Goal: Task Accomplishment & Management: Complete application form

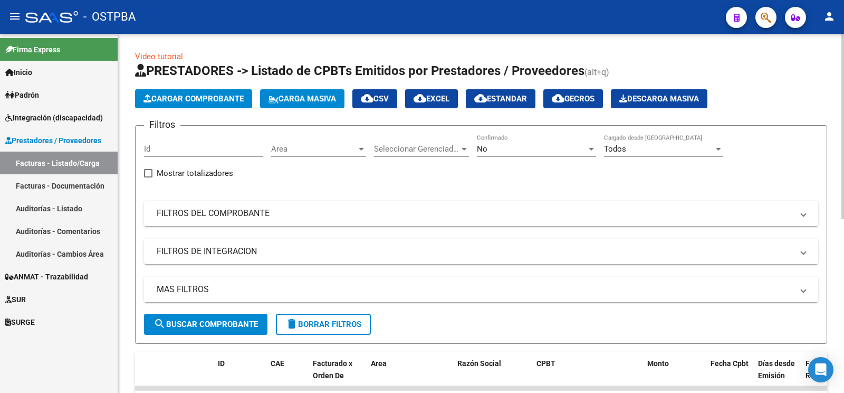
click at [507, 142] on div "No Confirmado" at bounding box center [536, 145] width 119 height 23
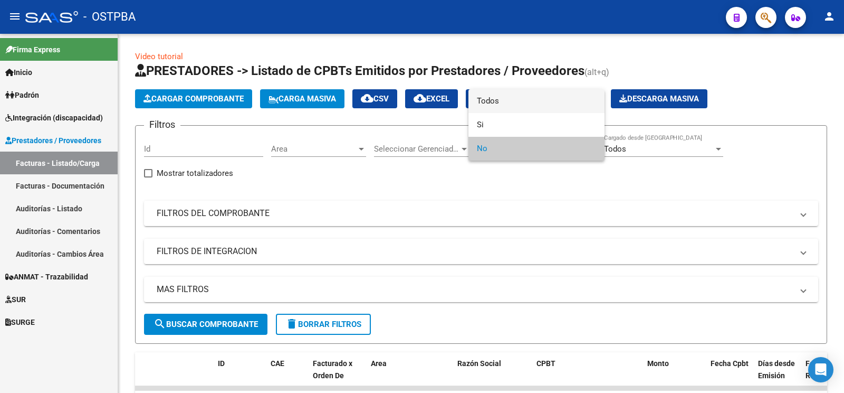
click at [489, 95] on span "Todos" at bounding box center [536, 101] width 119 height 24
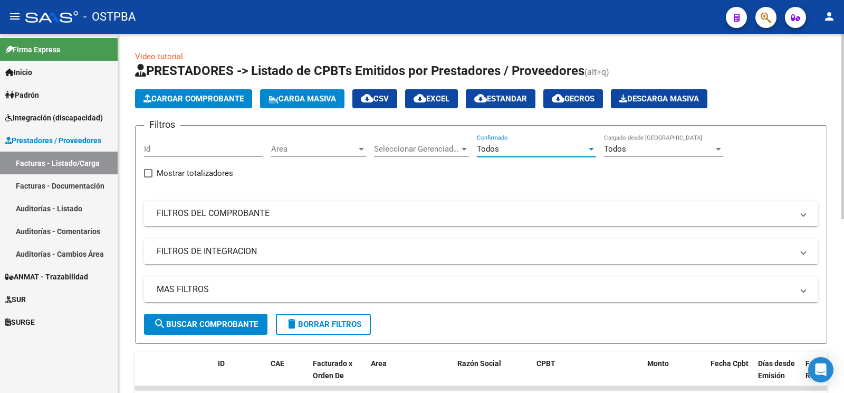
click at [232, 214] on mat-panel-title "FILTROS DEL COMPROBANTE" at bounding box center [475, 213] width 636 height 12
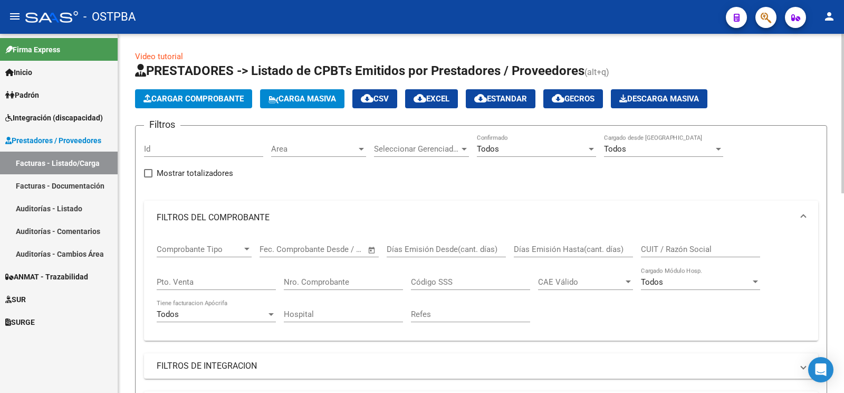
click at [333, 282] on input "Nro. Comprobante" at bounding box center [343, 281] width 119 height 9
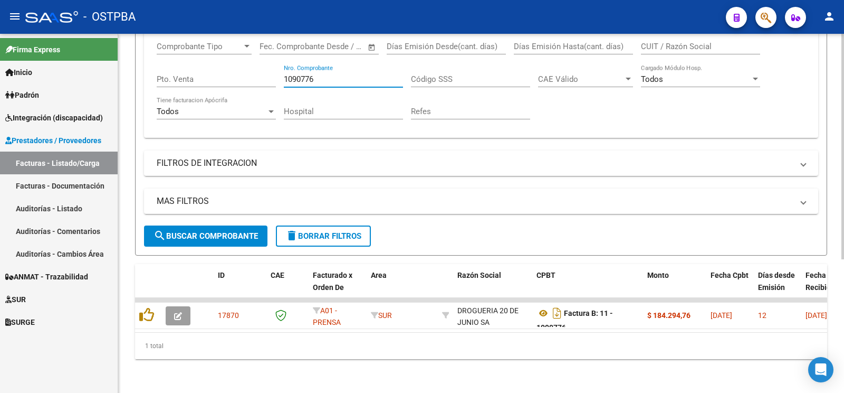
scroll to position [212, 0]
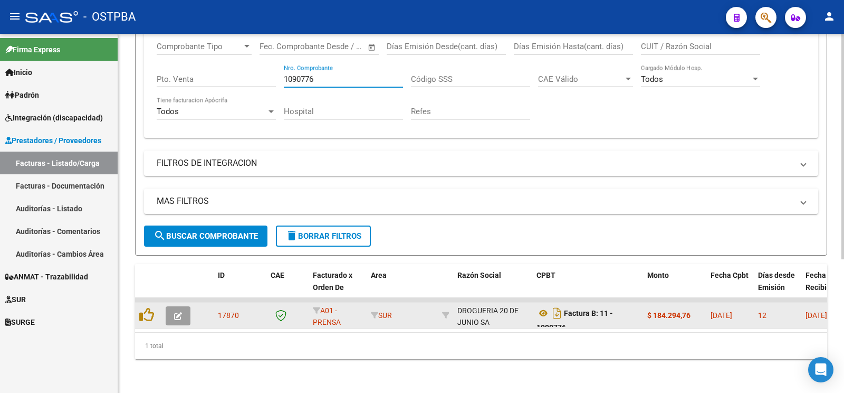
type input "1090776"
click at [184, 306] on button "button" at bounding box center [178, 315] width 25 height 19
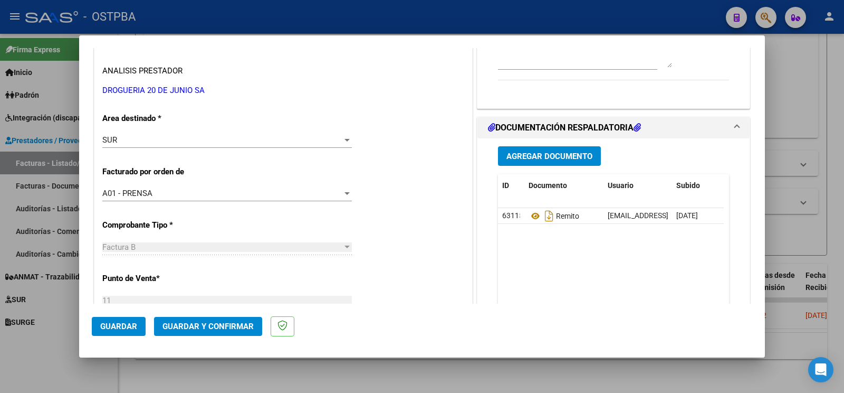
scroll to position [222, 0]
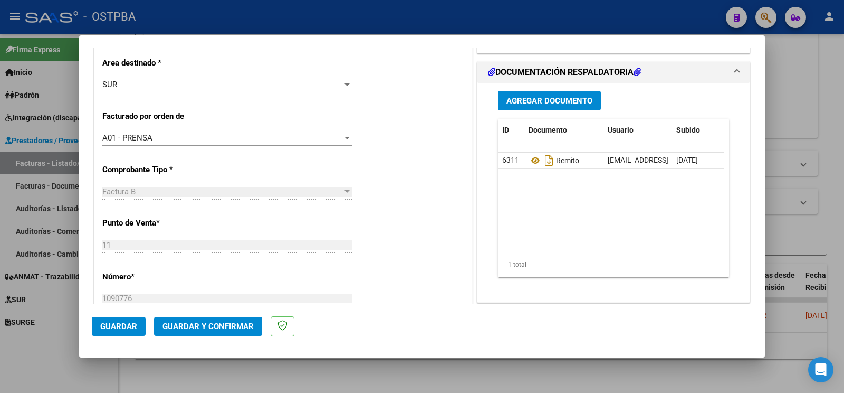
click at [149, 90] on div "SUR Seleccionar Area" at bounding box center [227, 85] width 250 height 16
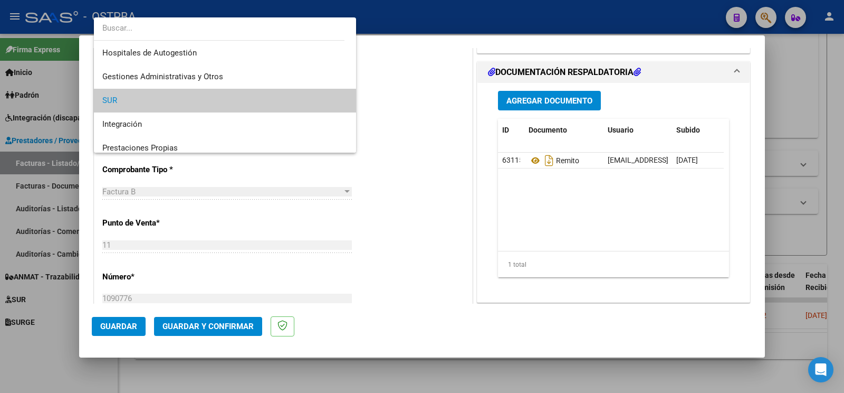
scroll to position [149, 0]
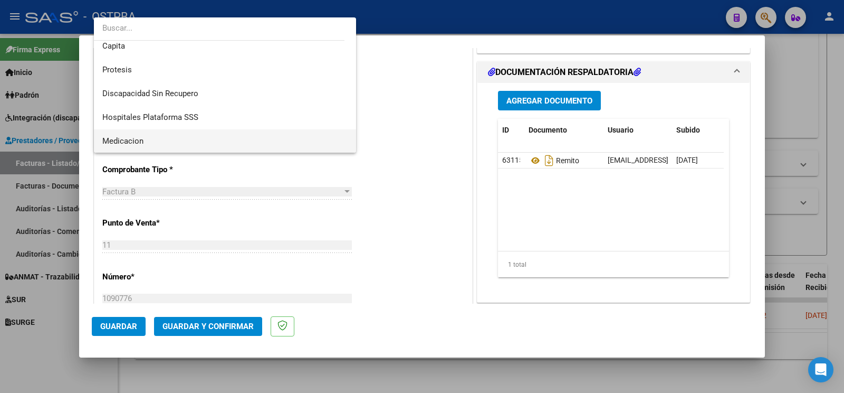
click at [172, 141] on span "Medicacion" at bounding box center [224, 141] width 245 height 24
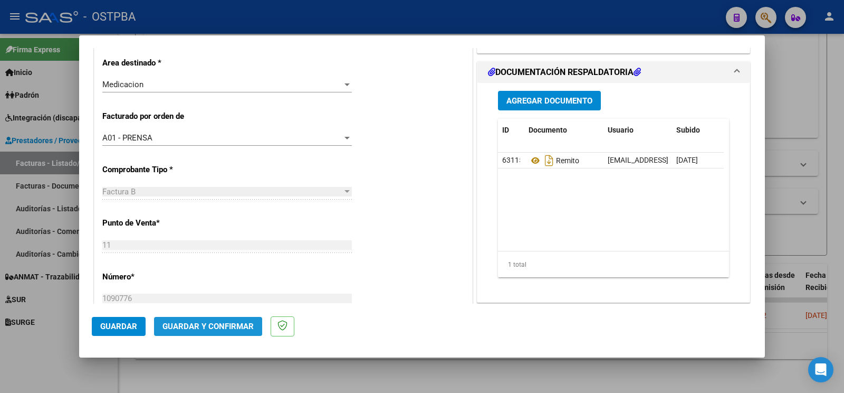
click at [182, 320] on button "Guardar y Confirmar" at bounding box center [208, 326] width 108 height 19
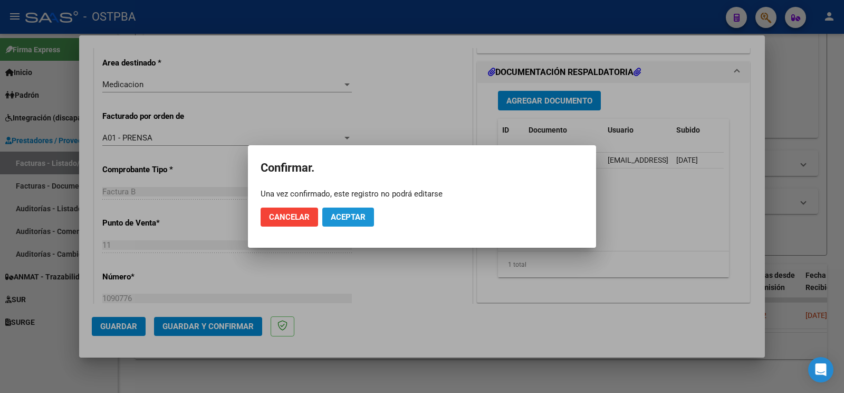
click at [354, 221] on span "Aceptar" at bounding box center [348, 216] width 35 height 9
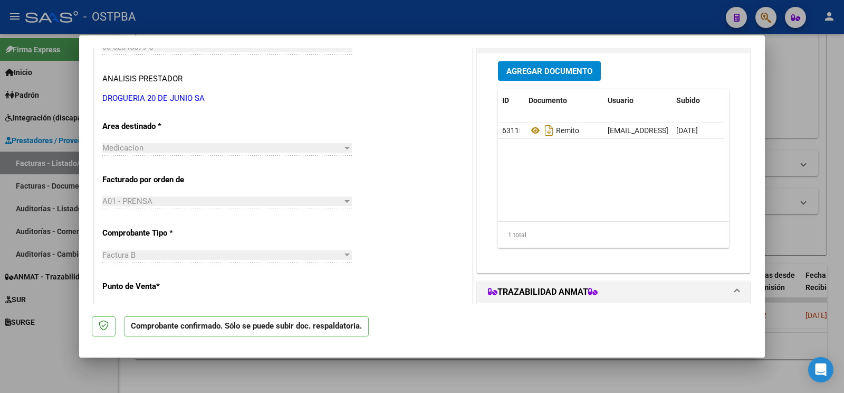
scroll to position [55, 0]
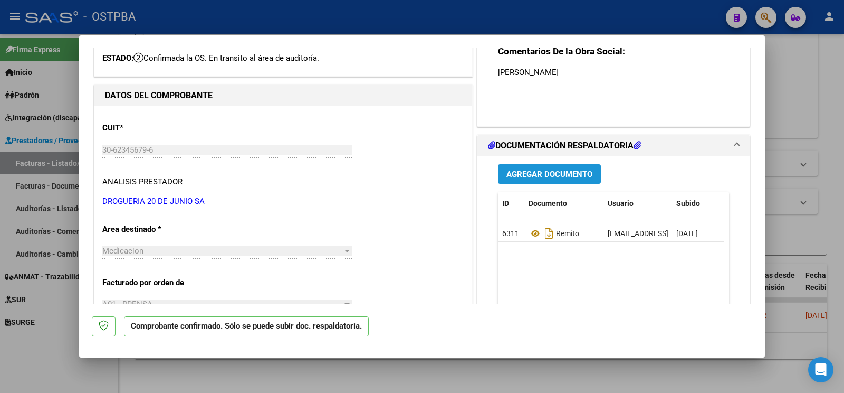
click at [556, 165] on button "Agregar Documento" at bounding box center [549, 174] width 103 height 20
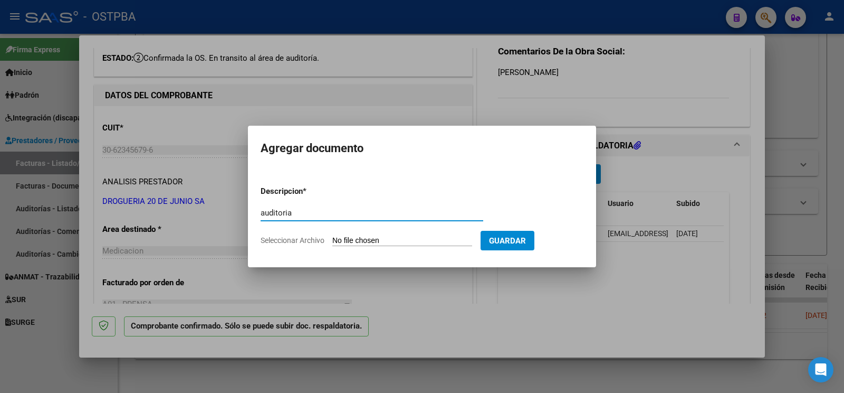
type input "auditoria"
click at [368, 236] on input "Seleccionar Archivo" at bounding box center [402, 241] width 140 height 10
type input "C:\fakepath\auditoria kagel.pdf"
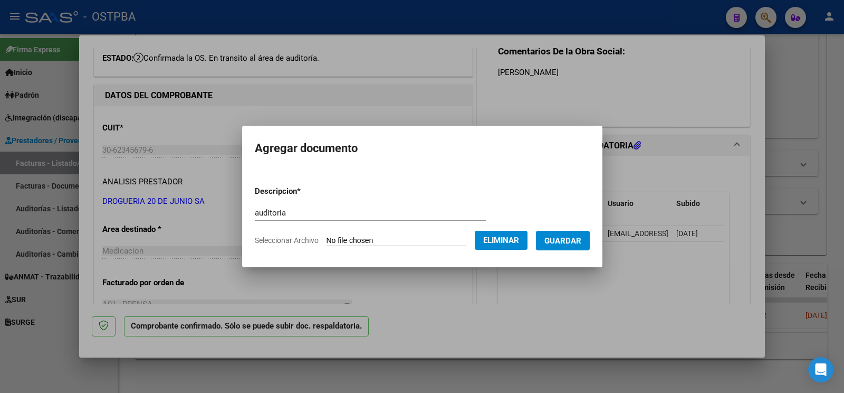
click at [562, 247] on button "Guardar" at bounding box center [563, 241] width 54 height 20
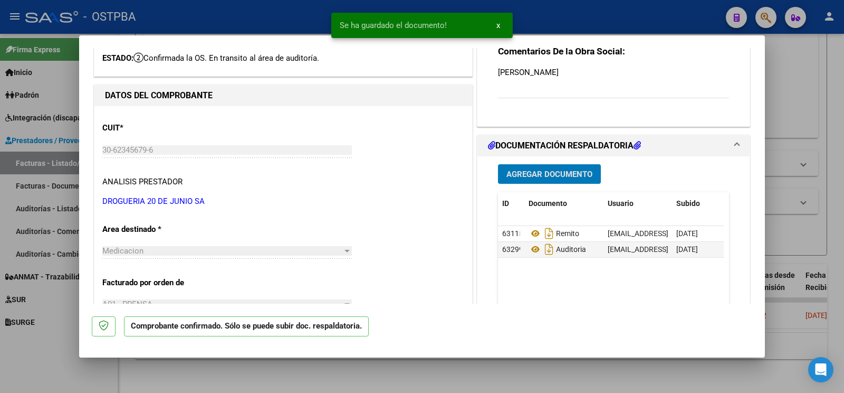
scroll to position [0, 0]
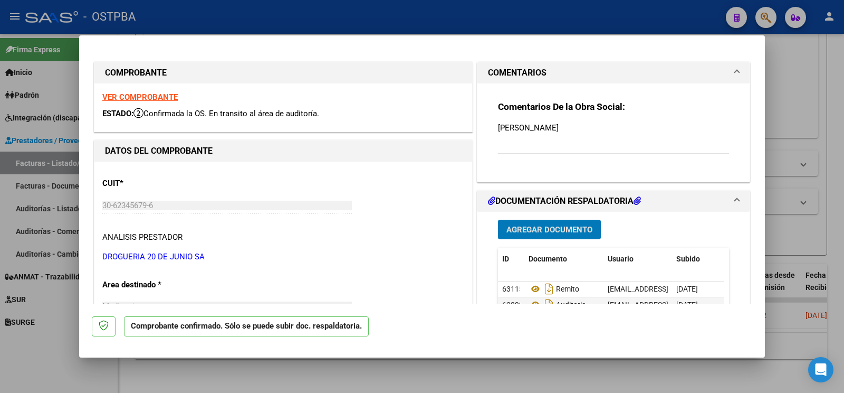
click at [2, 359] on div at bounding box center [422, 196] width 844 height 393
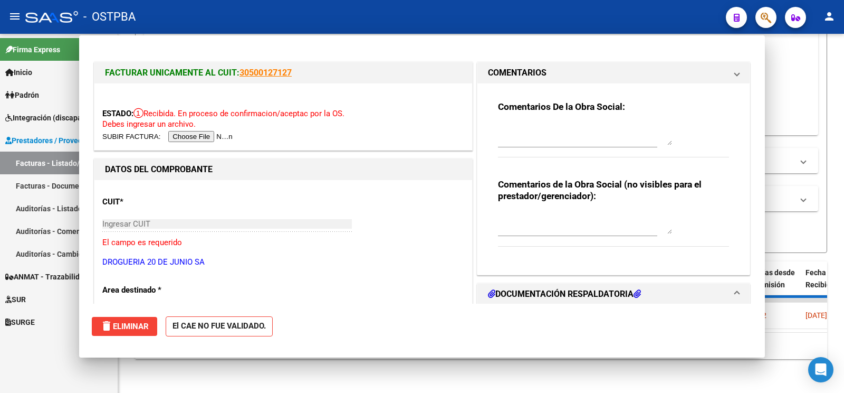
click at [28, 356] on div "Firma Express Inicio Calendario SSS Instructivos Contacto OS Padrón Padrón Ágil…" at bounding box center [59, 213] width 118 height 359
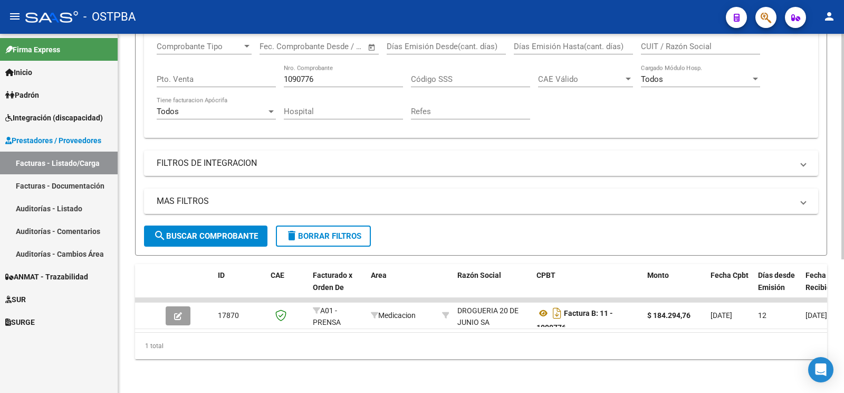
drag, startPoint x: 337, startPoint y: 68, endPoint x: 229, endPoint y: 62, distance: 107.8
click at [284, 74] on input "1090776" at bounding box center [343, 78] width 119 height 9
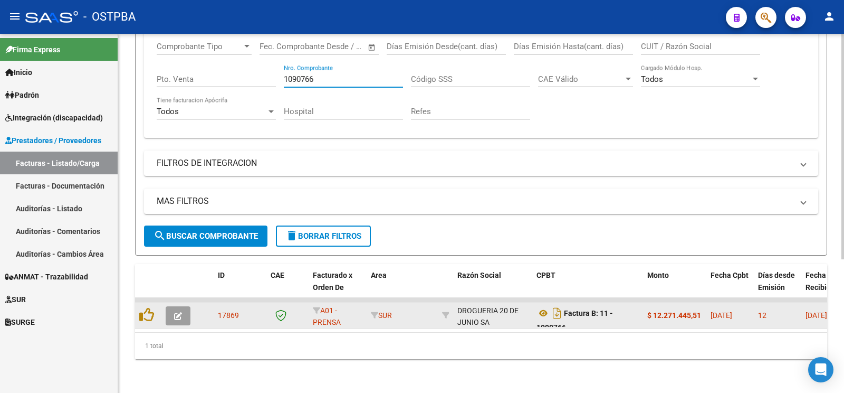
type input "1090766"
click at [183, 308] on button "button" at bounding box center [178, 315] width 25 height 19
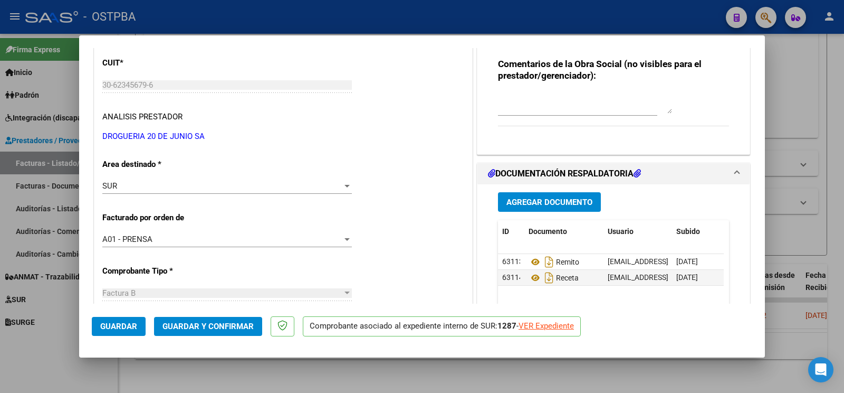
scroll to position [111, 0]
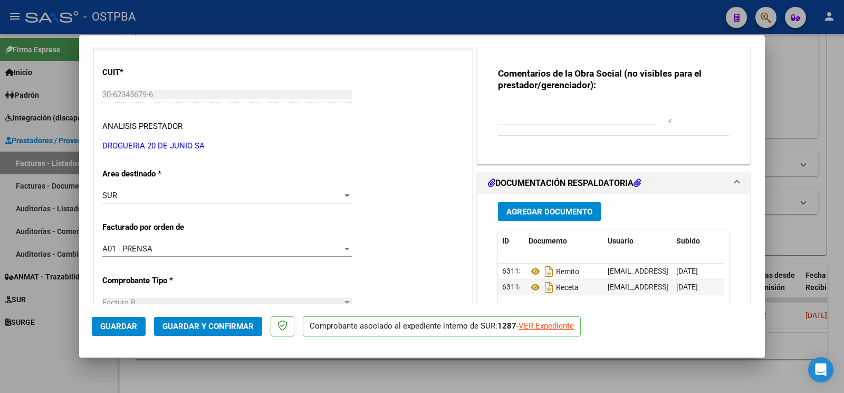
click at [219, 329] on span "Guardar y Confirmar" at bounding box center [208, 325] width 91 height 9
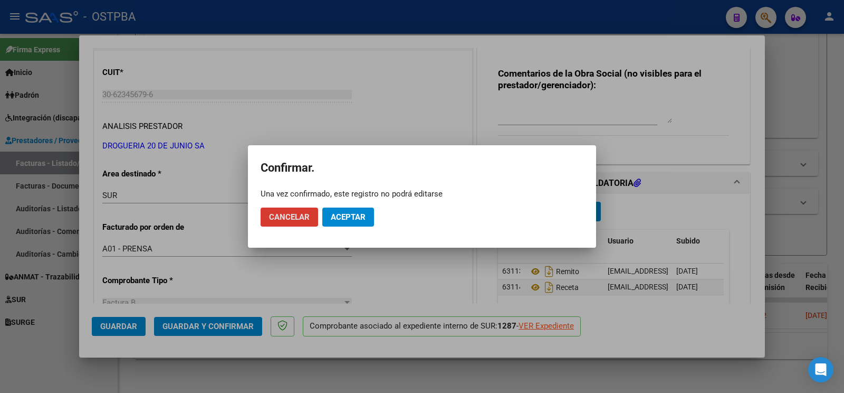
click at [369, 199] on mat-dialog-actions "Cancelar Aceptar" at bounding box center [422, 217] width 323 height 36
click at [367, 219] on button "Aceptar" at bounding box center [348, 216] width 52 height 19
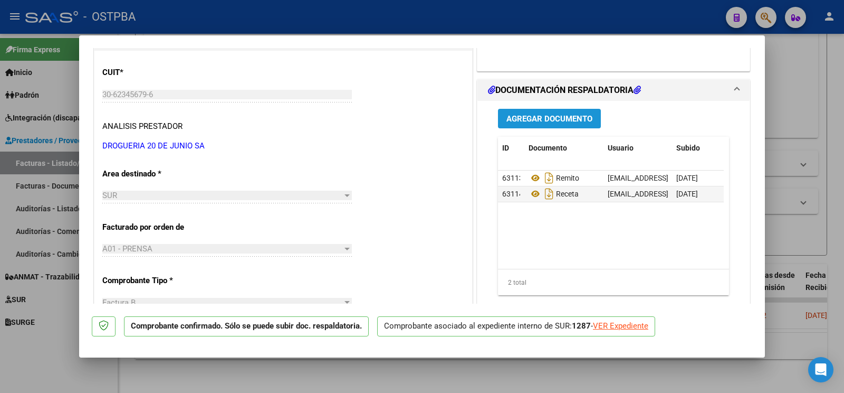
click at [531, 113] on button "Agregar Documento" at bounding box center [549, 119] width 103 height 20
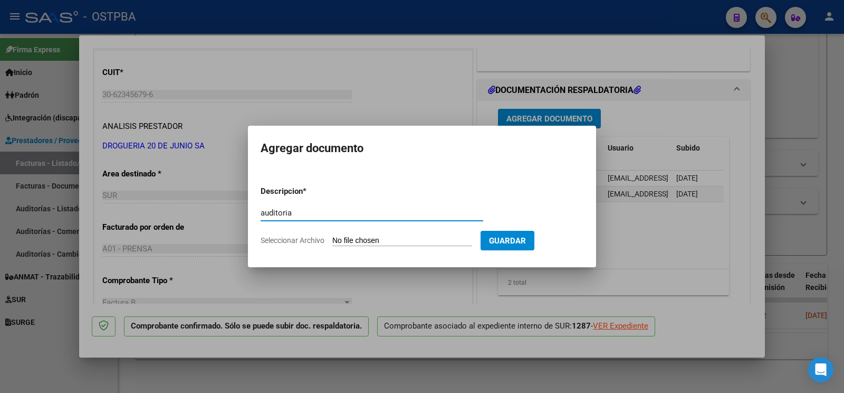
type input "auditoria"
click at [347, 236] on input "Seleccionar Archivo" at bounding box center [402, 241] width 140 height 10
type input "C:\fakepath\auditoria kagel.pdf"
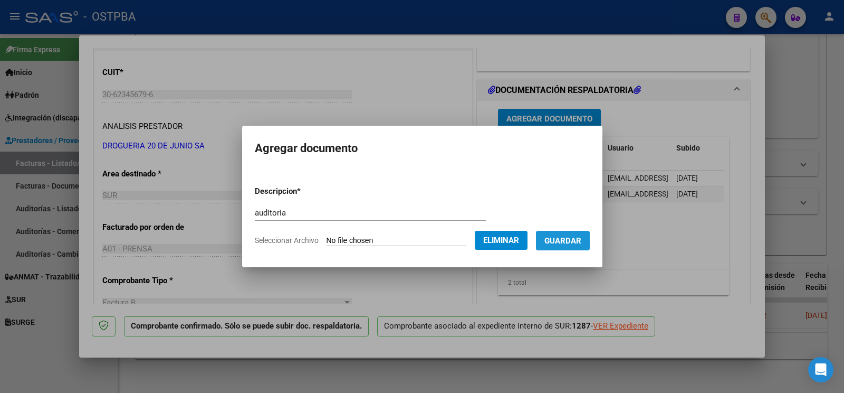
click at [563, 240] on span "Guardar" at bounding box center [563, 240] width 37 height 9
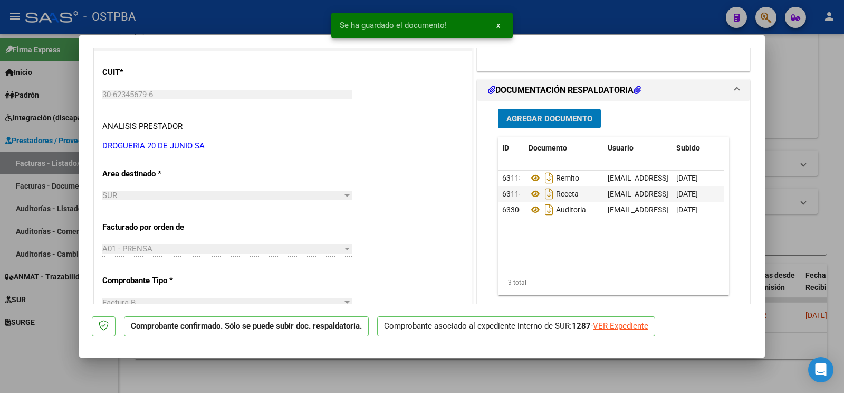
click at [68, 353] on div at bounding box center [422, 196] width 844 height 393
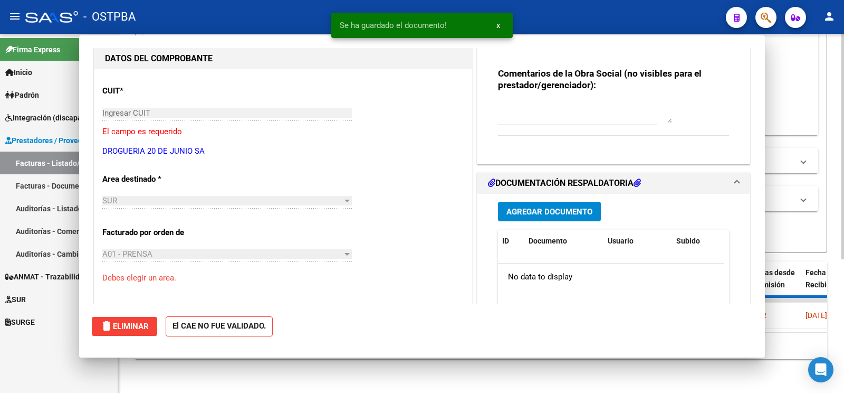
scroll to position [0, 0]
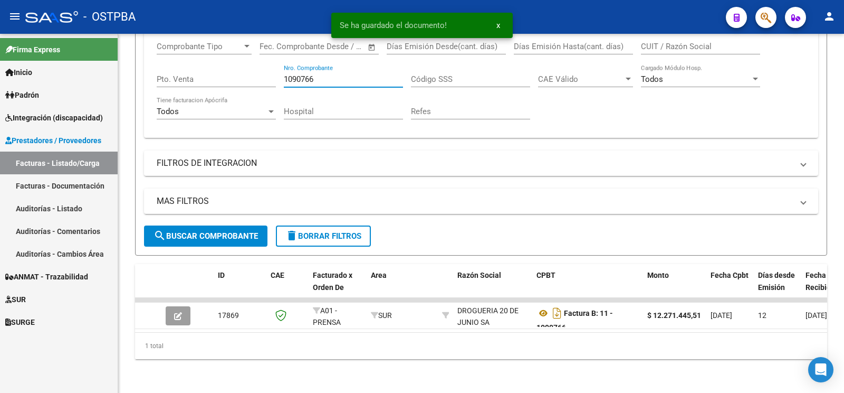
drag, startPoint x: 343, startPoint y: 69, endPoint x: 31, endPoint y: 2, distance: 319.4
click at [284, 74] on input "1090766" at bounding box center [343, 78] width 119 height 9
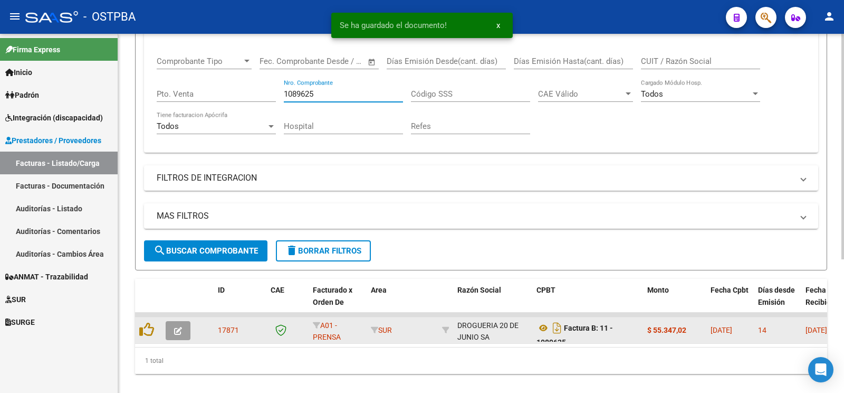
type input "1089625"
click at [191, 329] on div at bounding box center [180, 330] width 28 height 19
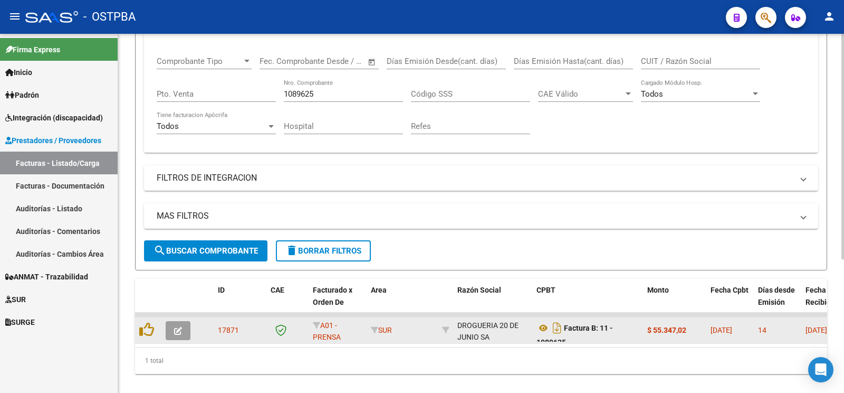
click at [179, 332] on icon "button" at bounding box center [178, 331] width 8 height 8
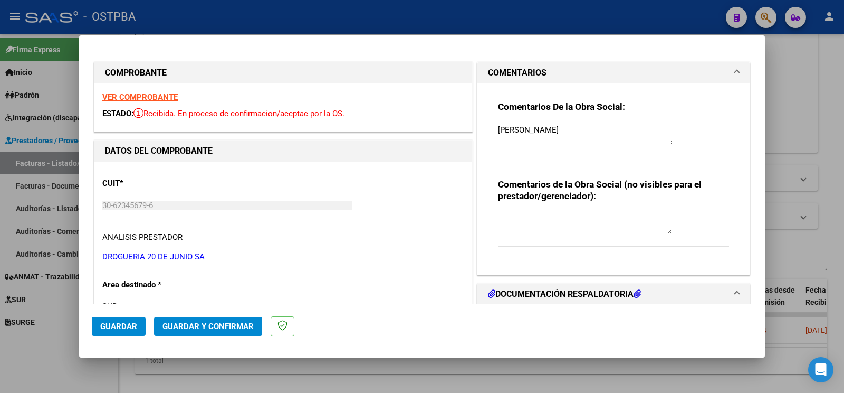
click at [710, 182] on h3 "Comentarios de la Obra Social (no visibles para el prestador/gerenciador):" at bounding box center [613, 189] width 231 height 23
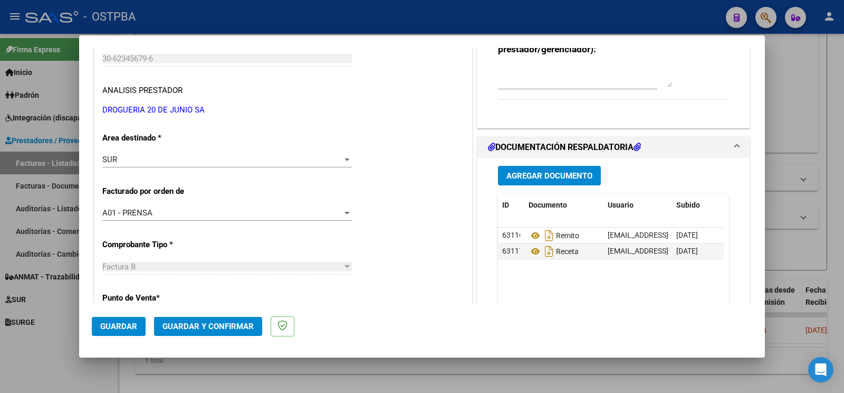
scroll to position [111, 0]
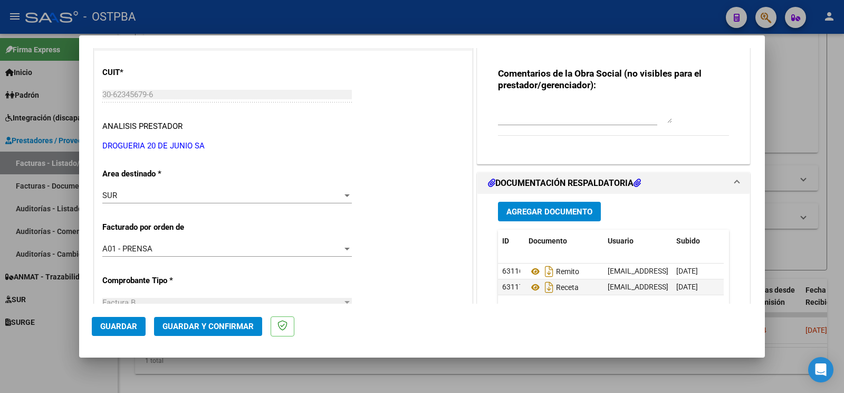
click at [200, 195] on div "SUR" at bounding box center [222, 195] width 240 height 9
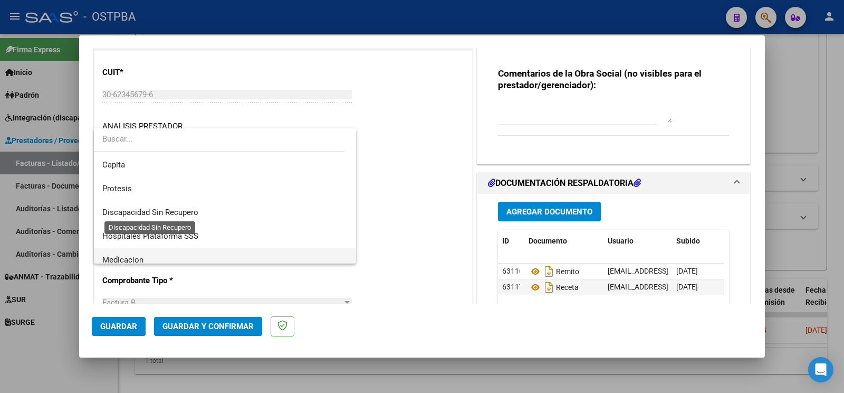
scroll to position [149, 0]
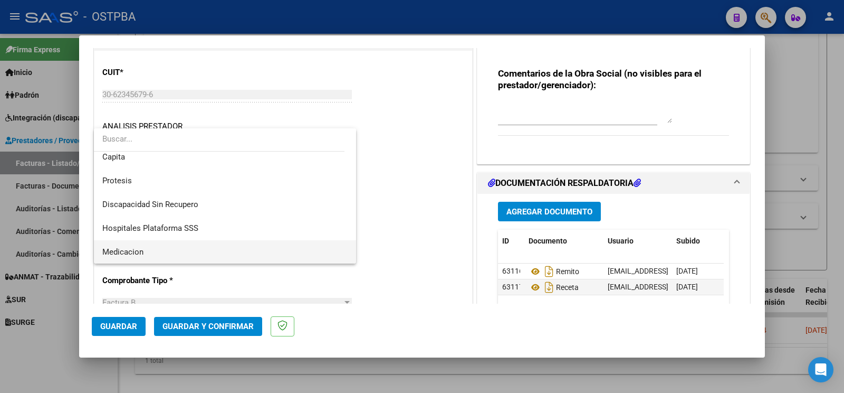
click at [174, 244] on span "Medicacion" at bounding box center [224, 252] width 245 height 24
click at [174, 244] on div "A01 - PRENSA Seleccionar Gerenciador" at bounding box center [227, 249] width 250 height 16
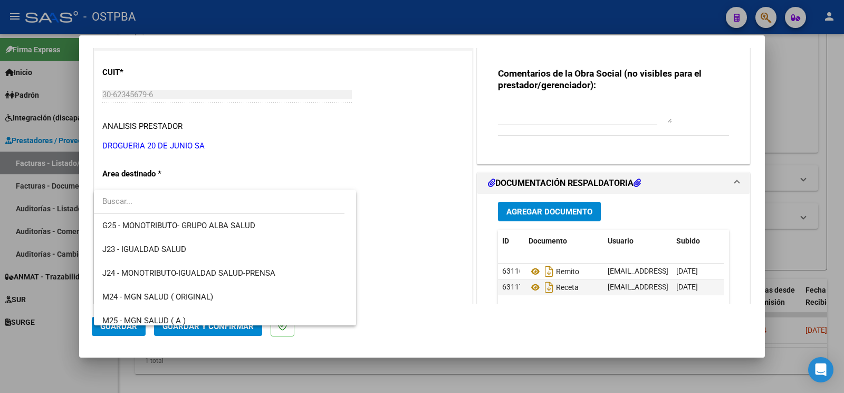
scroll to position [0, 0]
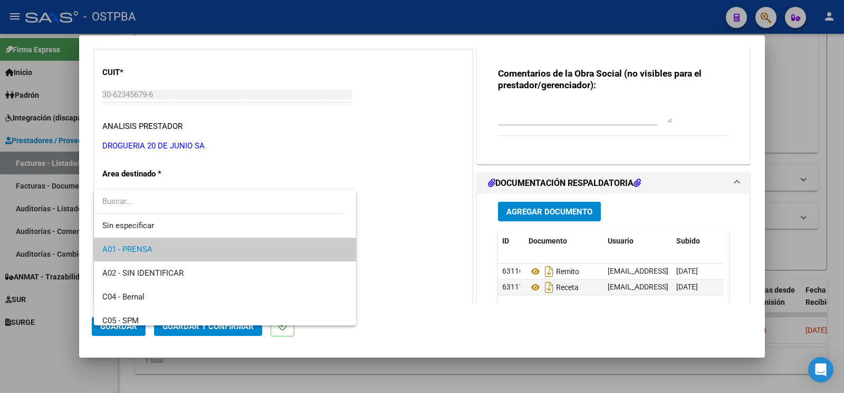
click at [153, 251] on span "A01 - PRENSA" at bounding box center [224, 249] width 245 height 24
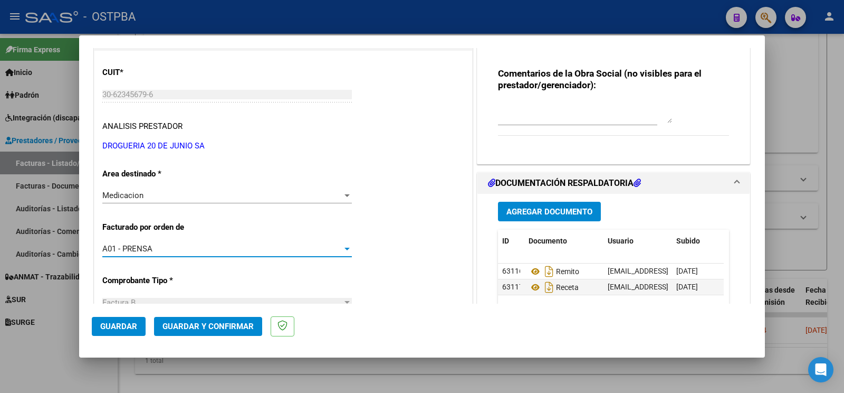
click at [335, 140] on div "CUIT * 30-62345679-6 Ingresar CUIT ANALISIS PRESTADOR DROGUERIA 20 DE JUNIO SA …" at bounding box center [283, 105] width 362 height 93
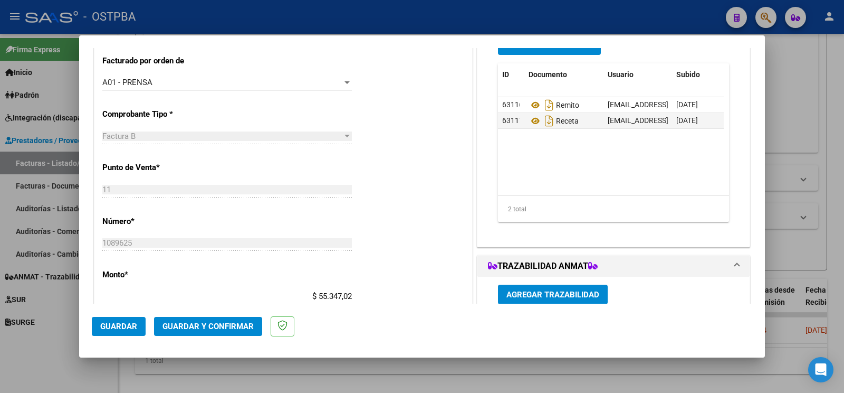
scroll to position [443, 0]
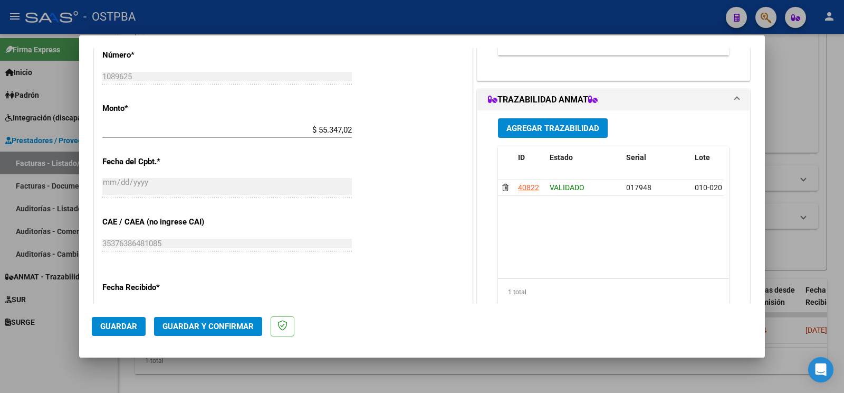
click at [225, 322] on span "Guardar y Confirmar" at bounding box center [208, 325] width 91 height 9
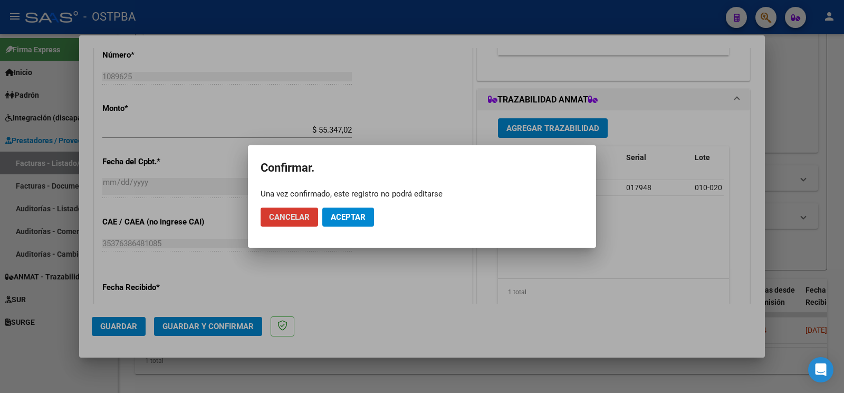
click at [356, 219] on span "Aceptar" at bounding box center [348, 216] width 35 height 9
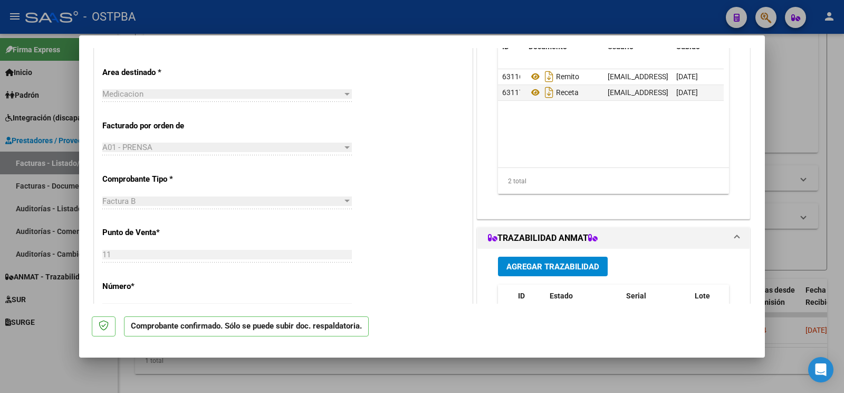
scroll to position [166, 0]
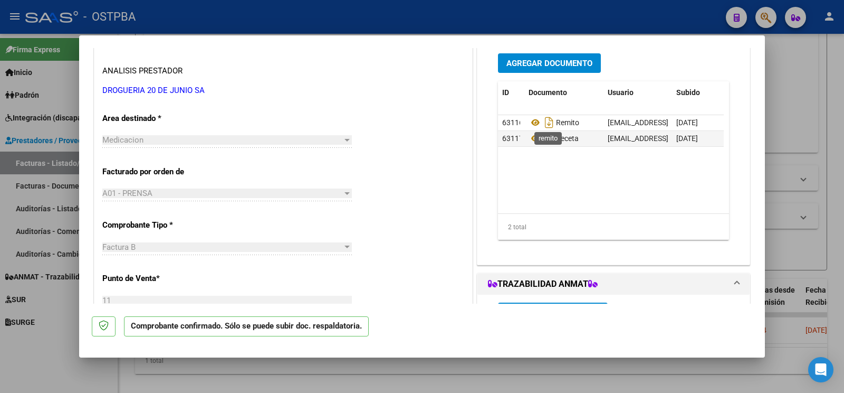
click at [554, 52] on div "Agregar Documento ID Documento Usuario Subido Acción 63116 Remito ostpbafarm@gm…" at bounding box center [613, 150] width 247 height 211
click at [557, 58] on button "Agregar Documento" at bounding box center [549, 63] width 103 height 20
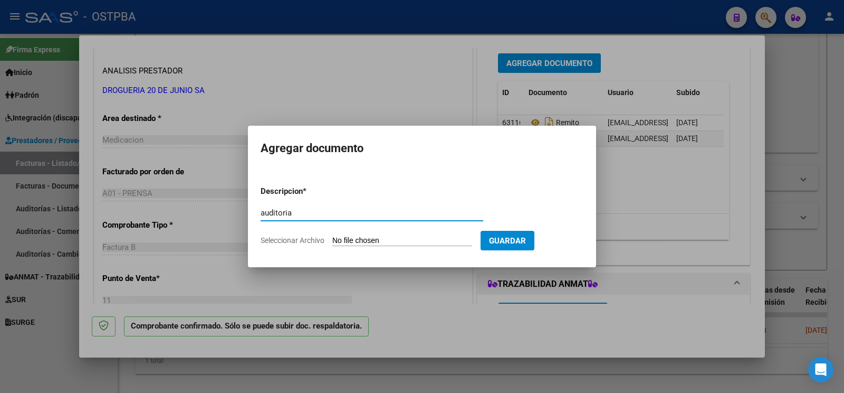
type input "auditoria"
click at [348, 230] on div "auditoria Escriba aquí una descripcion" at bounding box center [372, 218] width 223 height 26
click at [343, 233] on form "Descripcion * auditoria Escriba aquí una descripcion Seleccionar Archivo Guardar" at bounding box center [422, 215] width 323 height 77
click at [340, 243] on input "Seleccionar Archivo" at bounding box center [402, 241] width 140 height 10
type input "C:\fakepath\auditoria sanchez.pdf"
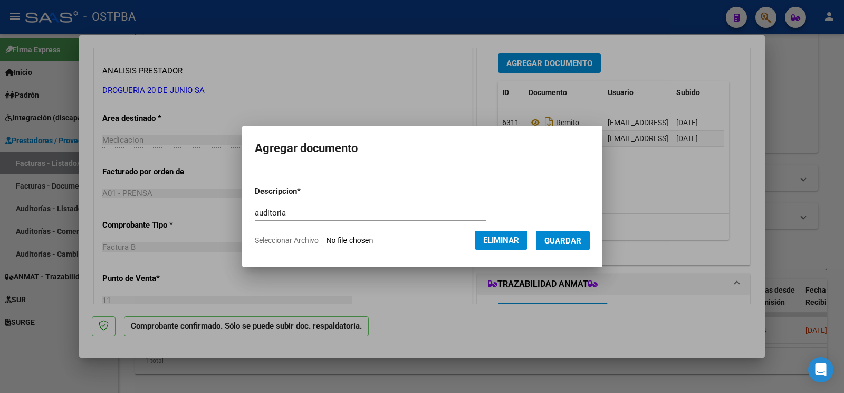
click at [570, 240] on span "Guardar" at bounding box center [563, 240] width 37 height 9
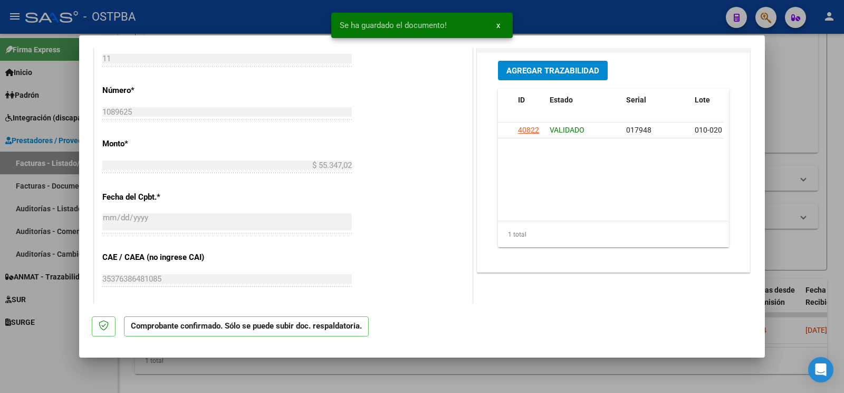
scroll to position [499, 0]
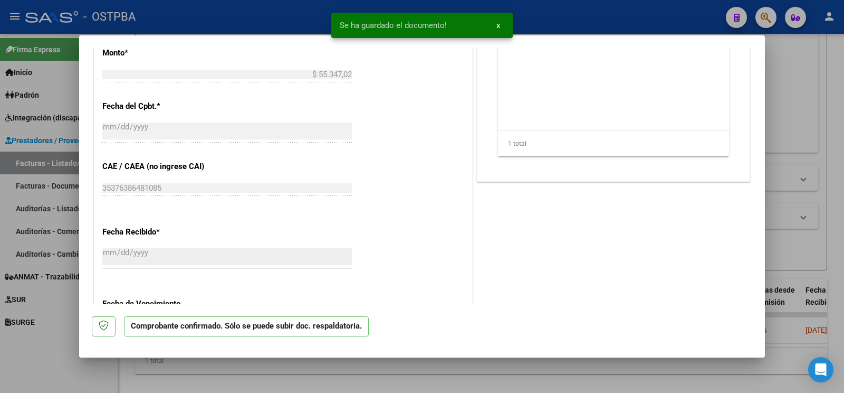
click at [791, 129] on div at bounding box center [422, 196] width 844 height 393
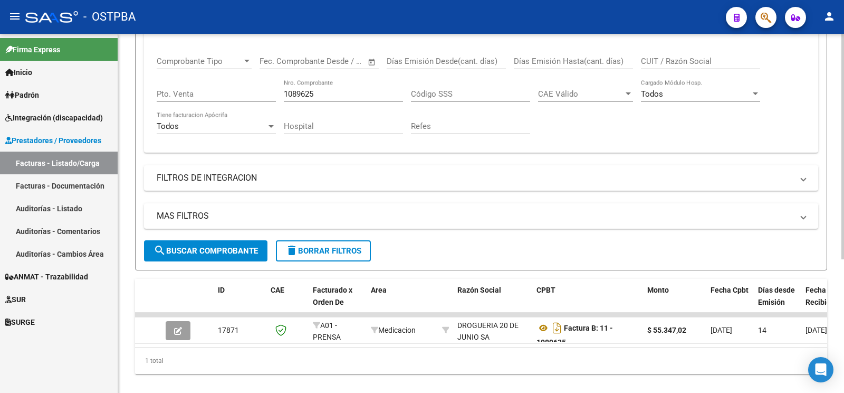
drag, startPoint x: 345, startPoint y: 96, endPoint x: 0, endPoint y: -16, distance: 362.2
click at [284, 89] on input "1089625" at bounding box center [343, 93] width 119 height 9
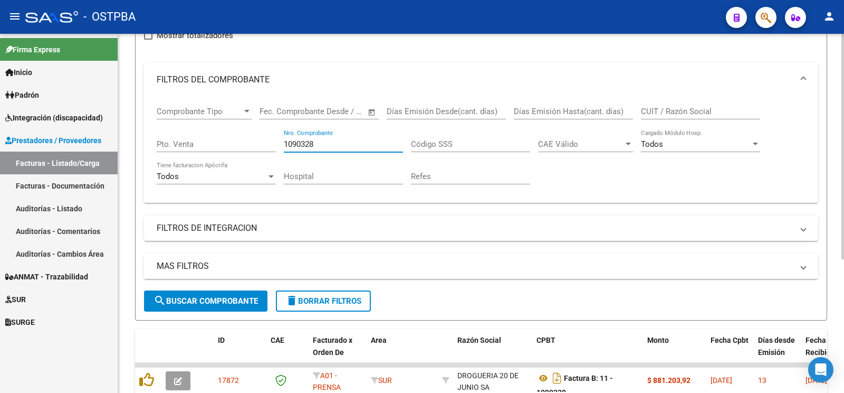
scroll to position [212, 0]
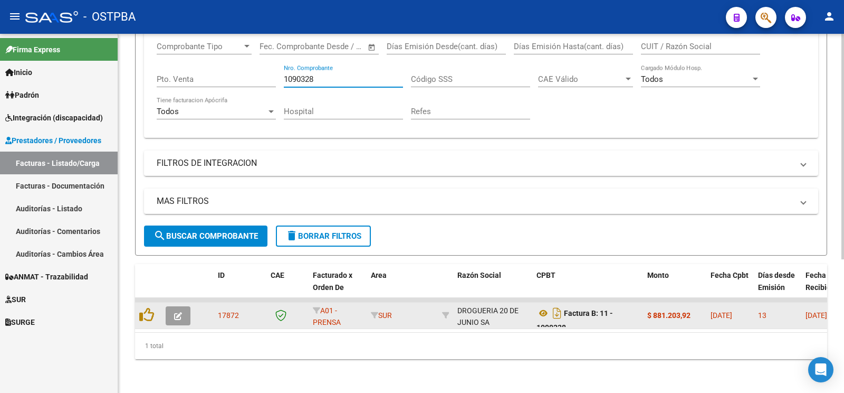
type input "1090328"
click at [178, 306] on button "button" at bounding box center [178, 315] width 25 height 19
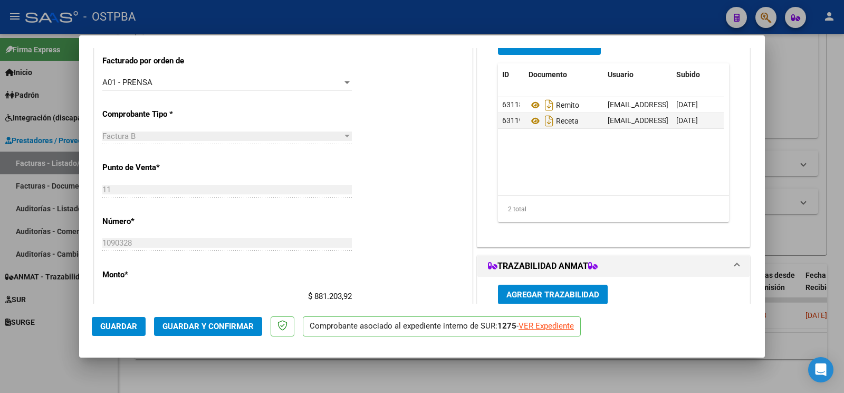
scroll to position [443, 0]
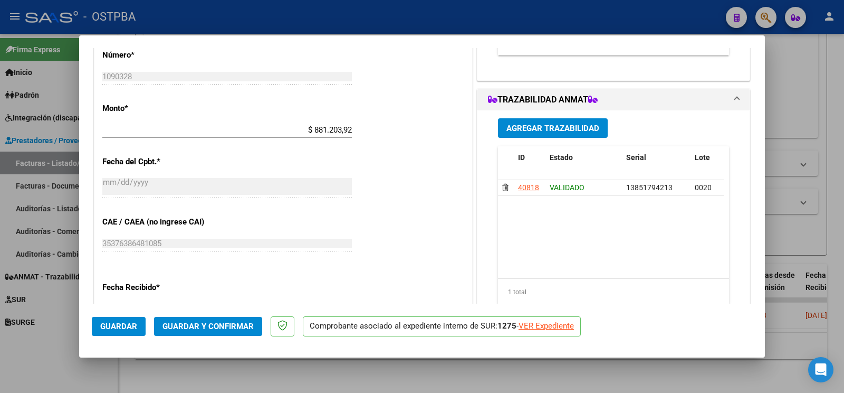
click at [240, 326] on span "Guardar y Confirmar" at bounding box center [208, 325] width 91 height 9
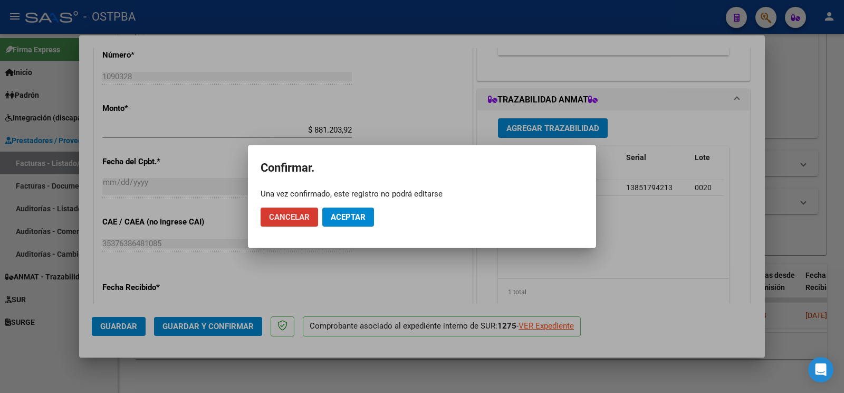
click at [357, 223] on button "Aceptar" at bounding box center [348, 216] width 52 height 19
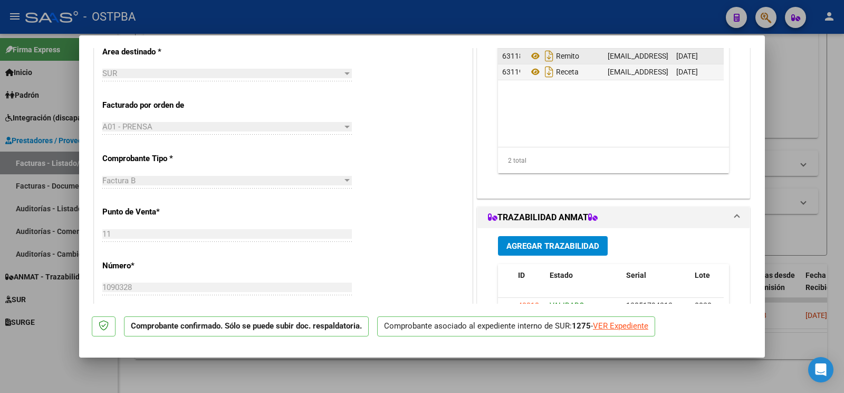
scroll to position [166, 0]
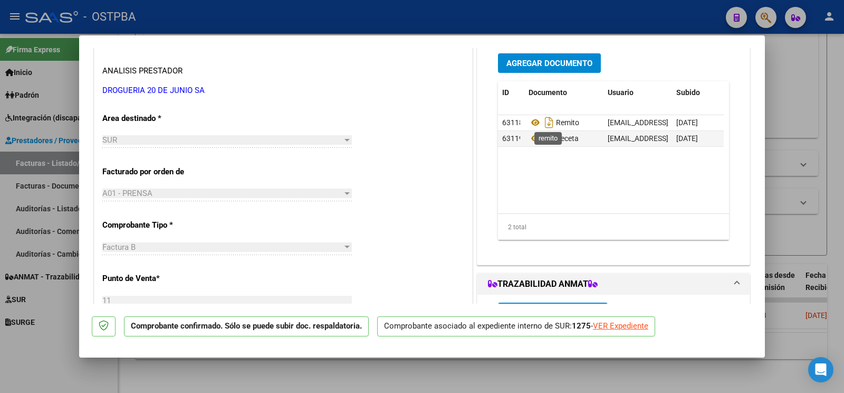
click at [553, 58] on button "Agregar Documento" at bounding box center [549, 63] width 103 height 20
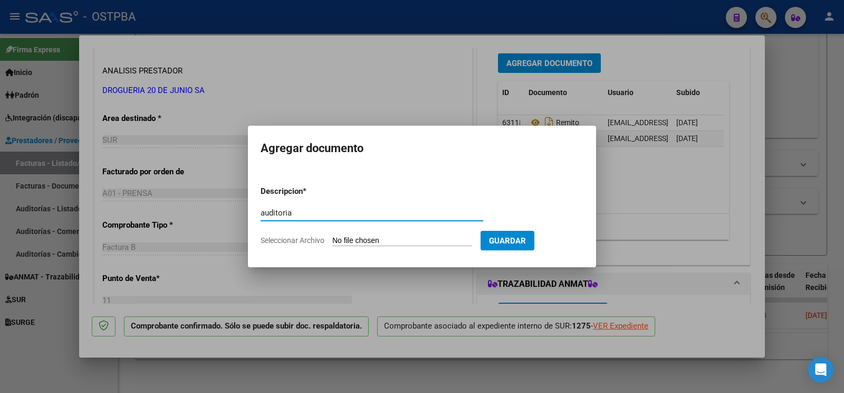
type input "auditoria"
click at [358, 240] on input "Seleccionar Archivo" at bounding box center [402, 241] width 140 height 10
type input "C:\fakepath\auditoria slonimski.pdf"
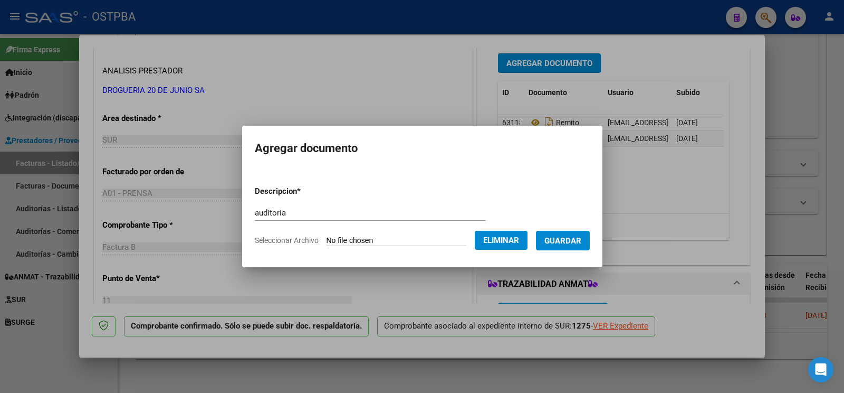
click at [572, 237] on span "Guardar" at bounding box center [563, 240] width 37 height 9
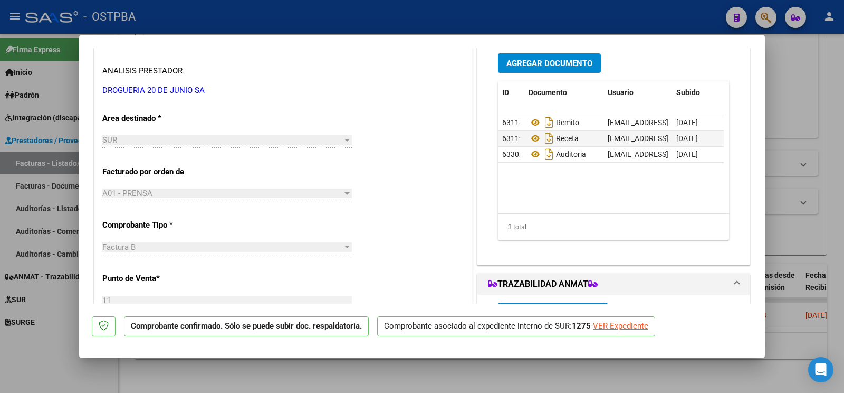
drag, startPoint x: 45, startPoint y: 354, endPoint x: 100, endPoint y: 351, distance: 55.0
click at [47, 354] on div at bounding box center [422, 196] width 844 height 393
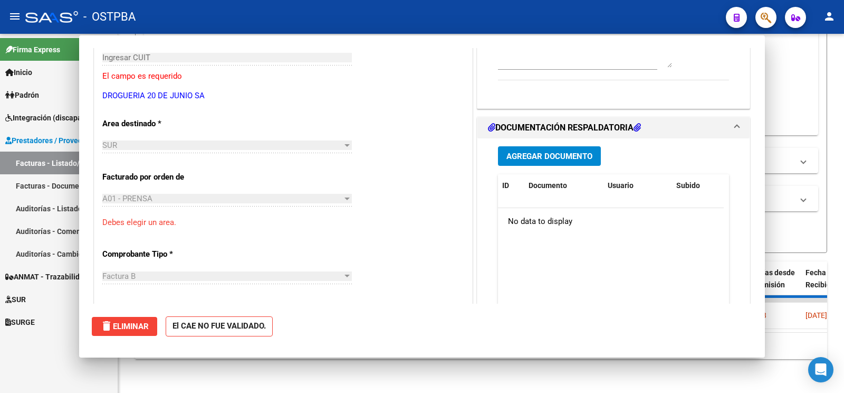
scroll to position [0, 0]
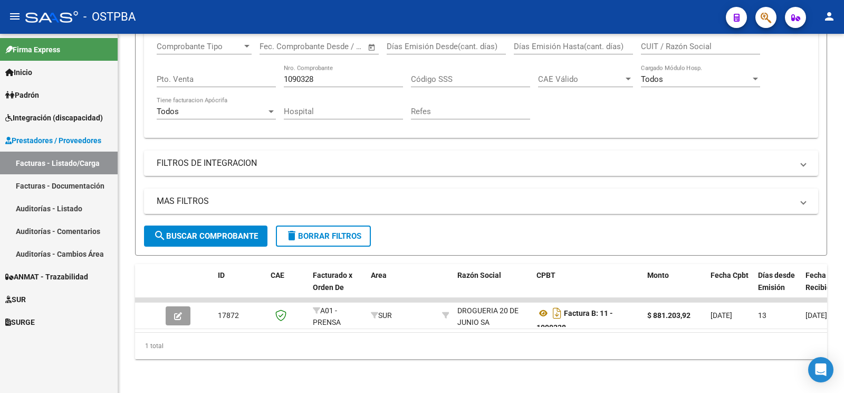
drag, startPoint x: 342, startPoint y: 68, endPoint x: 0, endPoint y: 5, distance: 347.6
click at [284, 74] on input "1090328" at bounding box center [343, 78] width 119 height 9
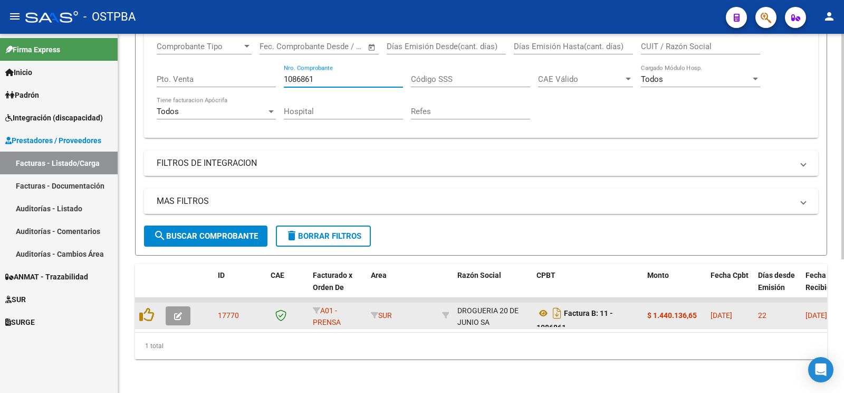
type input "1086861"
click at [185, 309] on button "button" at bounding box center [178, 315] width 25 height 19
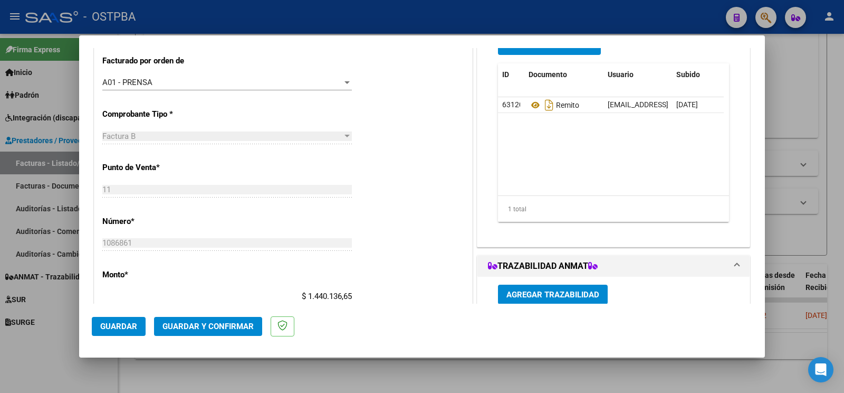
scroll to position [443, 0]
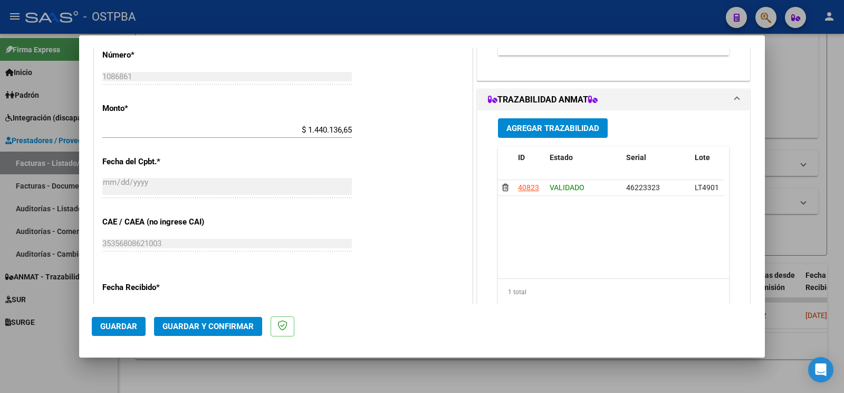
click at [213, 319] on button "Guardar y Confirmar" at bounding box center [208, 326] width 108 height 19
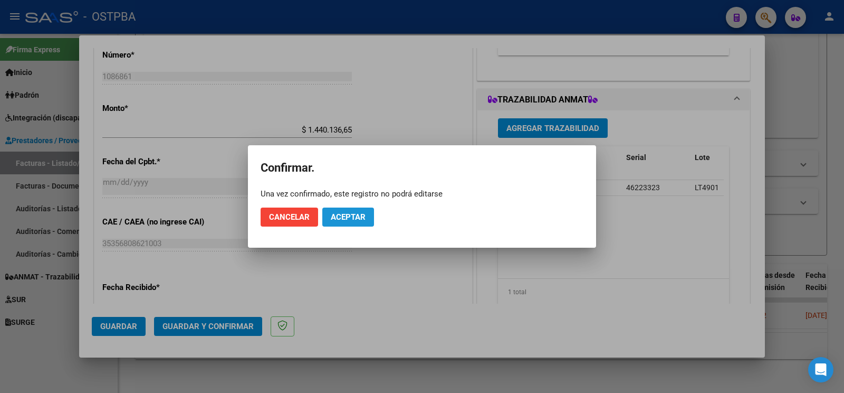
click at [351, 214] on span "Aceptar" at bounding box center [348, 216] width 35 height 9
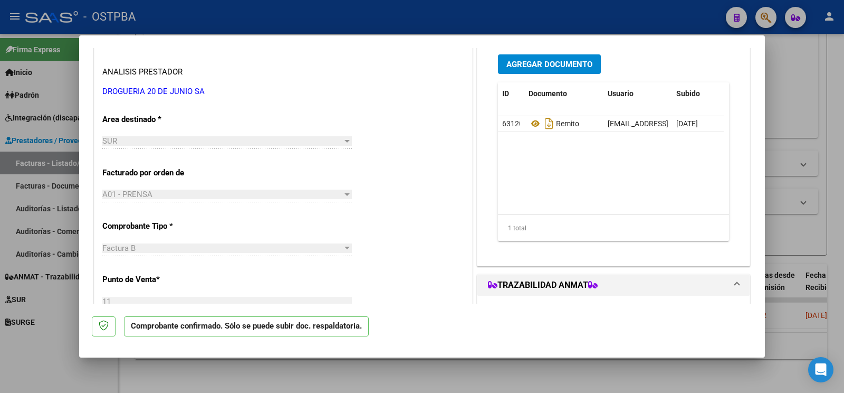
scroll to position [111, 0]
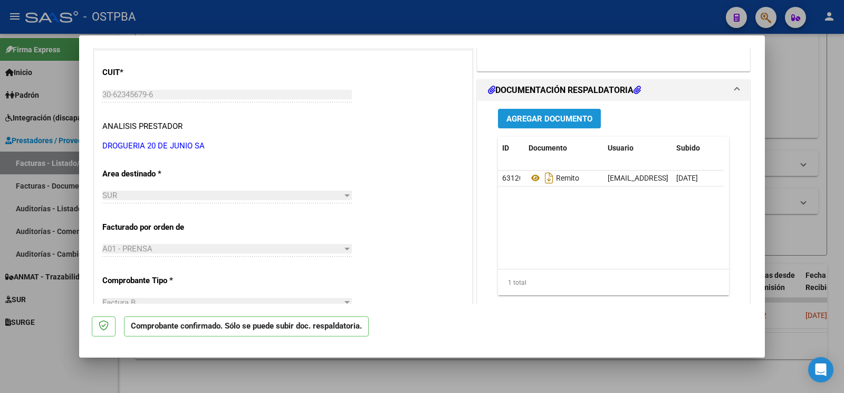
click at [556, 118] on span "Agregar Documento" at bounding box center [550, 118] width 86 height 9
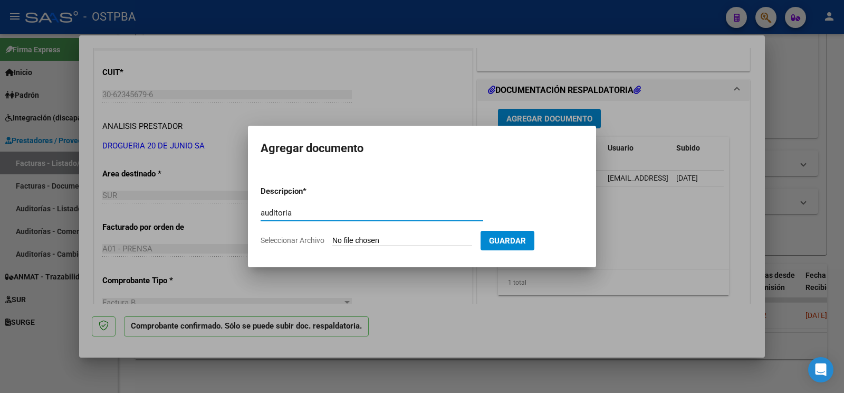
type input "auditoria"
click at [340, 242] on input "Seleccionar Archivo" at bounding box center [402, 241] width 140 height 10
type input "C:\fakepath\auditoria zaragoza.pdf"
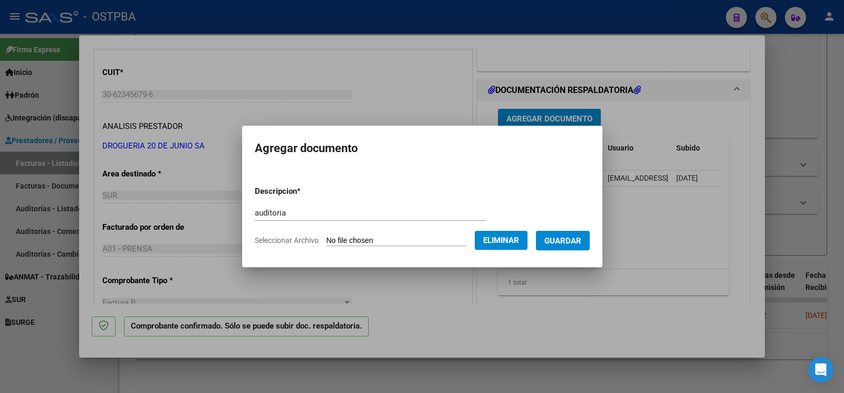
click at [555, 243] on span "Guardar" at bounding box center [563, 240] width 37 height 9
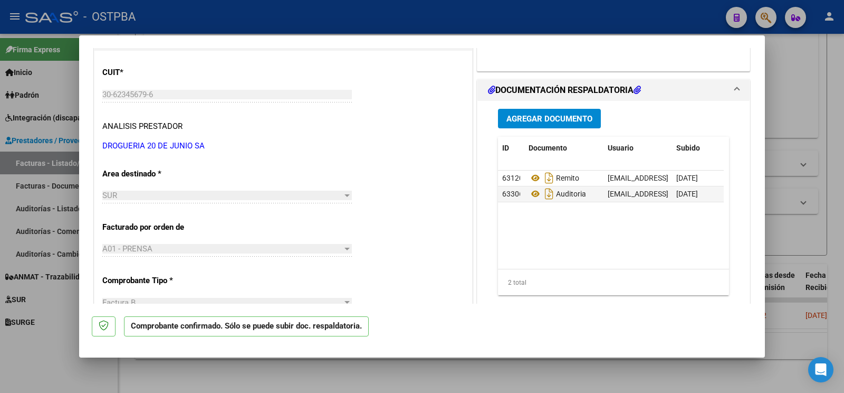
click at [53, 358] on div at bounding box center [422, 196] width 844 height 393
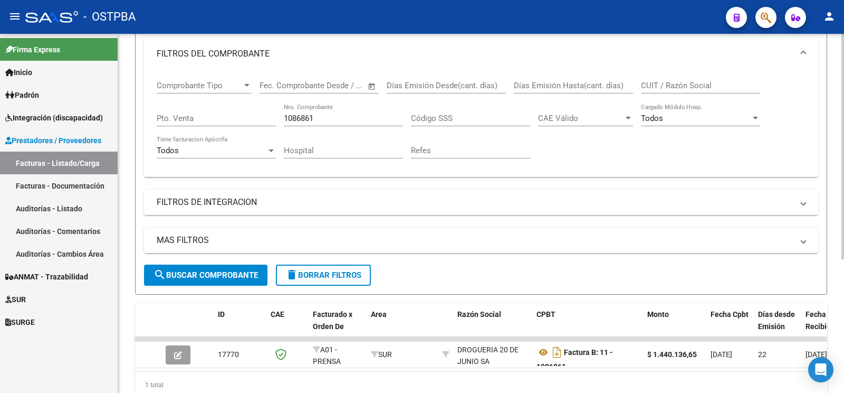
scroll to position [157, 0]
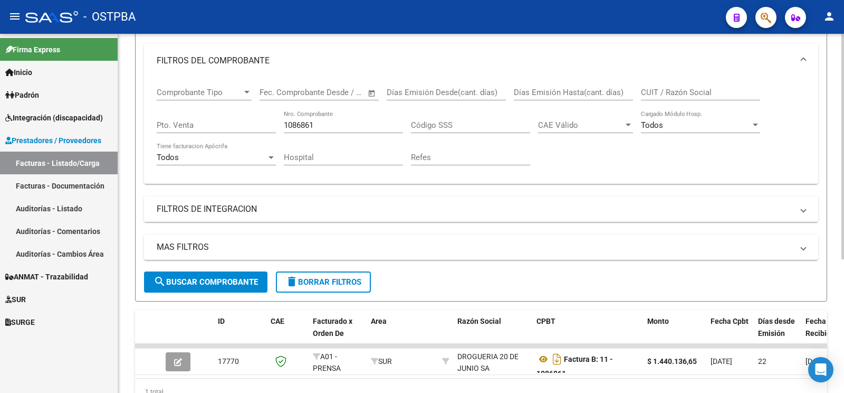
drag, startPoint x: 357, startPoint y: 127, endPoint x: 191, endPoint y: 102, distance: 168.0
click at [284, 120] on input "1086861" at bounding box center [343, 124] width 119 height 9
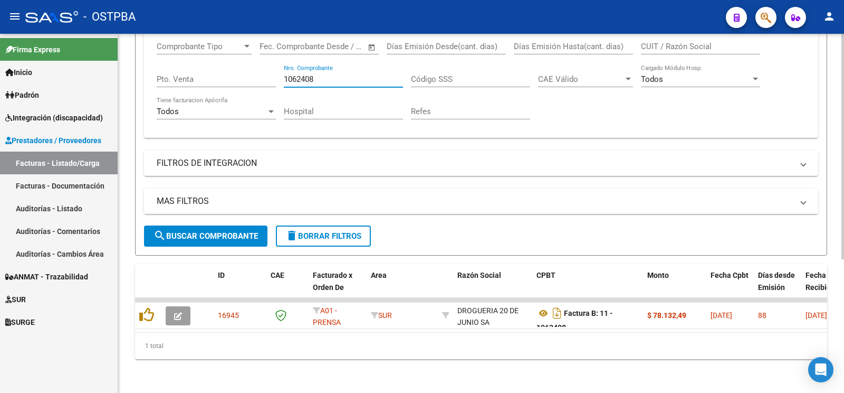
scroll to position [212, 0]
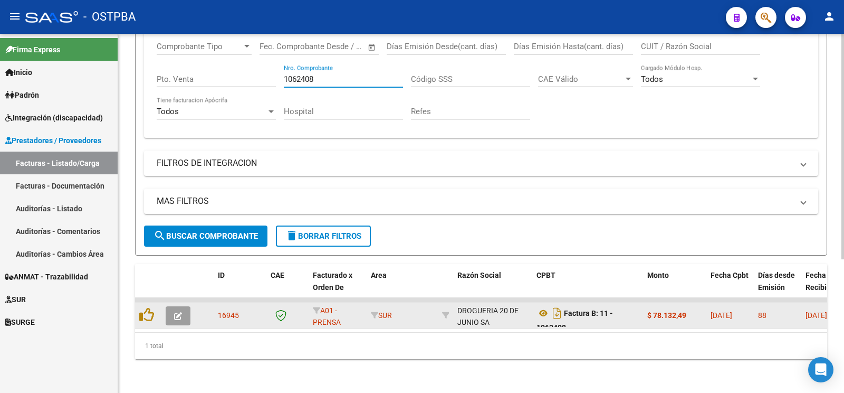
type input "1062408"
click at [181, 309] on button "button" at bounding box center [178, 315] width 25 height 19
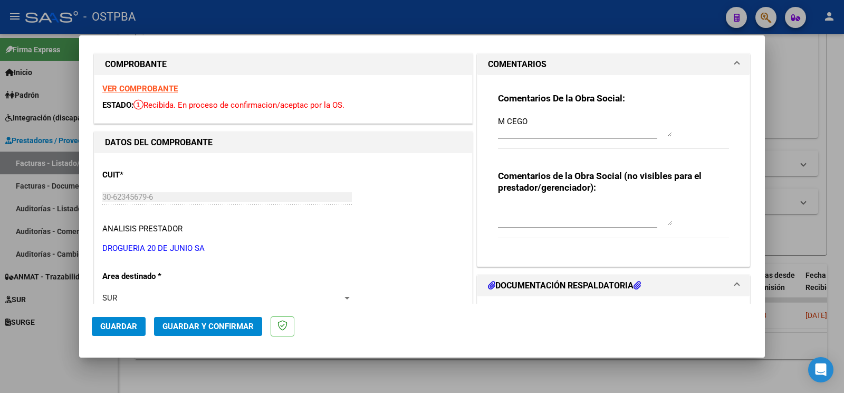
scroll to position [0, 0]
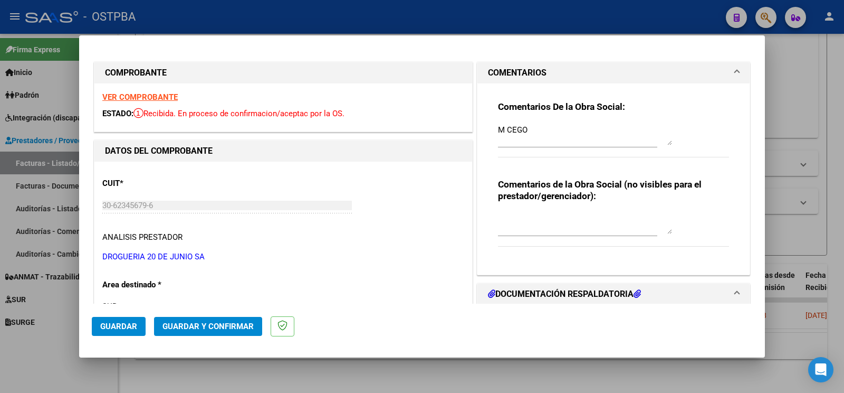
click at [146, 96] on strong "VER COMPROBANTE" at bounding box center [139, 96] width 75 height 9
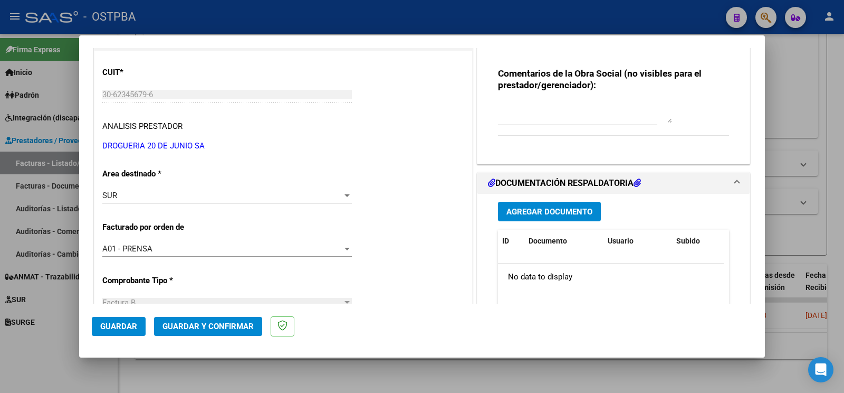
click at [548, 214] on span "Agregar Documento" at bounding box center [550, 211] width 86 height 9
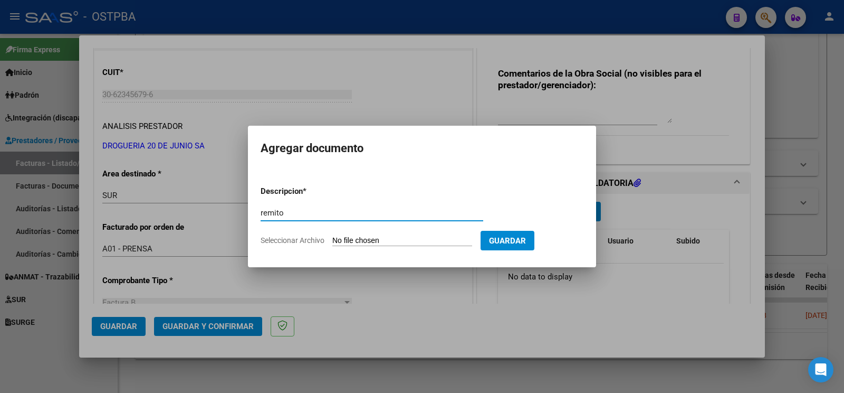
type input "remito"
click at [339, 231] on form "Descripcion * remito Escriba aquí una descripcion Seleccionar Archivo Guardar" at bounding box center [422, 215] width 323 height 77
click at [346, 242] on input "Seleccionar Archivo" at bounding box center [402, 241] width 140 height 10
type input "C:\fakepath\remito m cego_20251007_0001.pdf"
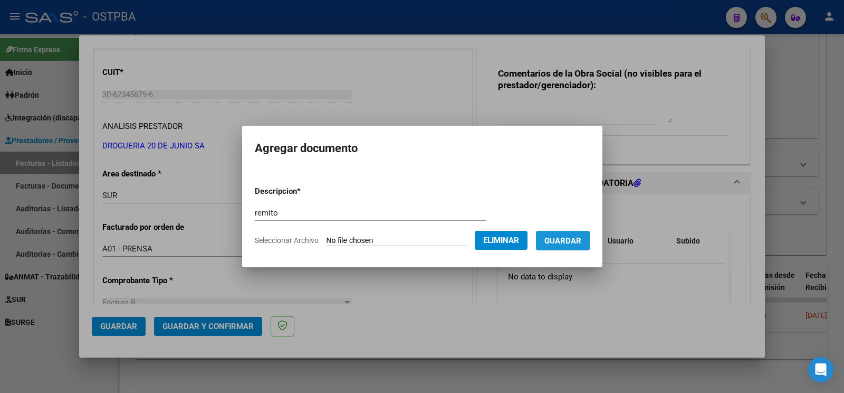
click at [582, 241] on span "Guardar" at bounding box center [563, 240] width 37 height 9
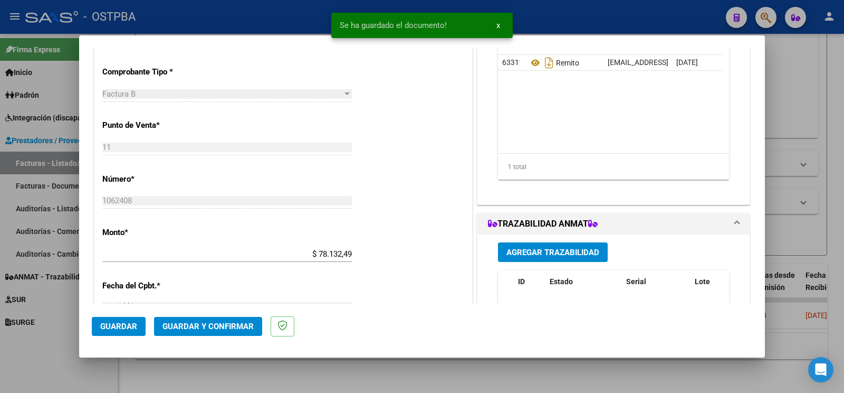
scroll to position [332, 0]
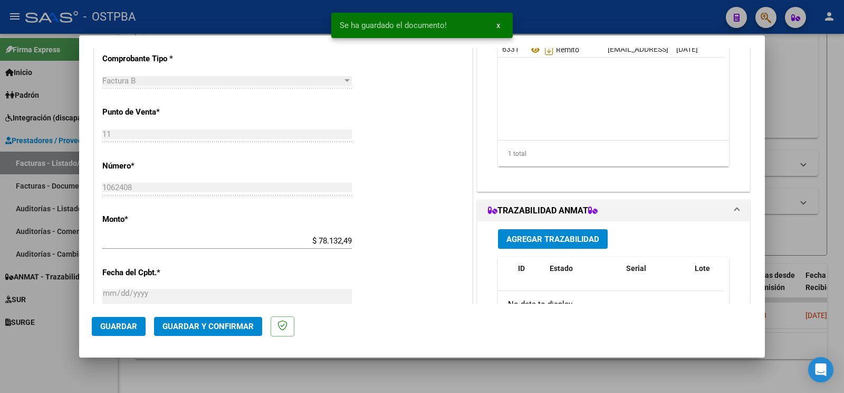
click at [577, 242] on span "Agregar Trazabilidad" at bounding box center [553, 238] width 93 height 9
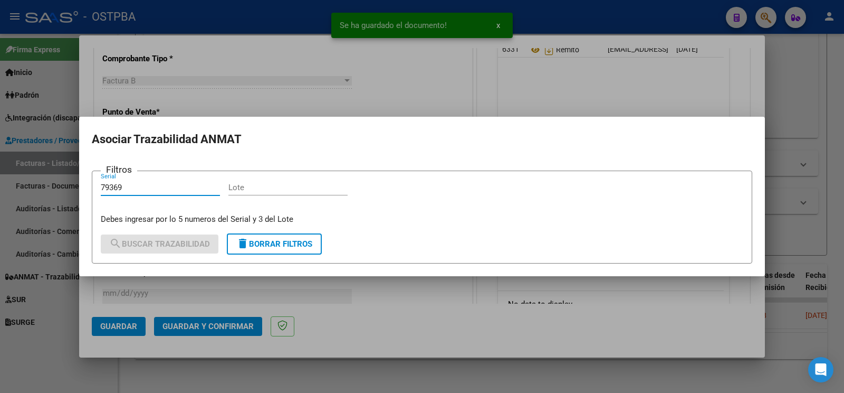
type input "79369"
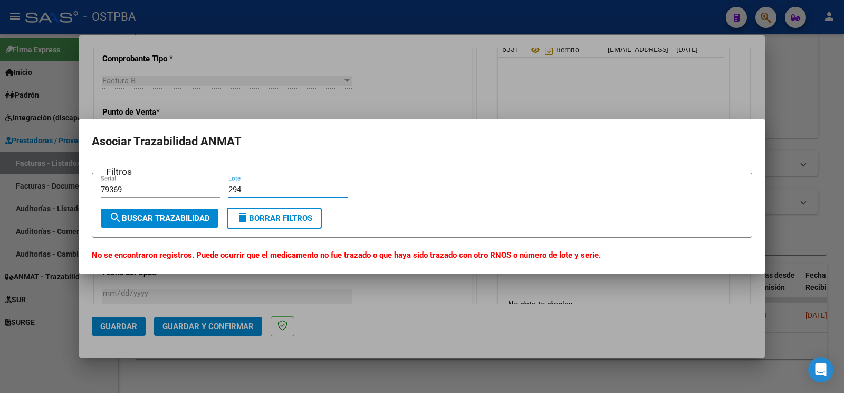
type input "294"
drag, startPoint x: 156, startPoint y: 191, endPoint x: 48, endPoint y: 187, distance: 107.7
click at [101, 187] on input "79369" at bounding box center [160, 189] width 119 height 9
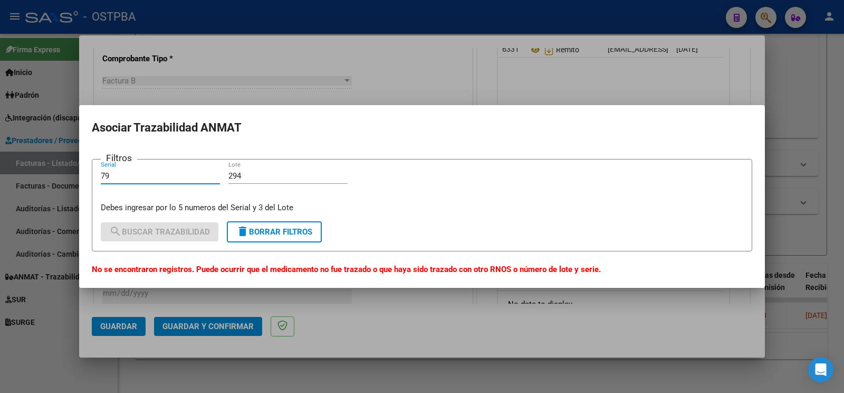
type input "7"
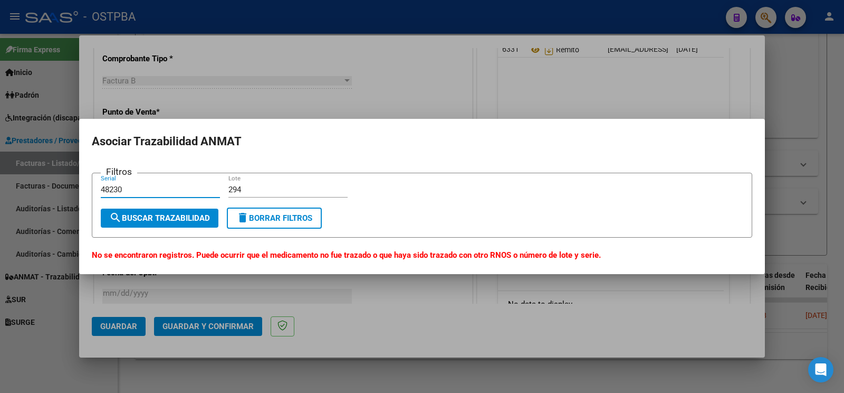
type input "48230"
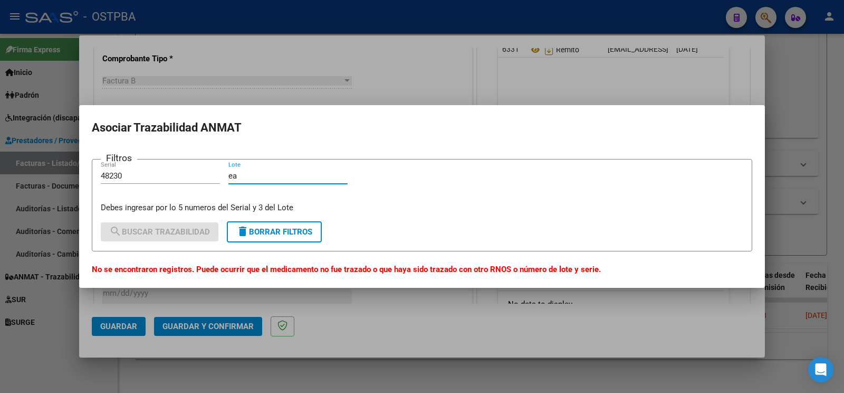
type input "eae"
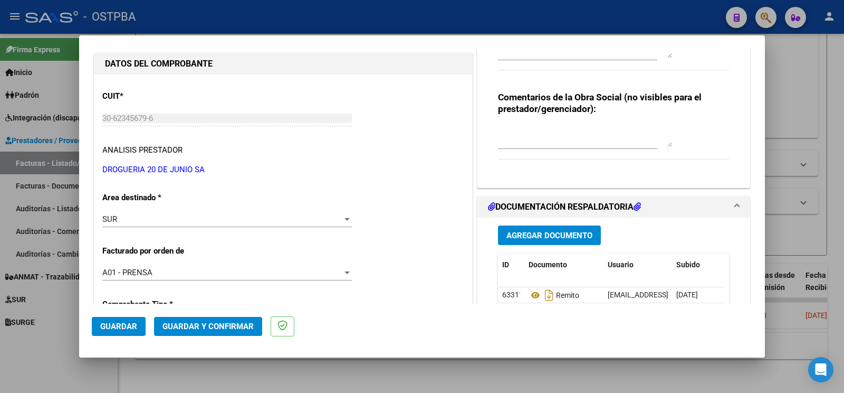
scroll to position [55, 0]
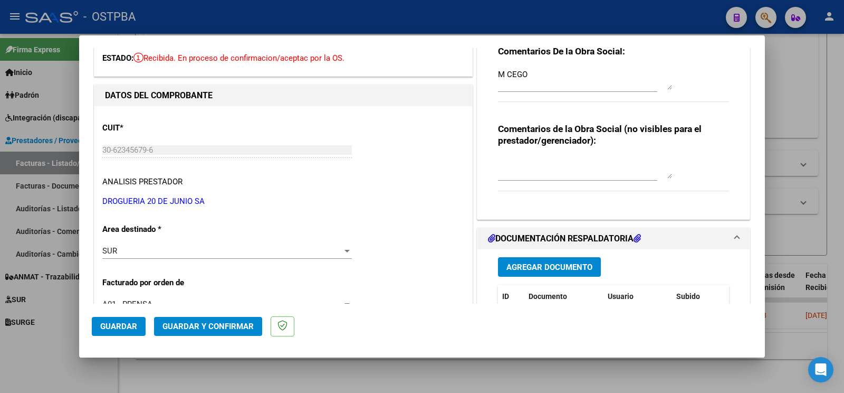
click at [544, 255] on div "Agregar Documento ID Documento Usuario Subido Acción 63311 Remito ostpbafarm@gm…" at bounding box center [613, 354] width 247 height 211
click at [514, 272] on button "Agregar Documento" at bounding box center [549, 267] width 103 height 20
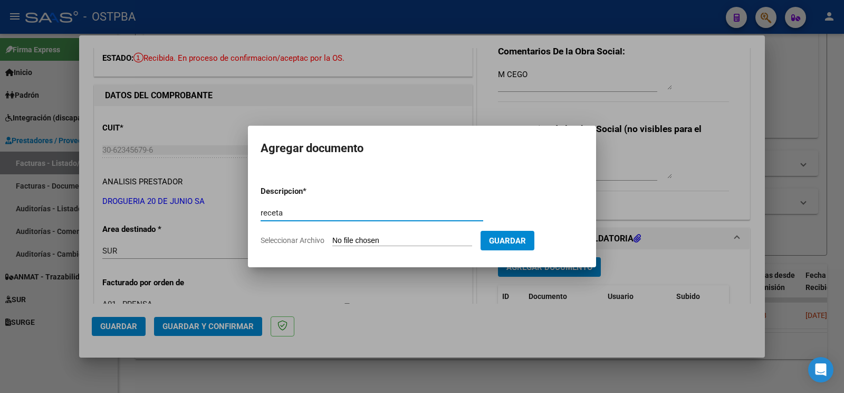
type input "receta"
click at [362, 242] on input "Seleccionar Archivo" at bounding box center [402, 241] width 140 height 10
type input "C:\fakepath\RECETA_M-CEGO-ID_1371-1.pdf"
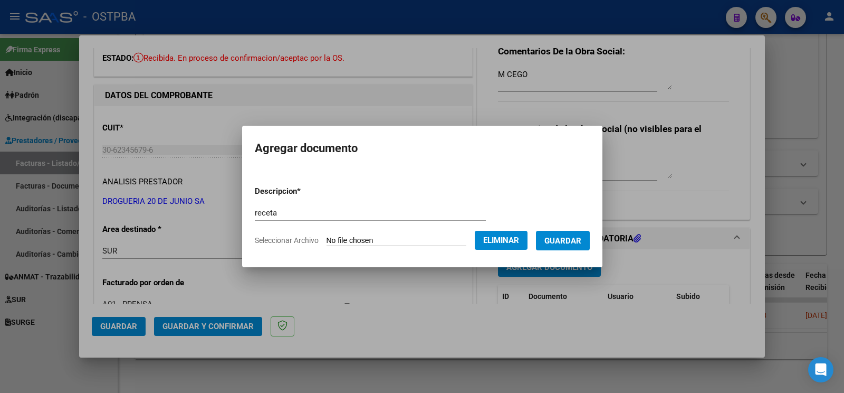
click at [577, 242] on span "Guardar" at bounding box center [563, 240] width 37 height 9
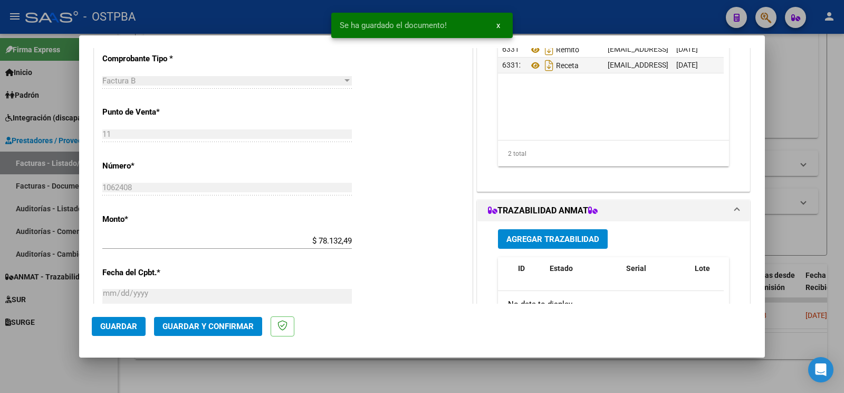
scroll to position [111, 0]
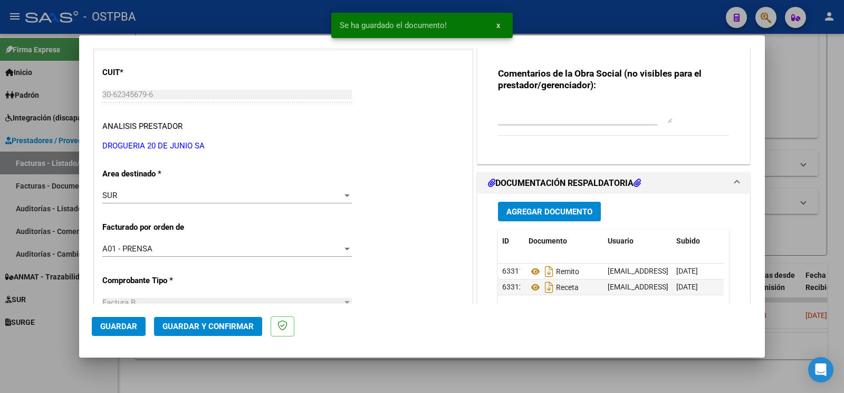
click at [251, 333] on button "Guardar y Confirmar" at bounding box center [208, 326] width 108 height 19
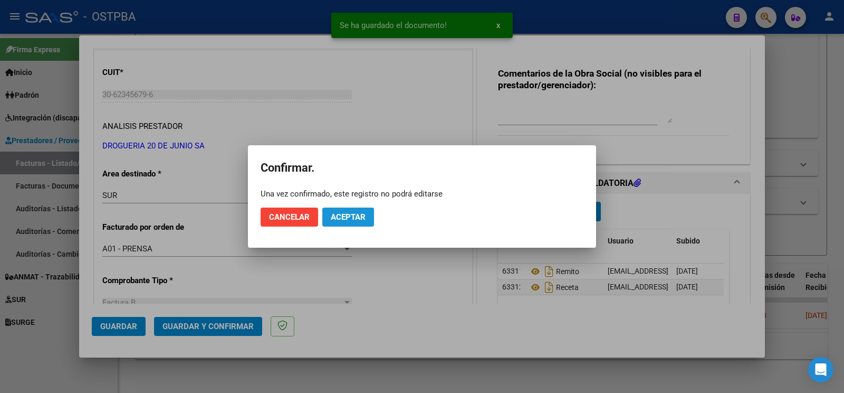
click at [357, 215] on span "Aceptar" at bounding box center [348, 216] width 35 height 9
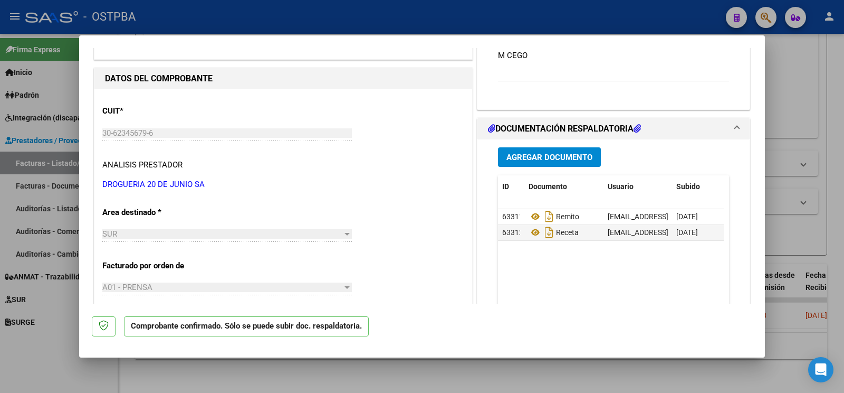
scroll to position [55, 0]
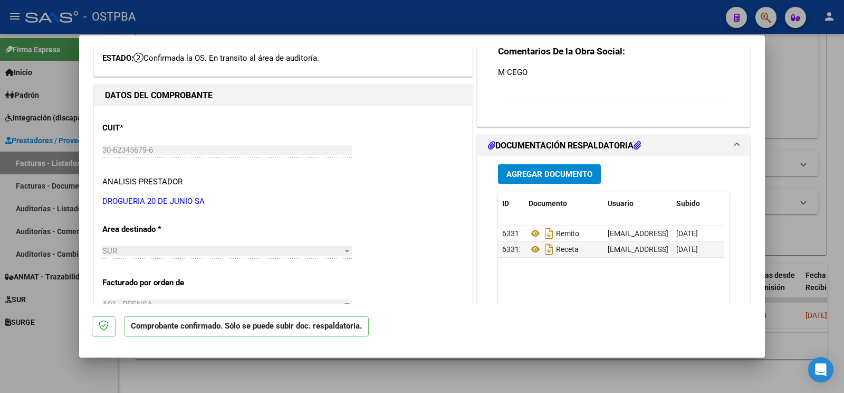
click at [543, 178] on span "Agregar Documento" at bounding box center [550, 173] width 86 height 9
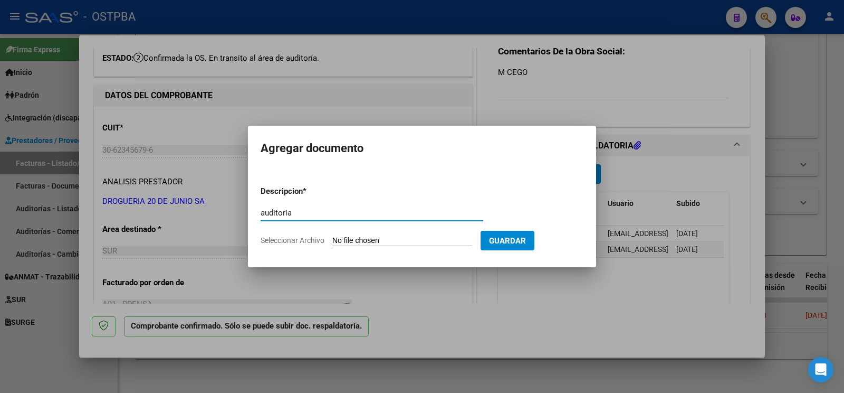
type input "auditoria"
click at [369, 242] on input "Seleccionar Archivo" at bounding box center [402, 241] width 140 height 10
type input "C:\fakepath\auditoria m cego.pdf"
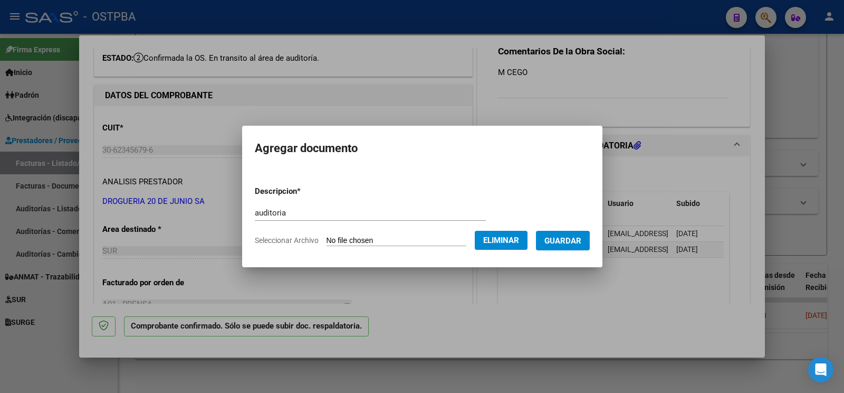
drag, startPoint x: 562, startPoint y: 248, endPoint x: 541, endPoint y: 250, distance: 20.2
click at [562, 250] on form "Descripcion * auditoria Escriba aquí una descripcion Seleccionar Archivo Elimin…" at bounding box center [422, 215] width 335 height 77
click at [577, 241] on span "Guardar" at bounding box center [563, 240] width 37 height 9
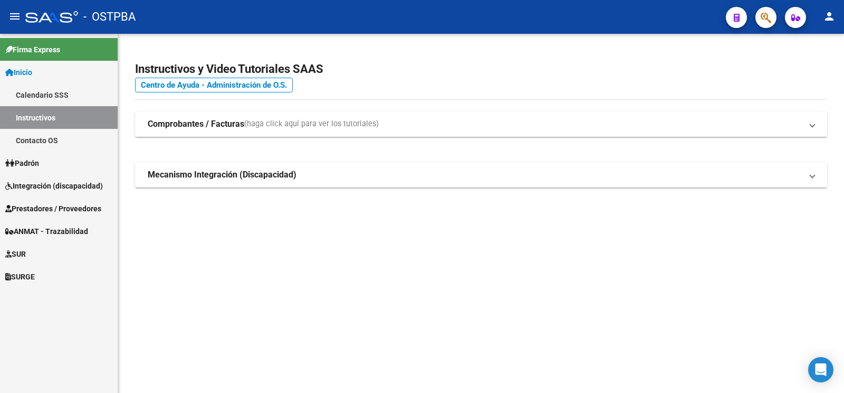
click at [44, 184] on span "Integración (discapacidad)" at bounding box center [54, 186] width 98 height 12
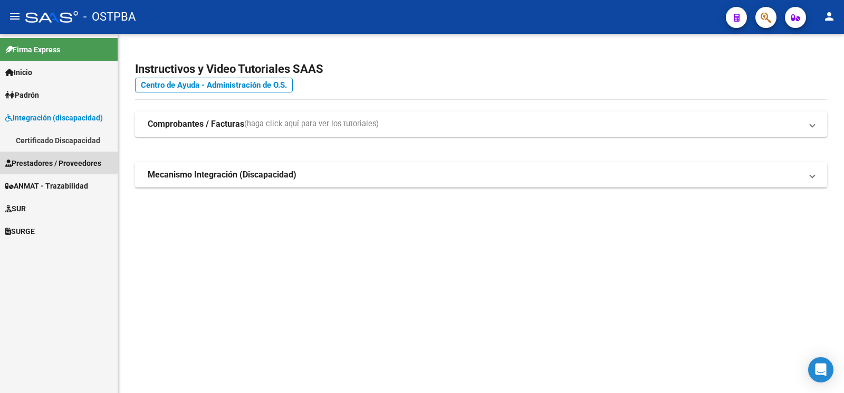
click at [51, 158] on span "Prestadores / Proveedores" at bounding box center [53, 163] width 96 height 12
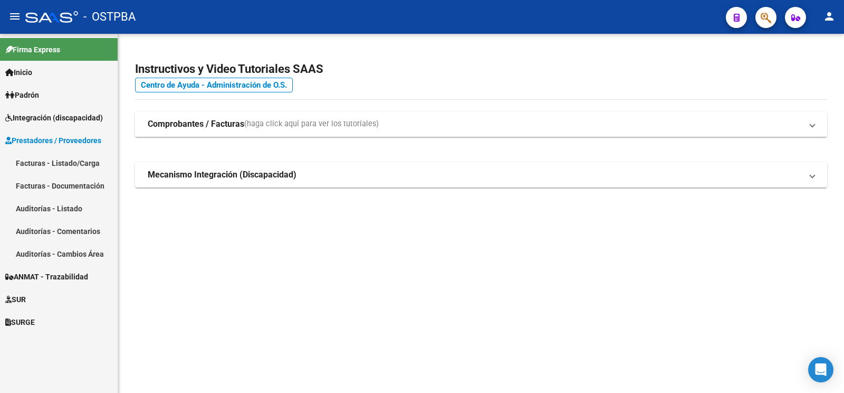
click at [48, 205] on link "Auditorías - Listado" at bounding box center [59, 208] width 118 height 23
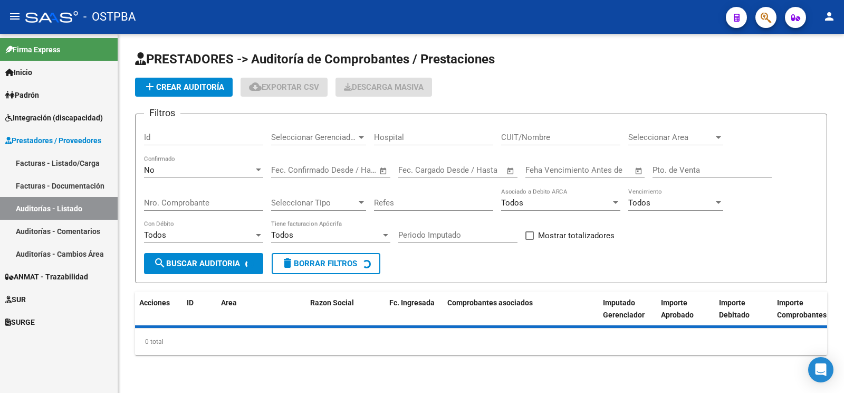
click at [187, 93] on button "add Crear Auditoría" at bounding box center [184, 87] width 98 height 19
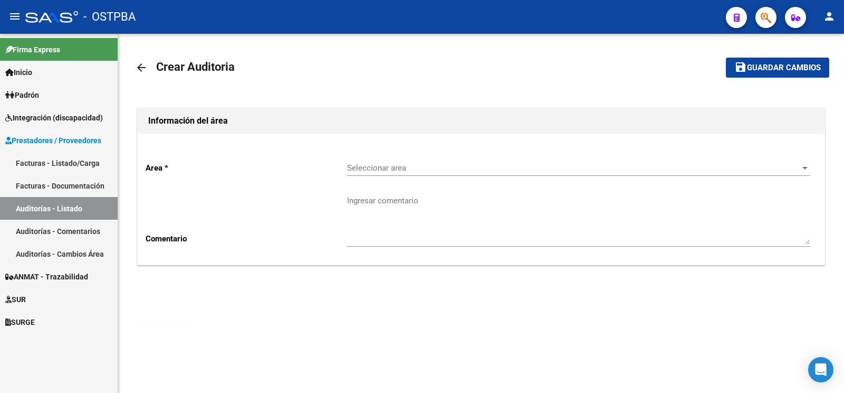
click at [351, 164] on span "Seleccionar area" at bounding box center [574, 167] width 454 height 9
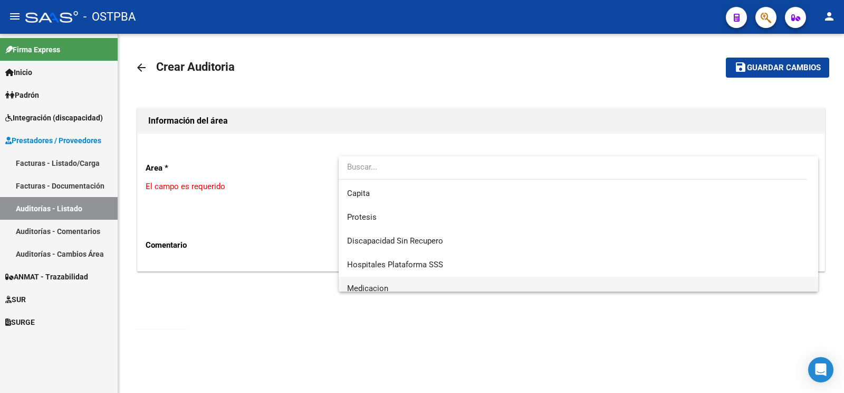
scroll to position [149, 0]
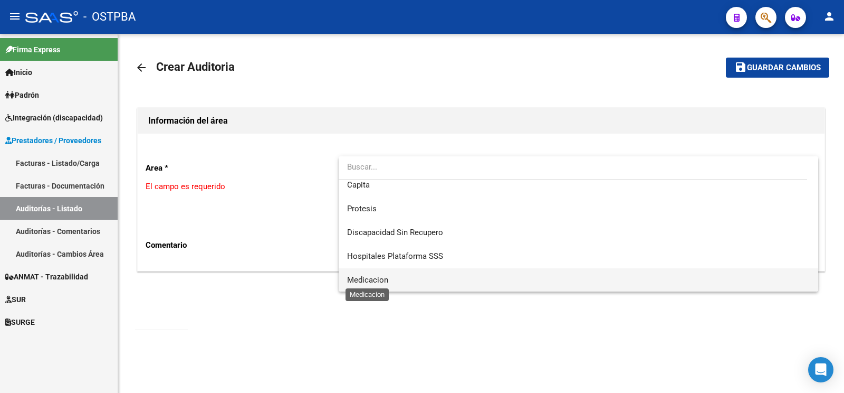
click at [379, 279] on span "Medicacion" at bounding box center [367, 279] width 41 height 9
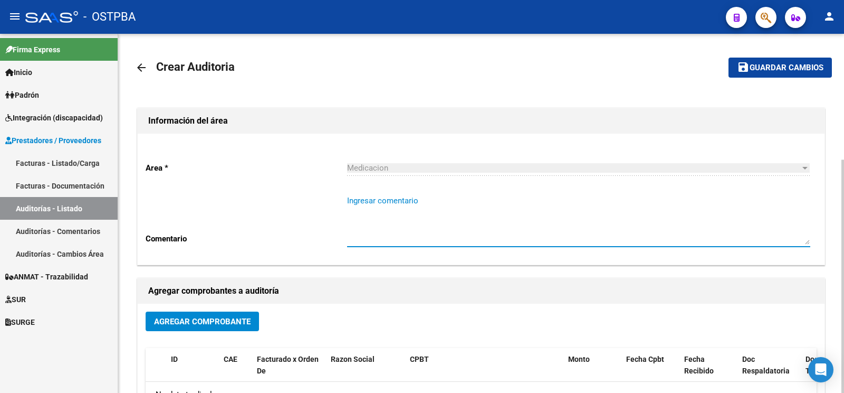
click at [397, 201] on textarea "Ingresar comentario" at bounding box center [578, 220] width 463 height 50
type textarea "[PERSON_NAME]"
click at [198, 325] on span "Agregar Comprobante" at bounding box center [202, 321] width 97 height 9
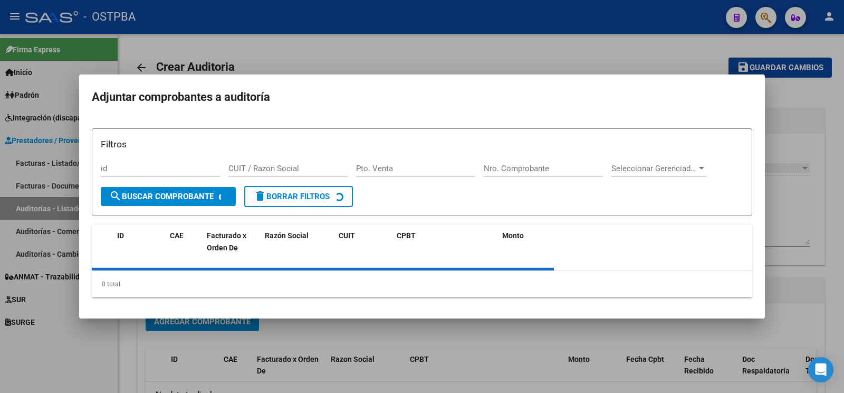
click at [522, 163] on form "Filtros id CUIT / Razon Social Pto. Venta Nro. Comprobante Seleccionar Gerencia…" at bounding box center [422, 172] width 661 height 88
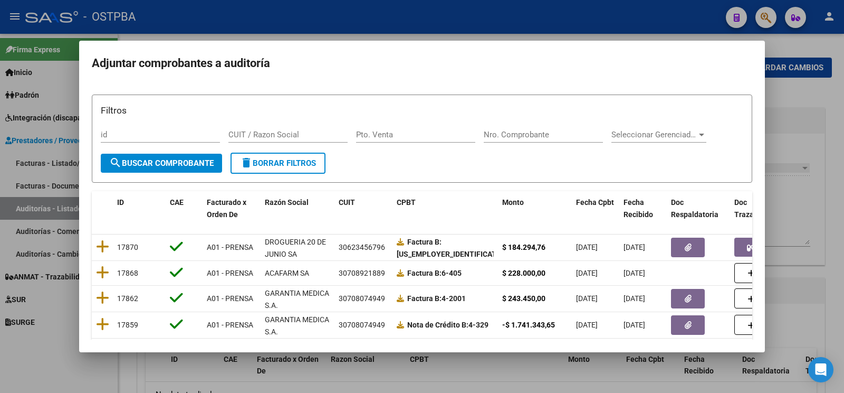
click at [527, 164] on form "Filtros id CUIT / Razon Social Pto. Venta Nro. Comprobante Seleccionar Gerencia…" at bounding box center [422, 138] width 661 height 88
click at [530, 137] on input "Nro. Comprobante" at bounding box center [543, 134] width 119 height 9
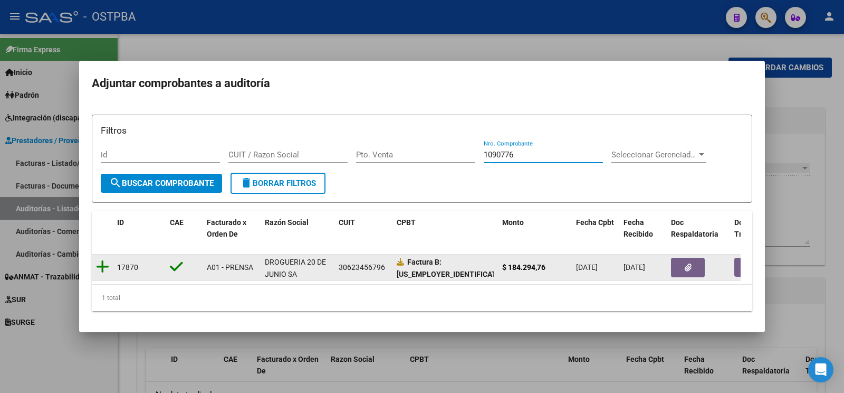
type input "1090776"
click at [102, 265] on icon at bounding box center [102, 266] width 13 height 15
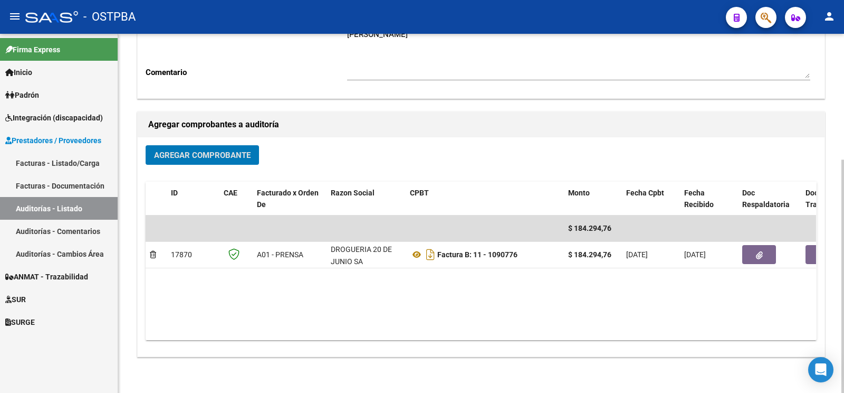
scroll to position [0, 0]
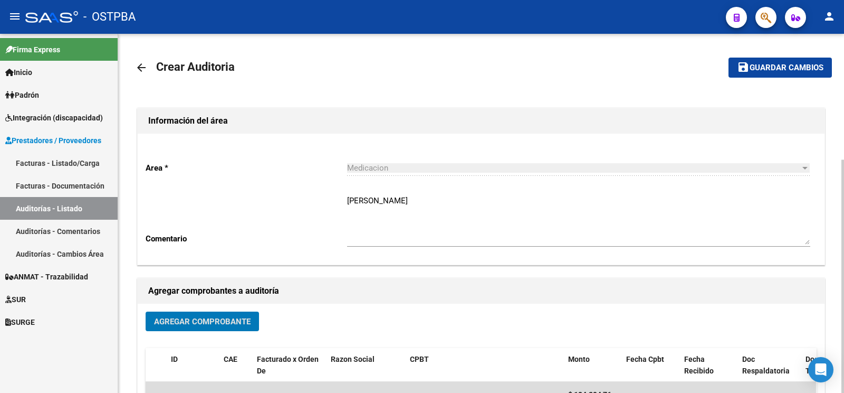
click at [770, 71] on span "Guardar cambios" at bounding box center [787, 67] width 74 height 9
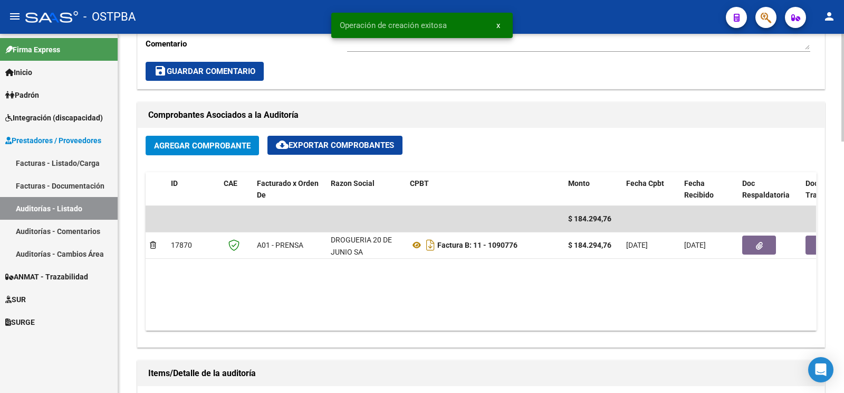
scroll to position [610, 0]
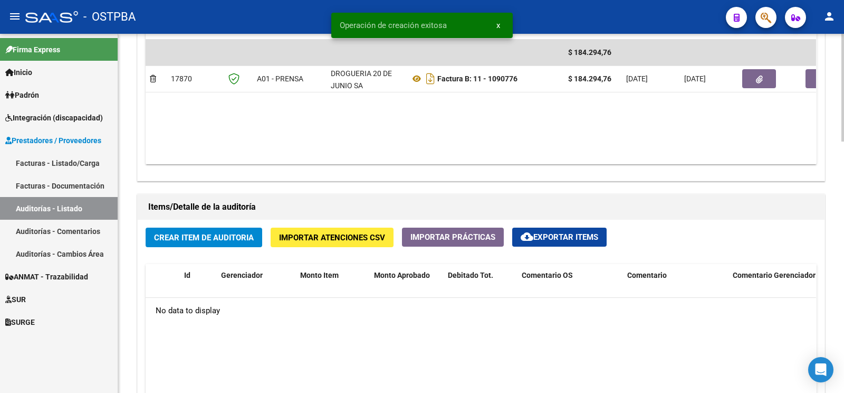
click at [255, 233] on button "Crear Item de Auditoria" at bounding box center [204, 237] width 117 height 20
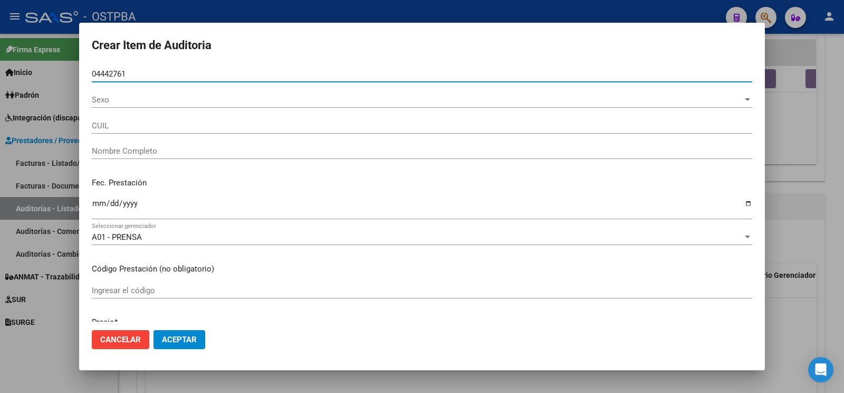
type input "04442761"
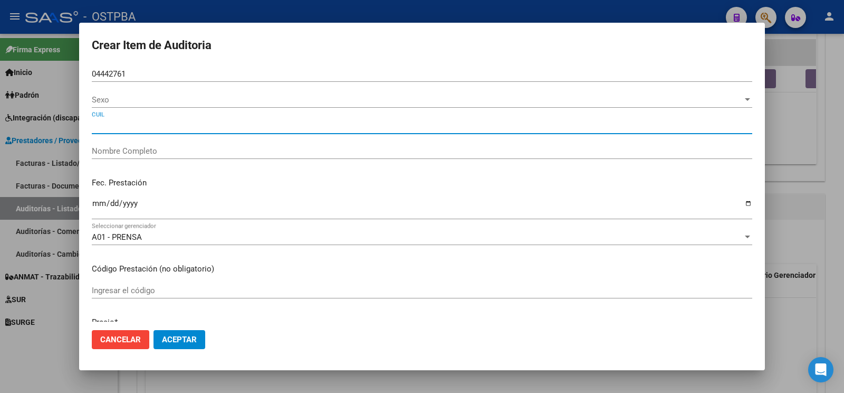
type input "27044427619"
type input "[PERSON_NAME]"
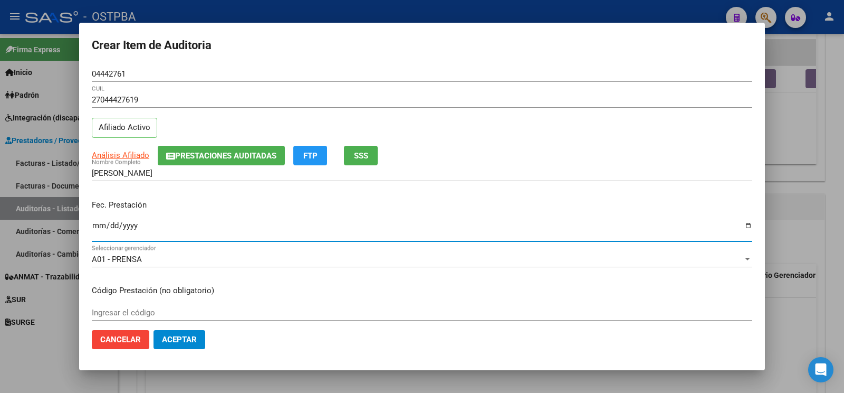
type input "[DATE]"
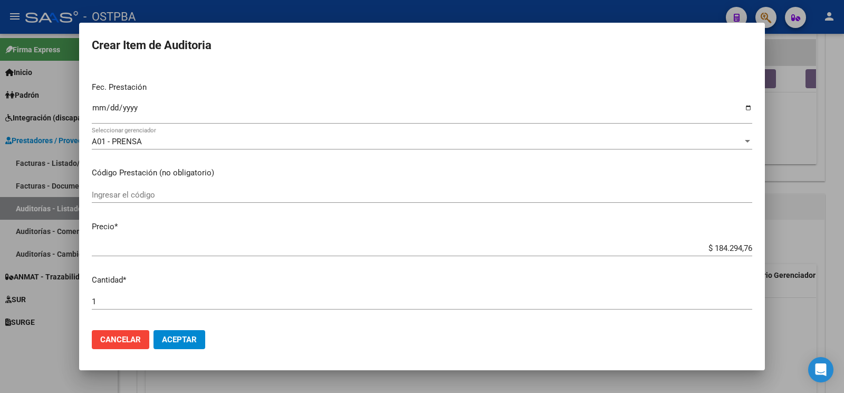
scroll to position [331, 0]
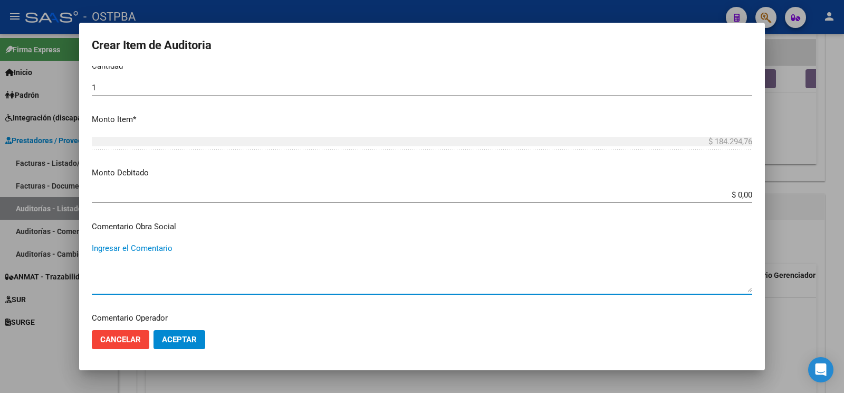
type textarea "a"
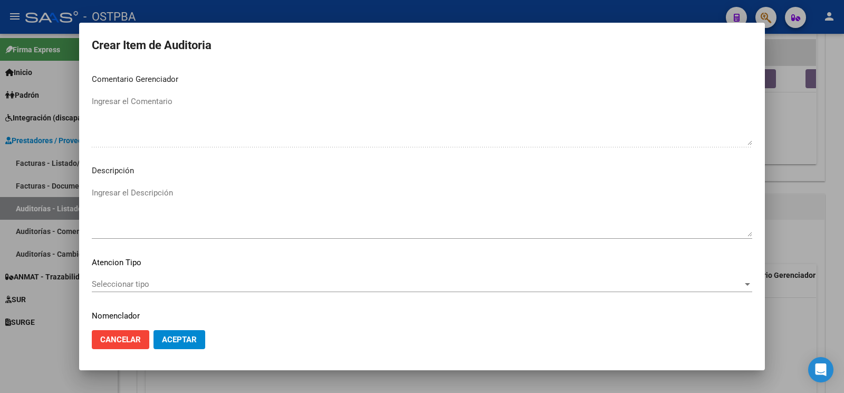
scroll to position [700, 0]
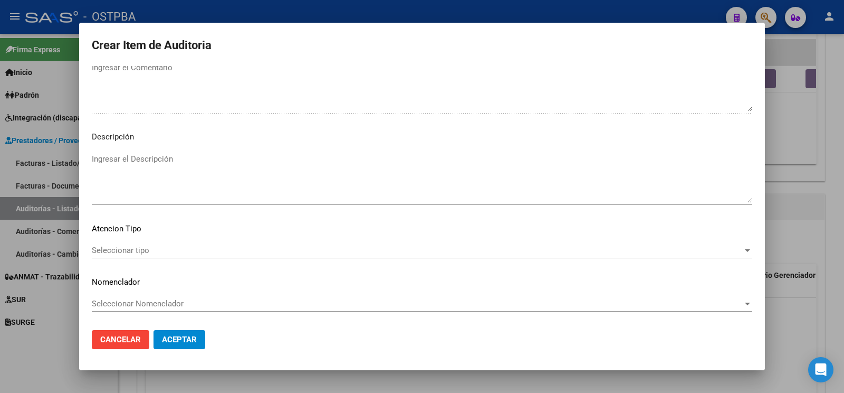
type textarea "af n° 1878/00 x anses- a pagar a 60 días"
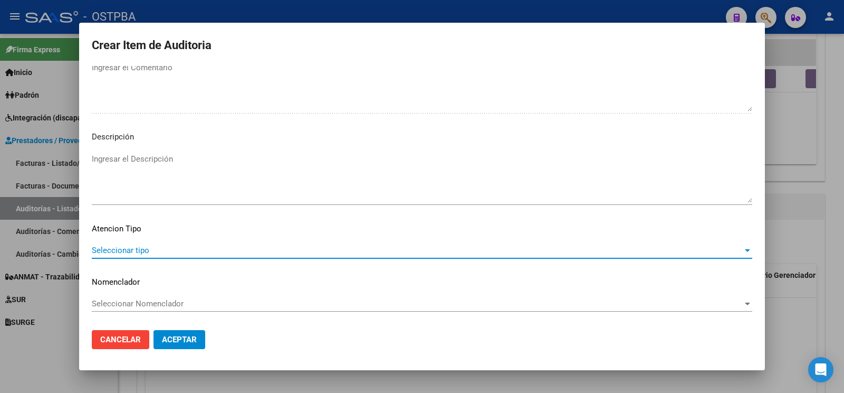
click at [182, 245] on span "Seleccionar tipo" at bounding box center [417, 249] width 651 height 9
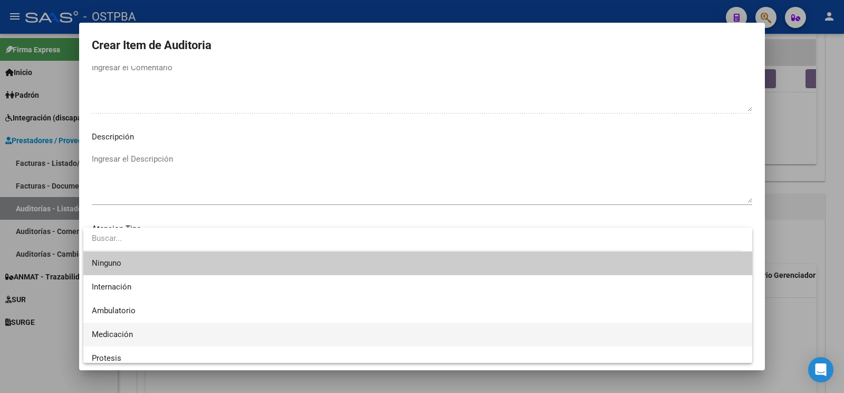
click at [166, 332] on span "Medicación" at bounding box center [418, 334] width 652 height 24
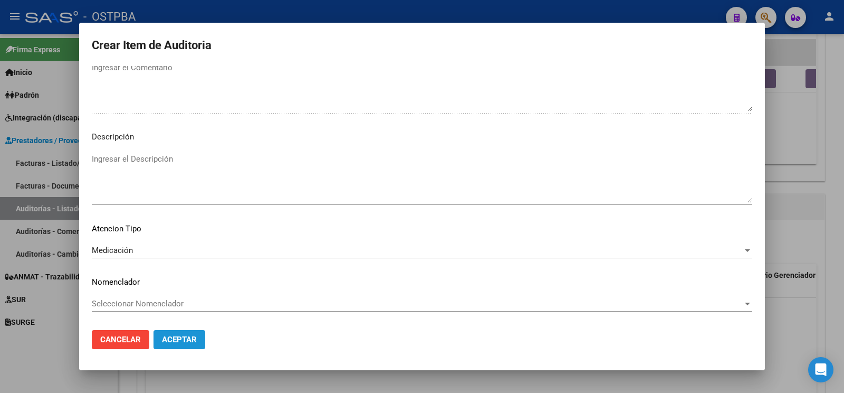
click at [182, 335] on button "Aceptar" at bounding box center [180, 339] width 52 height 19
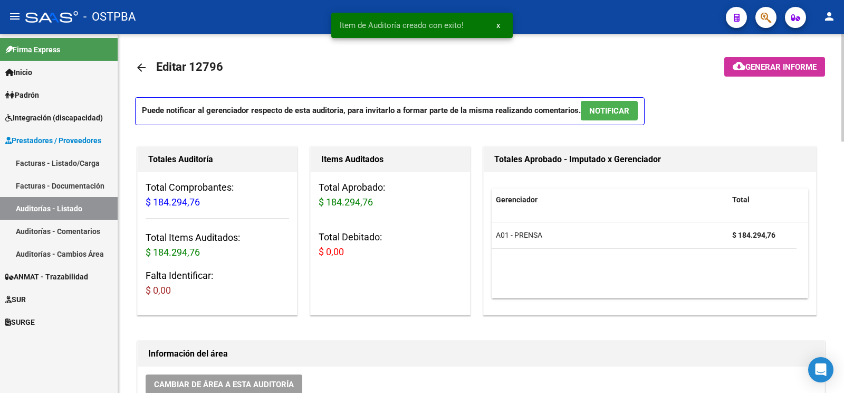
scroll to position [0, 0]
click at [802, 73] on button "cloud_download Generar informe" at bounding box center [775, 67] width 101 height 20
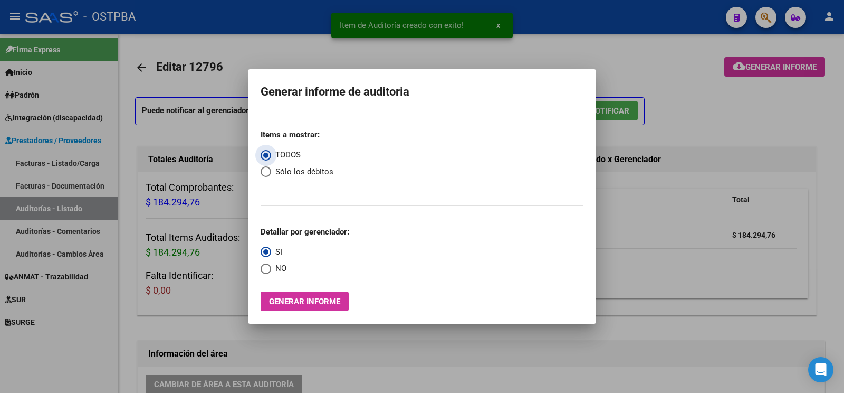
click at [319, 298] on span "Generar informe" at bounding box center [304, 301] width 71 height 9
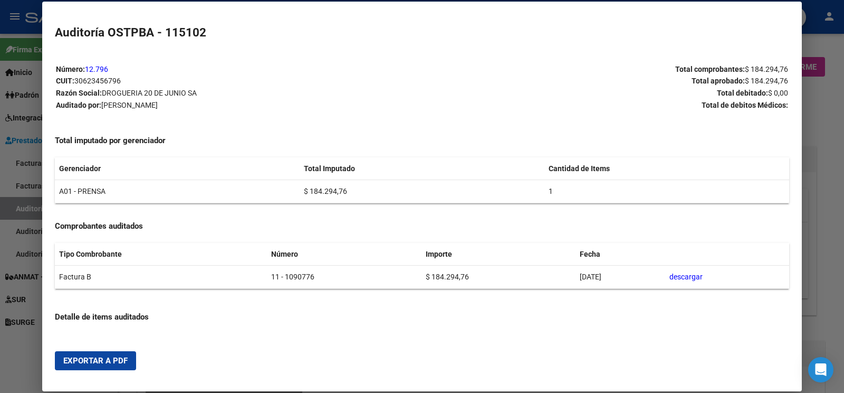
click at [116, 362] on span "Exportar a PDF" at bounding box center [95, 360] width 64 height 9
click at [22, 208] on div at bounding box center [422, 196] width 844 height 393
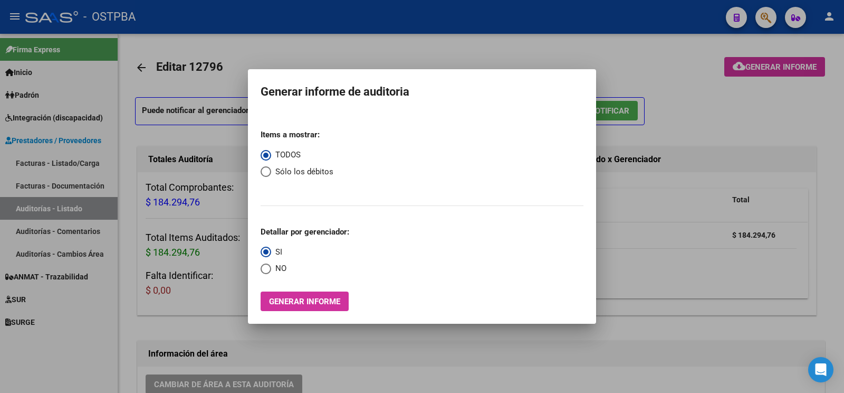
click at [31, 206] on div at bounding box center [422, 196] width 844 height 393
click at [31, 206] on link "Auditorías - Listado" at bounding box center [59, 208] width 118 height 23
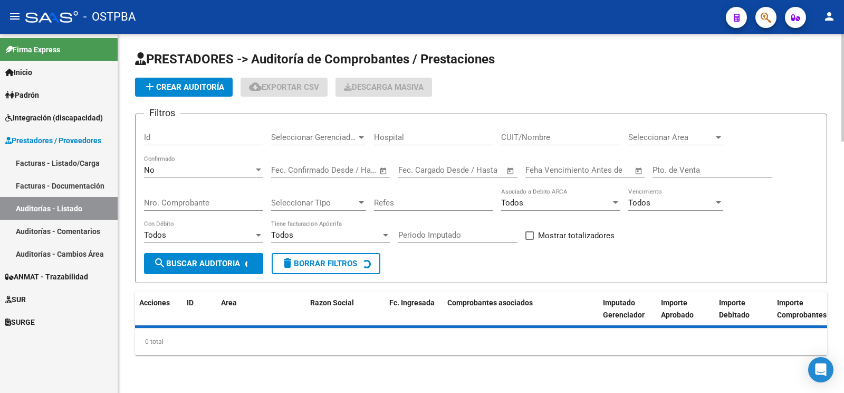
click at [173, 83] on span "add Crear Auditoría" at bounding box center [184, 86] width 81 height 9
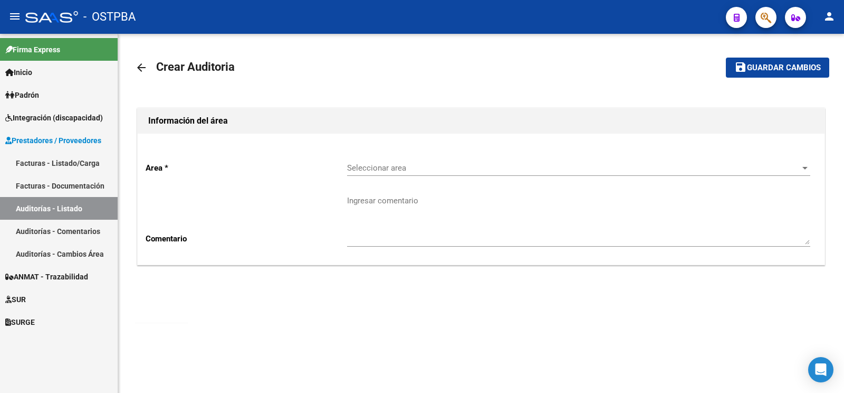
click at [381, 166] on span "Seleccionar area" at bounding box center [574, 167] width 454 height 9
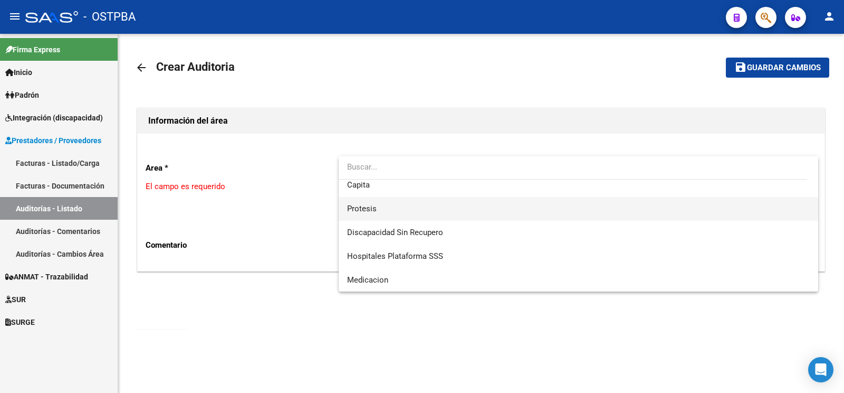
scroll to position [39, 0]
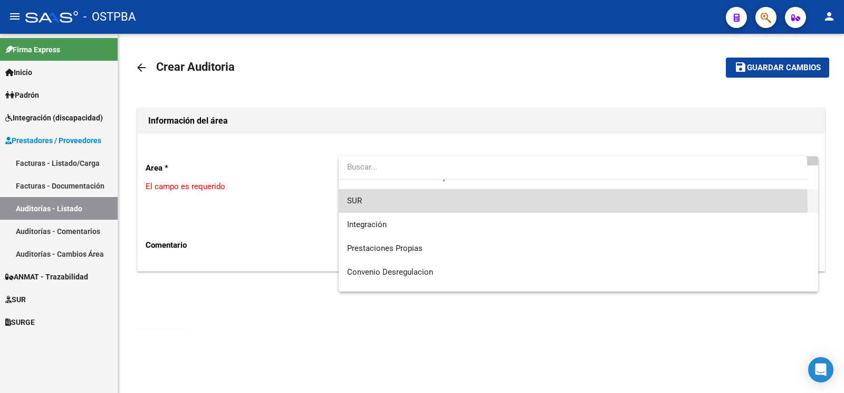
click at [386, 209] on span "SUR" at bounding box center [578, 201] width 463 height 24
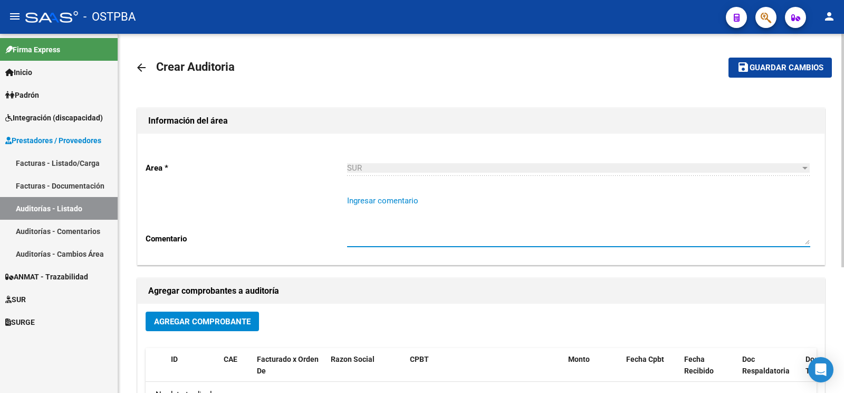
click at [393, 218] on textarea "Ingresar comentario" at bounding box center [578, 220] width 463 height 50
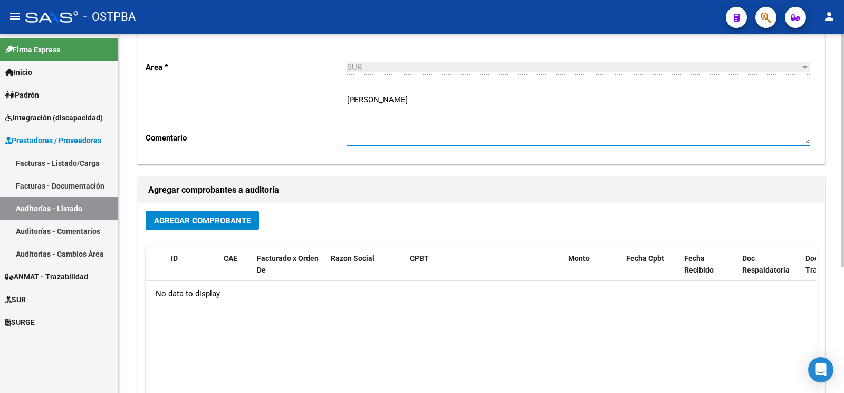
scroll to position [111, 0]
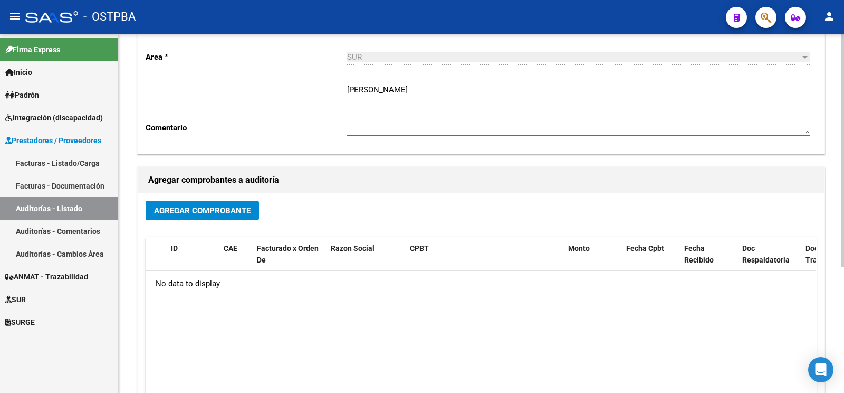
type textarea "[PERSON_NAME]"
click at [223, 213] on span "Agregar Comprobante" at bounding box center [202, 210] width 97 height 9
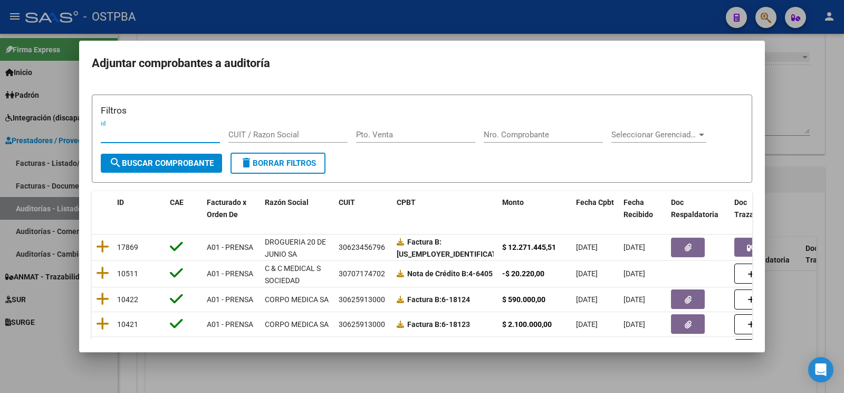
click at [533, 138] on input "Nro. Comprobante" at bounding box center [543, 134] width 119 height 9
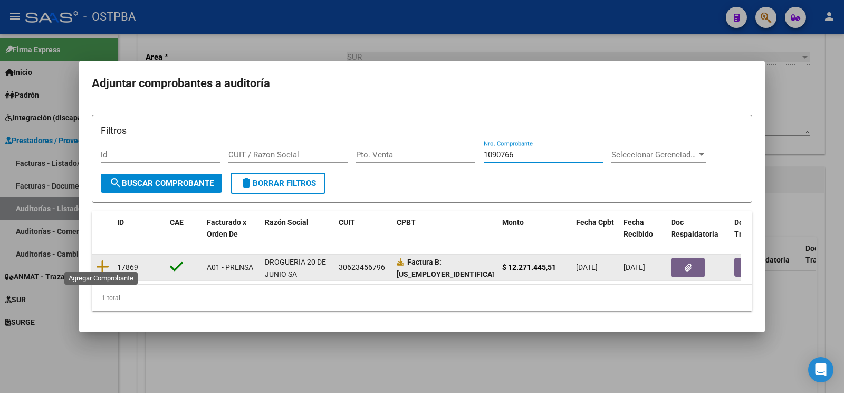
type input "1090766"
click at [95, 258] on datatable-body-cell at bounding box center [102, 267] width 21 height 26
click at [108, 260] on icon at bounding box center [102, 266] width 13 height 15
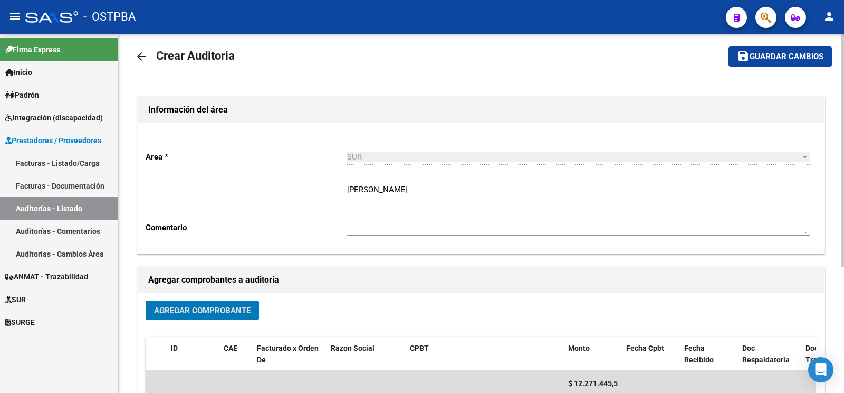
scroll to position [0, 0]
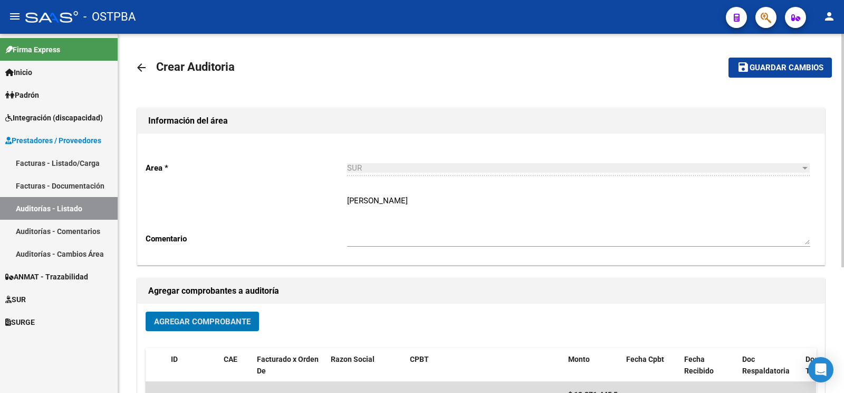
click at [757, 71] on span "Guardar cambios" at bounding box center [787, 67] width 74 height 9
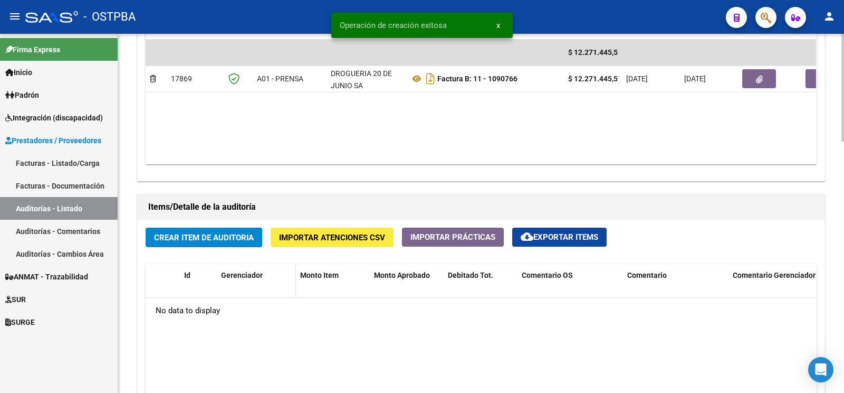
scroll to position [720, 0]
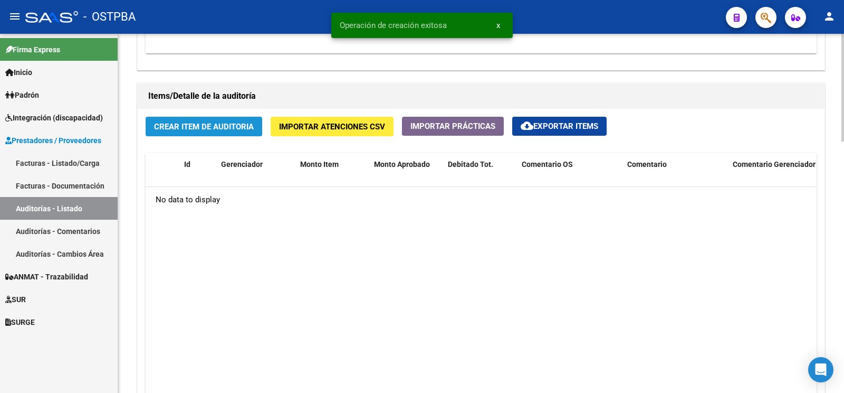
click at [236, 125] on span "Crear Item de Auditoria" at bounding box center [204, 126] width 100 height 9
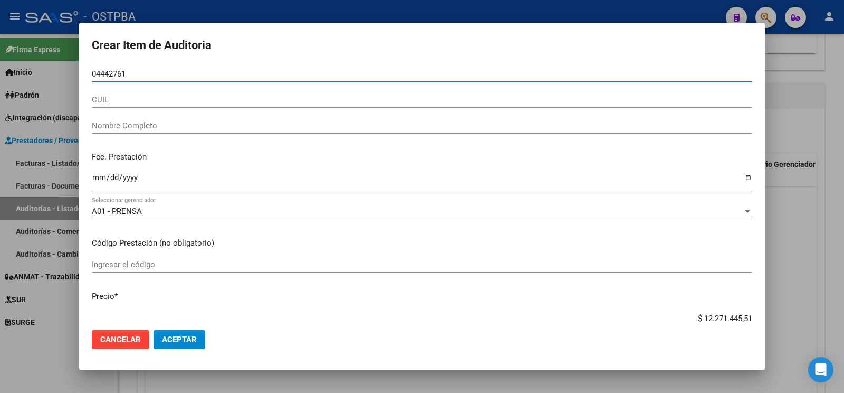
type input "04442761"
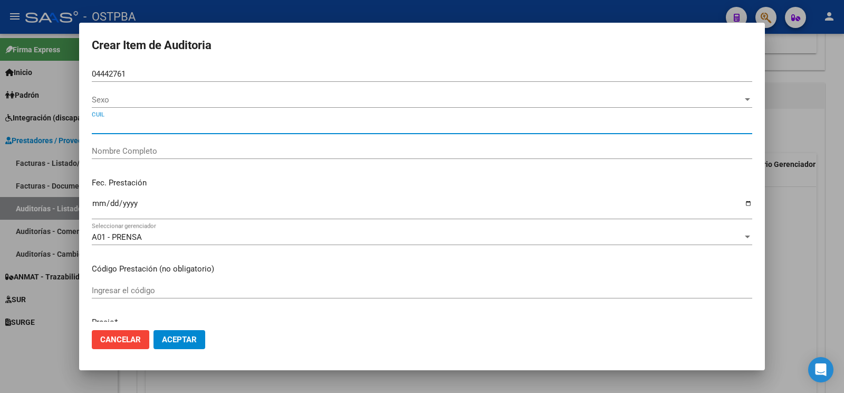
type input "[PERSON_NAME]"
type input "27044427619"
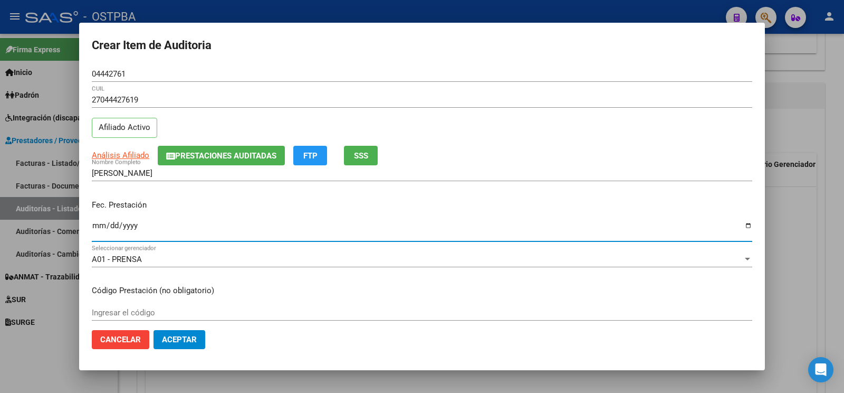
type input "[DATE]"
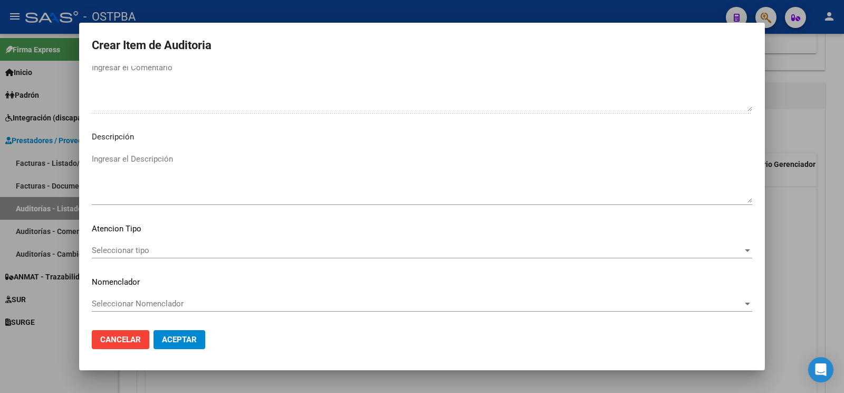
scroll to position [700, 0]
type textarea "af n° 1878/00 x anses- a pagar a 60 días"
click at [154, 245] on span "Seleccionar tipo" at bounding box center [417, 249] width 651 height 9
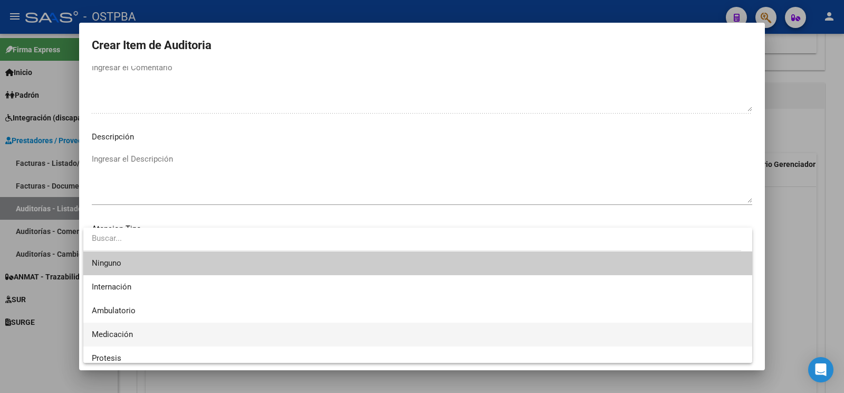
click at [128, 341] on span "Medicación" at bounding box center [418, 334] width 652 height 24
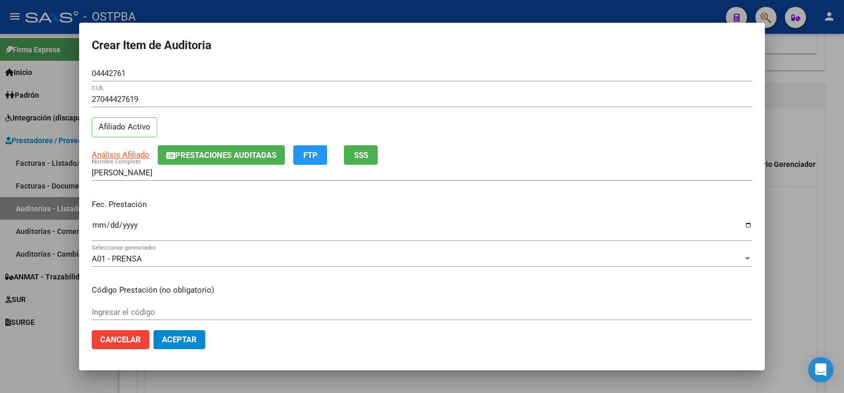
scroll to position [0, 0]
click at [191, 344] on span "Aceptar" at bounding box center [179, 339] width 35 height 9
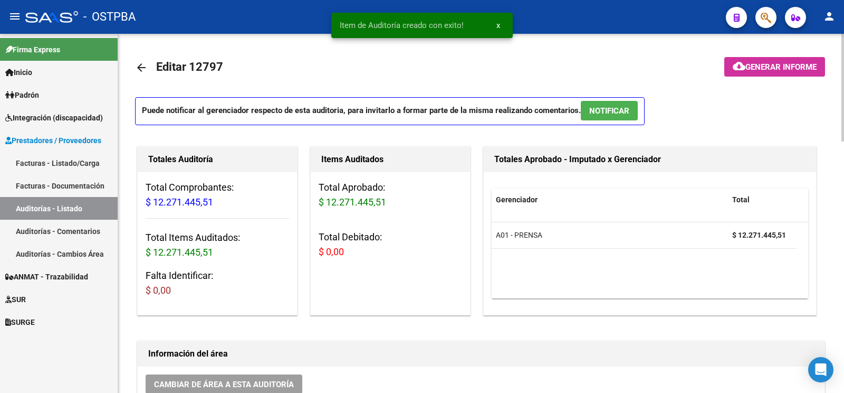
click at [778, 62] on span "cloud_download Generar informe" at bounding box center [775, 66] width 84 height 9
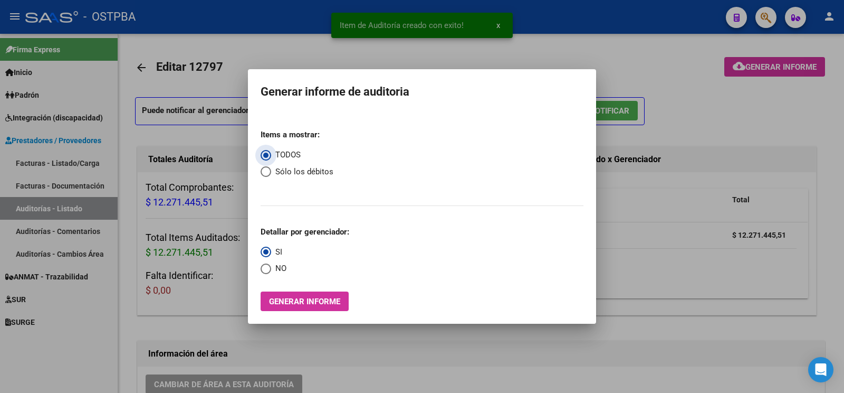
click at [328, 303] on span "Generar informe" at bounding box center [304, 301] width 71 height 9
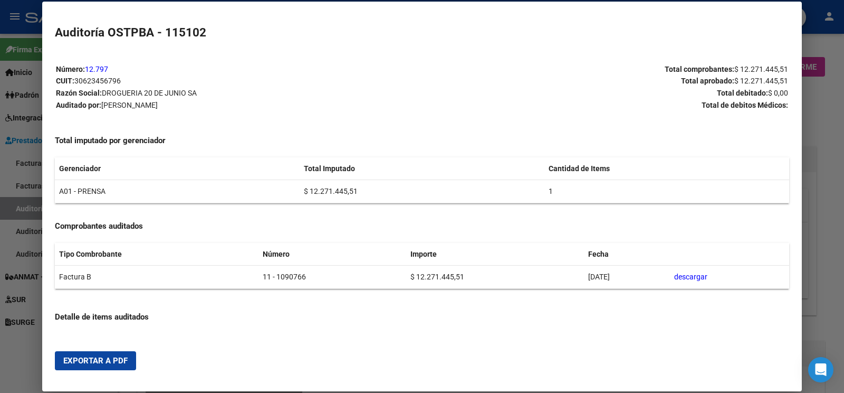
click at [95, 348] on mat-dialog-actions "Exportar a PDF" at bounding box center [422, 361] width 735 height 36
click at [100, 348] on mat-dialog-actions "Exportar a PDF" at bounding box center [422, 361] width 735 height 36
click at [108, 348] on mat-dialog-actions "Exportar a PDF" at bounding box center [422, 361] width 735 height 36
click at [120, 351] on button "Exportar a PDF" at bounding box center [95, 360] width 81 height 19
click at [39, 216] on div at bounding box center [422, 196] width 844 height 393
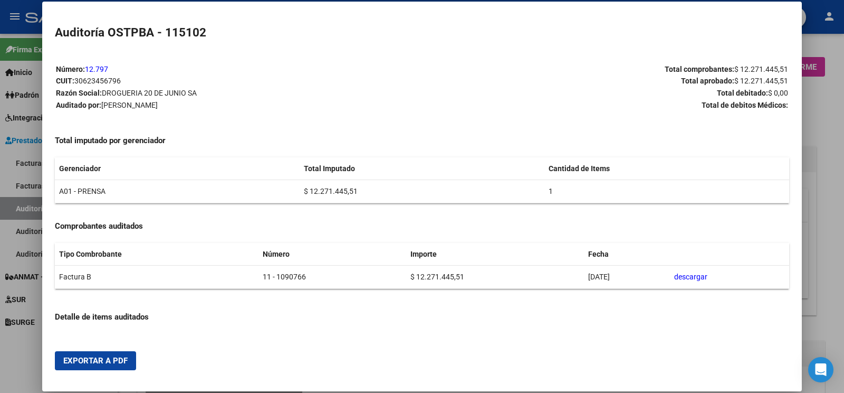
click at [39, 216] on div at bounding box center [422, 196] width 844 height 393
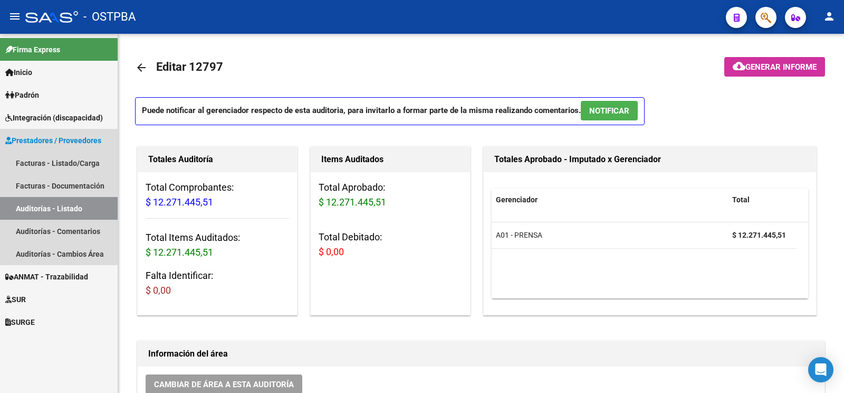
click at [39, 216] on link "Auditorías - Listado" at bounding box center [59, 208] width 118 height 23
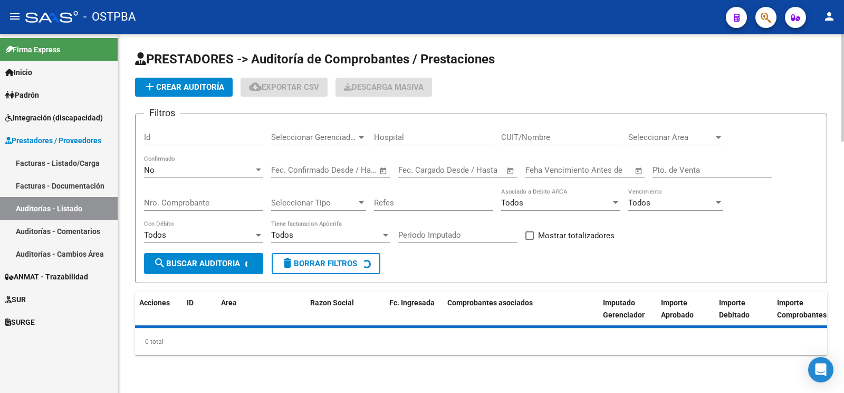
click at [189, 96] on button "add Crear Auditoría" at bounding box center [184, 87] width 98 height 19
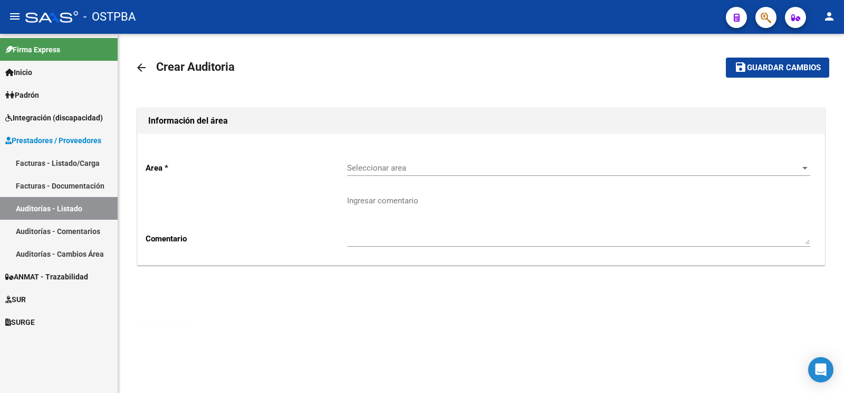
click at [391, 174] on div "Seleccionar area Seleccionar area" at bounding box center [578, 164] width 463 height 23
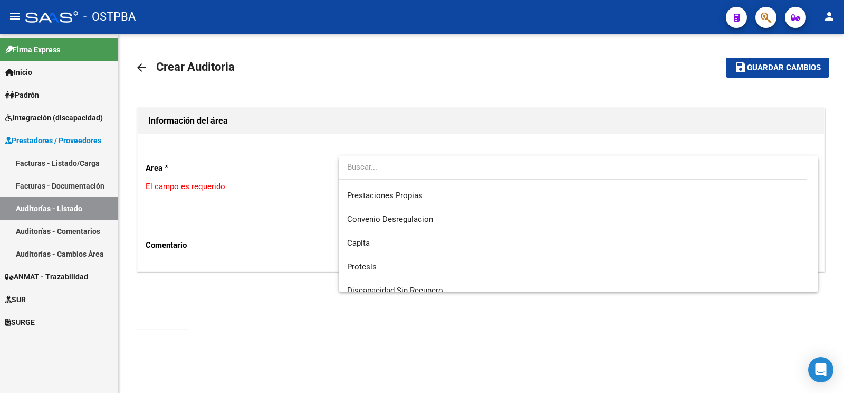
scroll to position [149, 0]
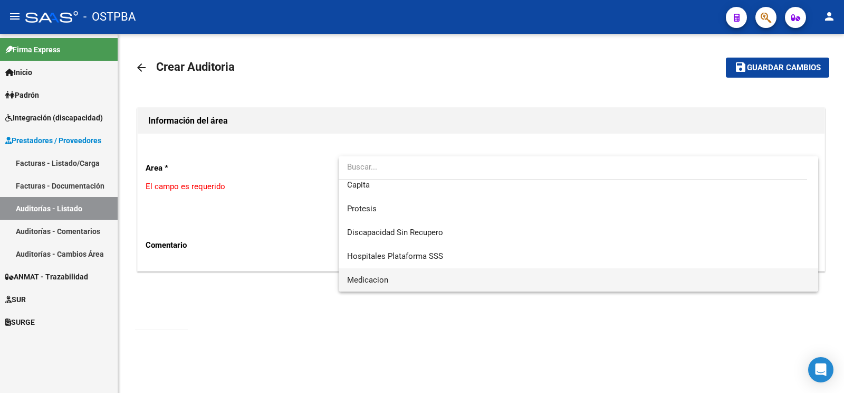
click at [404, 274] on span "Medicacion" at bounding box center [578, 280] width 463 height 24
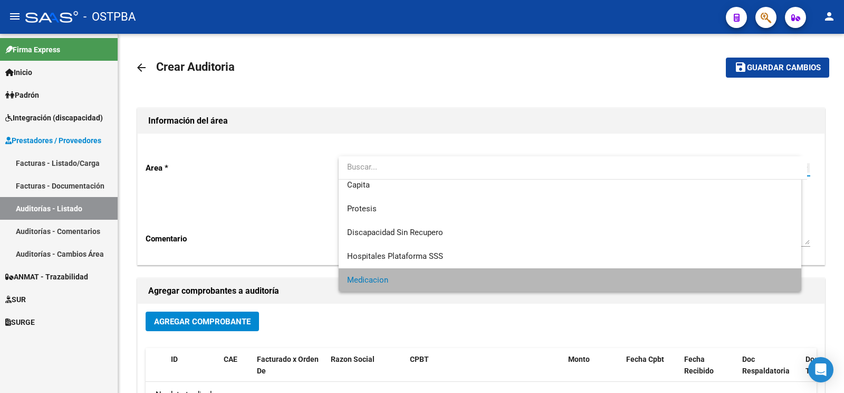
click at [415, 221] on textarea "Ingresar comentario" at bounding box center [578, 220] width 463 height 50
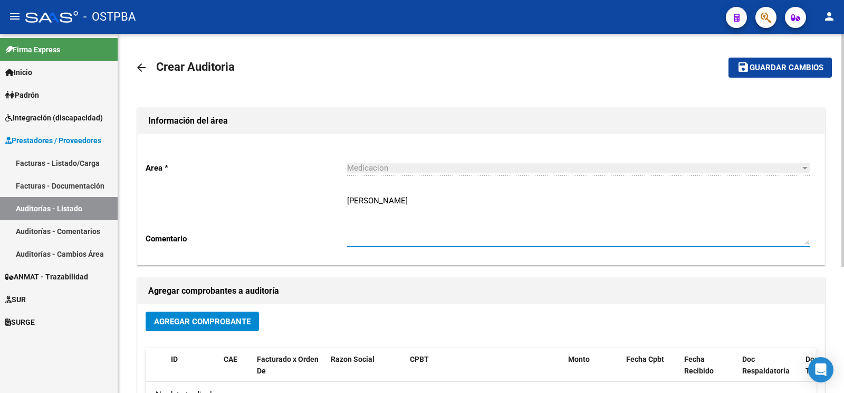
type textarea "[PERSON_NAME]"
click at [161, 321] on span "Agregar Comprobante" at bounding box center [202, 321] width 97 height 9
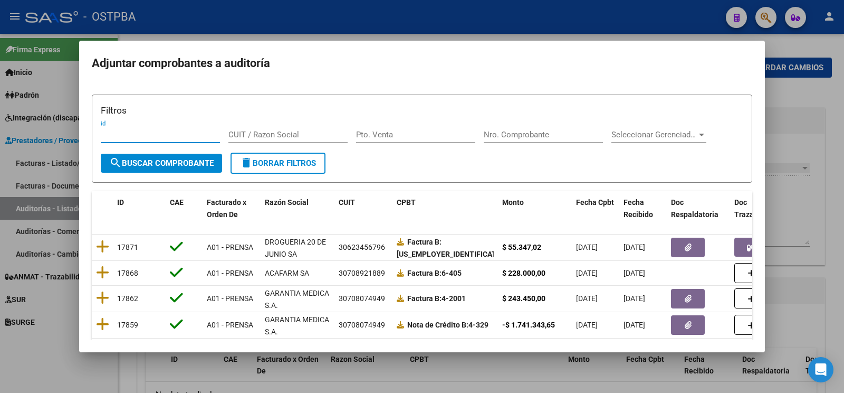
click at [517, 137] on input "Nro. Comprobante" at bounding box center [543, 134] width 119 height 9
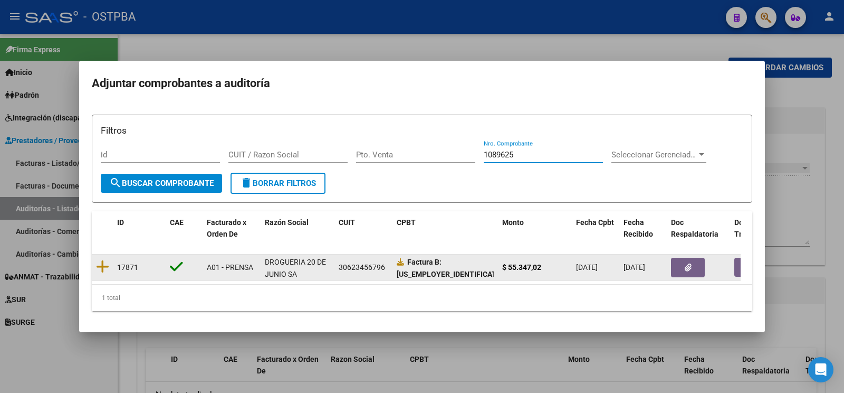
type input "1089625"
click at [110, 260] on datatable-body-cell at bounding box center [102, 267] width 21 height 26
click at [109, 260] on datatable-body-cell at bounding box center [102, 267] width 21 height 26
click at [107, 259] on icon at bounding box center [102, 266] width 13 height 15
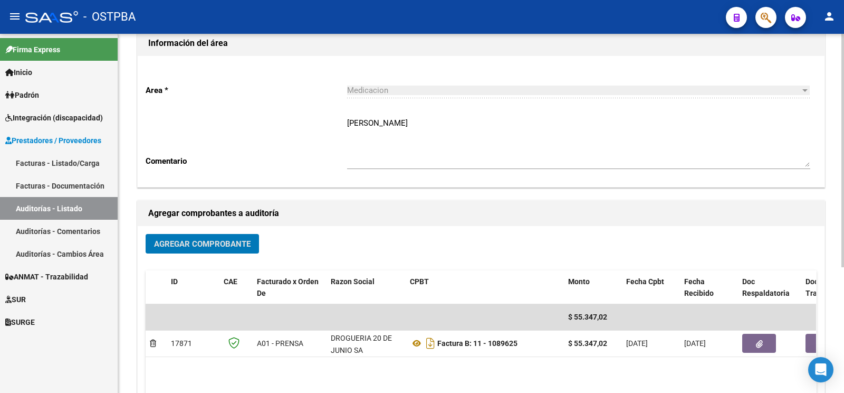
scroll to position [0, 0]
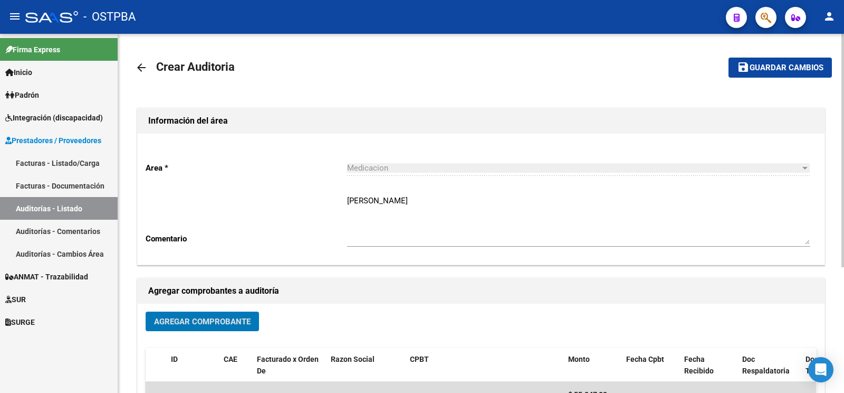
click at [775, 64] on span "Guardar cambios" at bounding box center [787, 67] width 74 height 9
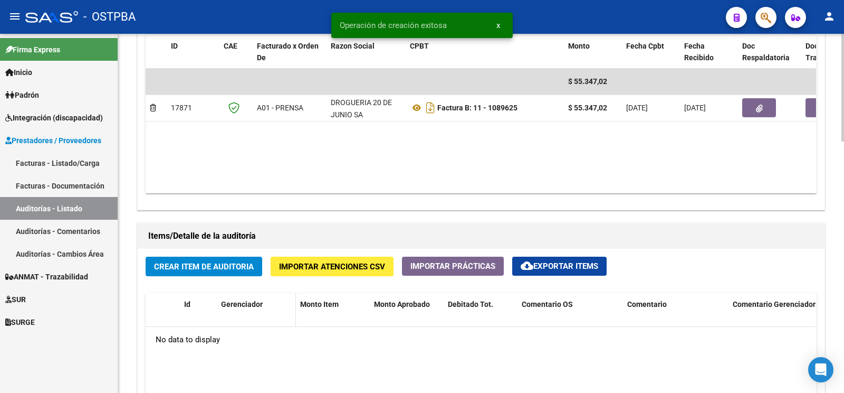
scroll to position [610, 0]
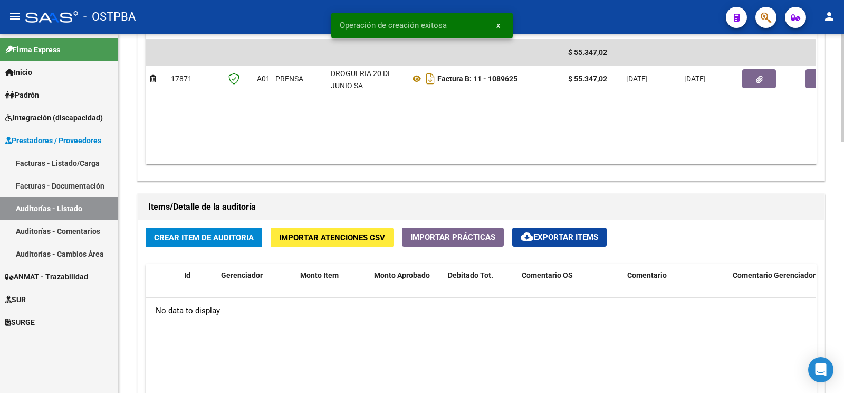
click at [248, 242] on span "Crear Item de Auditoria" at bounding box center [204, 237] width 100 height 9
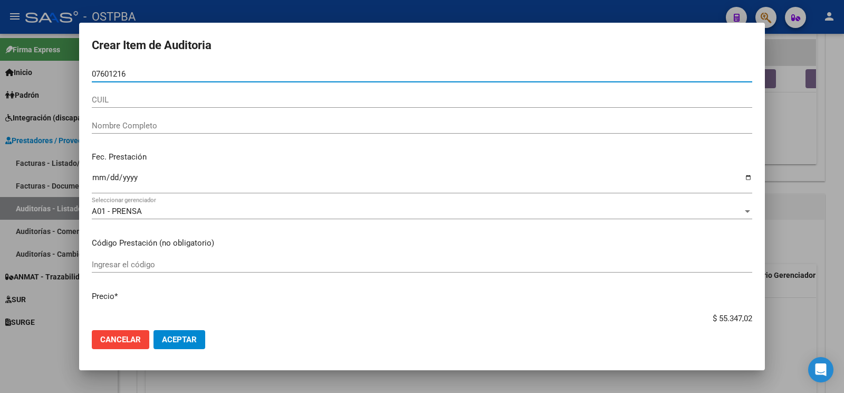
type input "07601216"
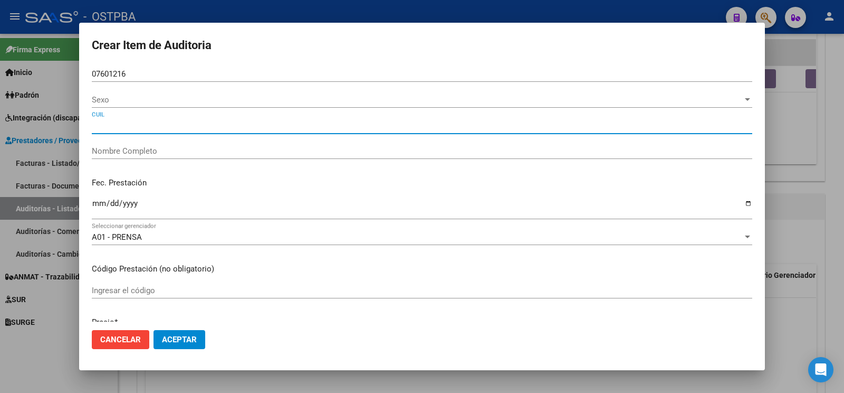
type input "20076012165"
type input "[PERSON_NAME]"
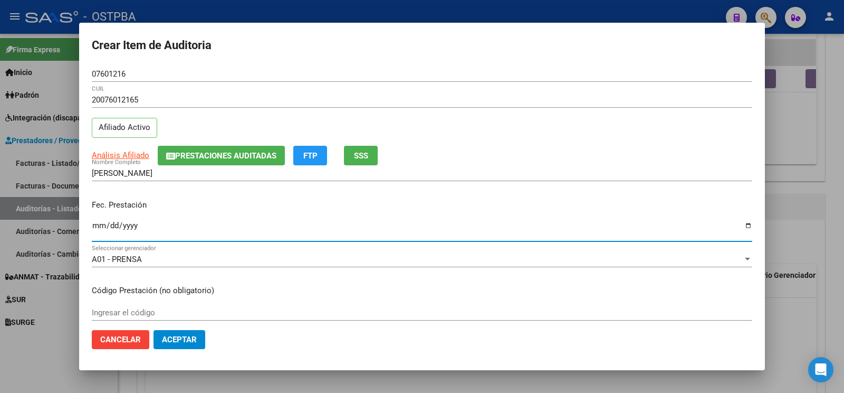
type input "[DATE]"
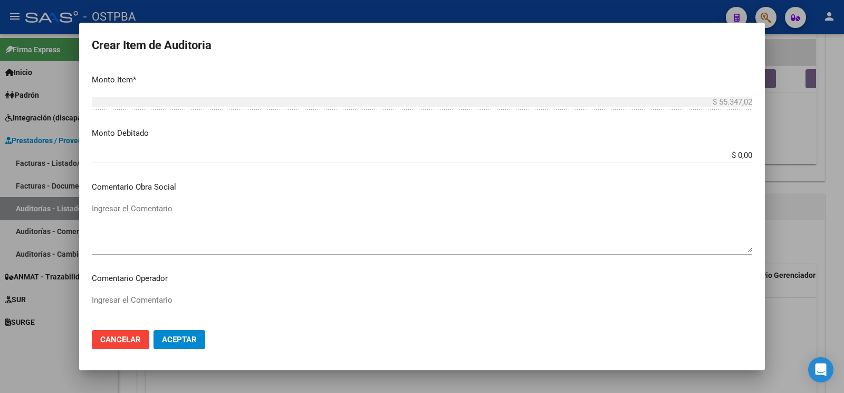
scroll to position [388, 0]
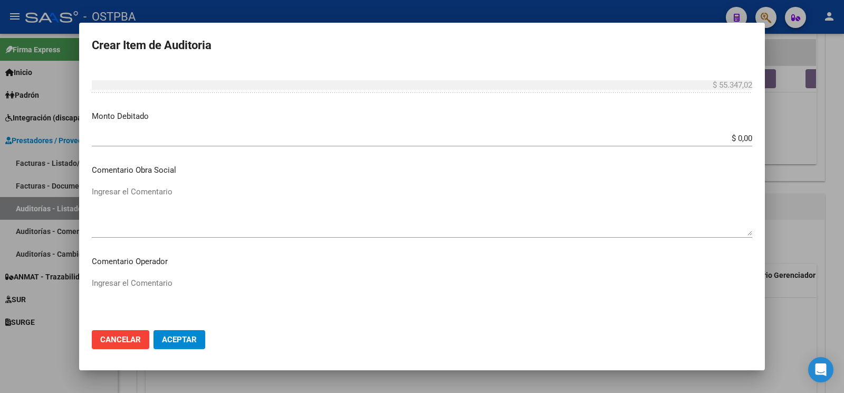
click at [152, 287] on textarea "Ingresar el Comentario" at bounding box center [422, 302] width 661 height 50
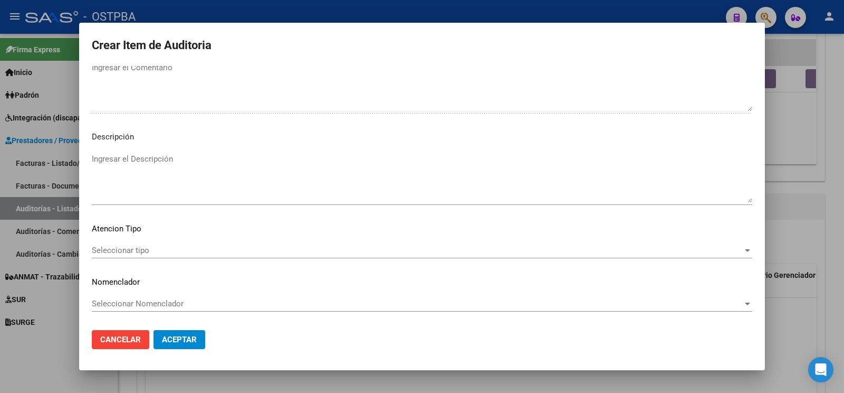
scroll to position [700, 0]
type textarea "af n° 34560/00 x anses- a pagar a 60 días"
click at [135, 242] on div "Seleccionar tipo Seleccionar tipo" at bounding box center [422, 250] width 661 height 16
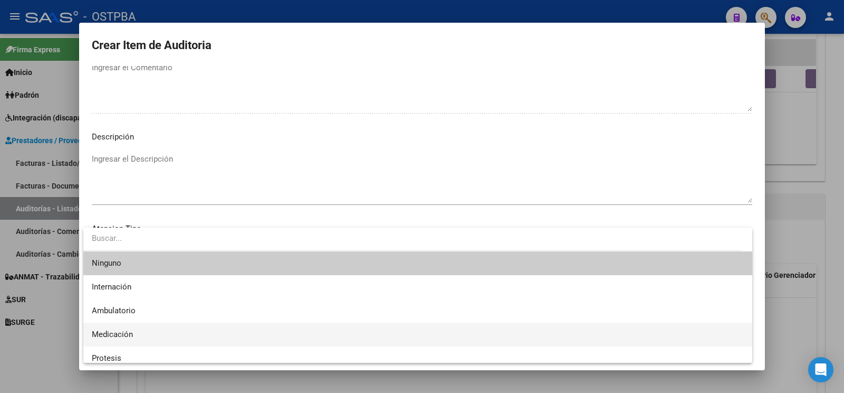
click at [150, 333] on span "Medicación" at bounding box center [418, 334] width 652 height 24
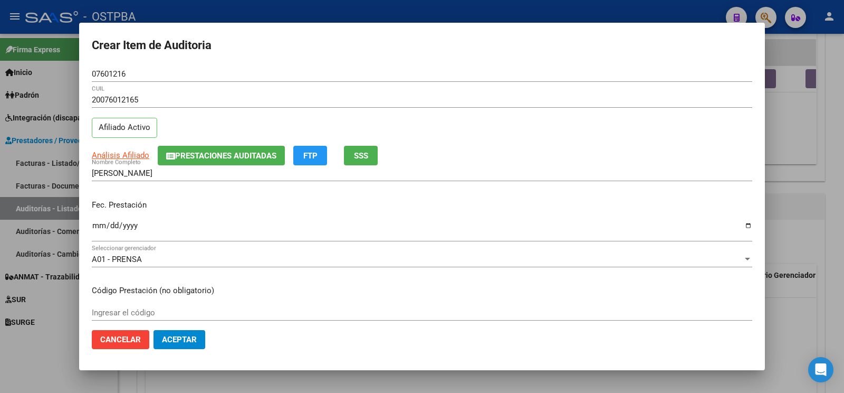
scroll to position [0, 0]
click at [197, 337] on button "Aceptar" at bounding box center [180, 339] width 52 height 19
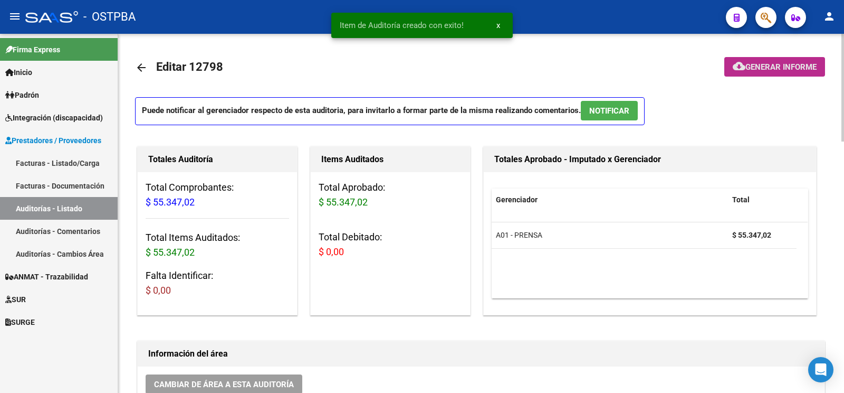
click at [767, 74] on button "cloud_download Generar informe" at bounding box center [775, 67] width 101 height 20
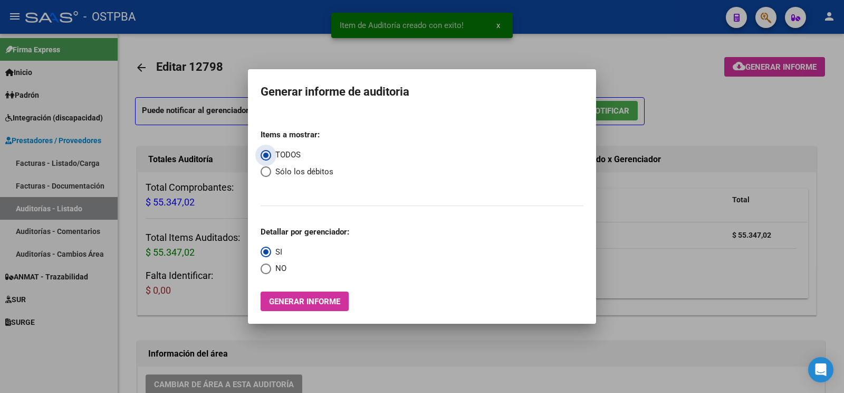
click at [293, 295] on button "Generar informe" at bounding box center [305, 301] width 88 height 20
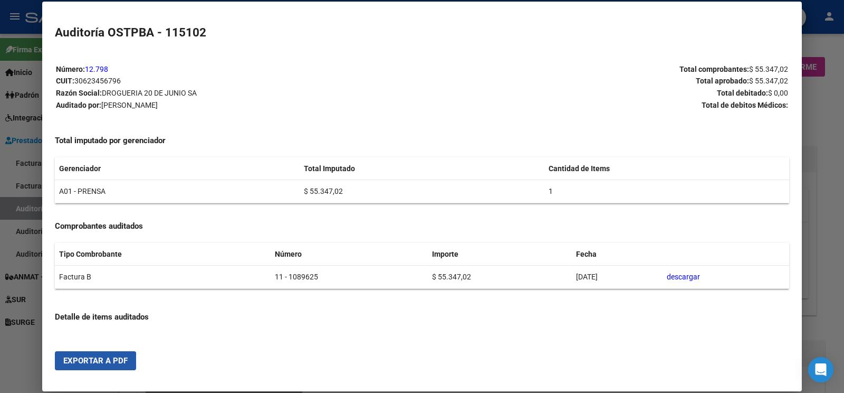
click at [83, 367] on button "Exportar a PDF" at bounding box center [95, 360] width 81 height 19
click at [31, 205] on div at bounding box center [422, 196] width 844 height 393
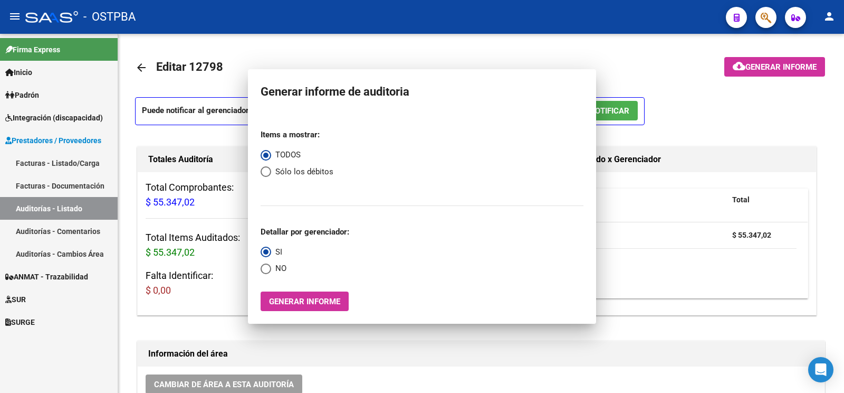
click at [31, 205] on link "Auditorías - Listado" at bounding box center [59, 208] width 118 height 23
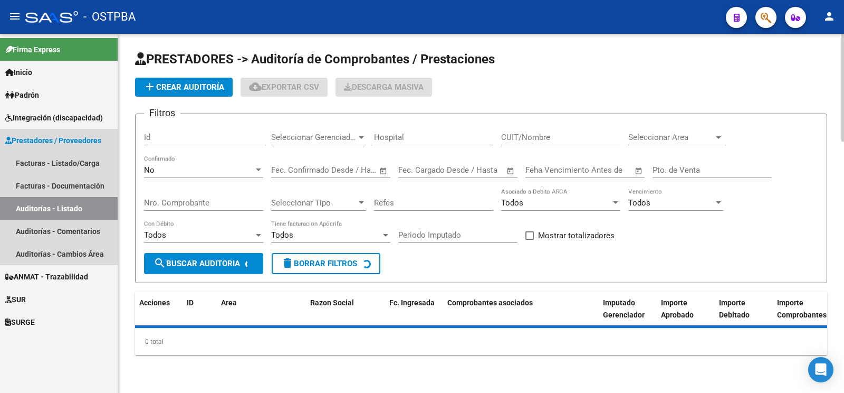
click at [205, 91] on span "add Crear Auditoría" at bounding box center [184, 86] width 81 height 9
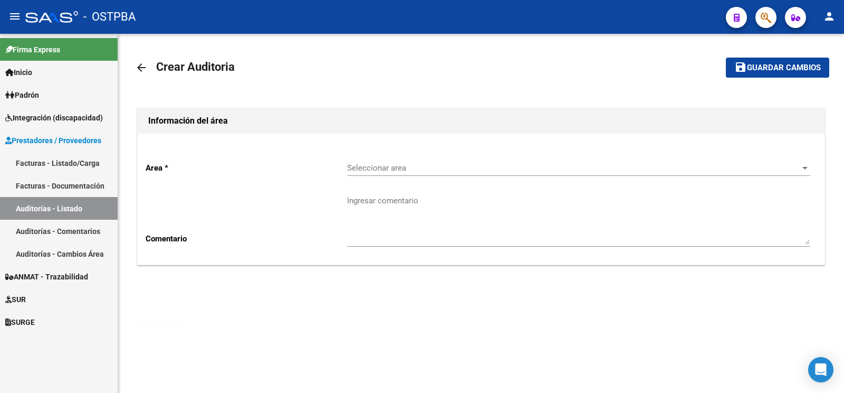
click at [410, 169] on span "Seleccionar area" at bounding box center [574, 167] width 454 height 9
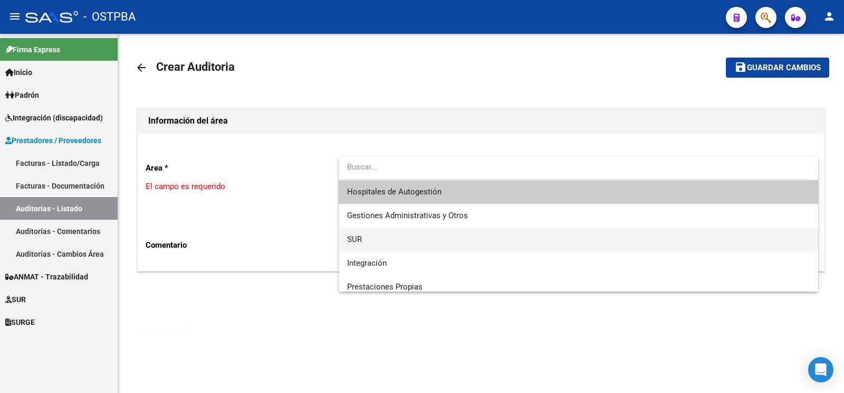
click at [369, 245] on span "SUR" at bounding box center [578, 239] width 463 height 24
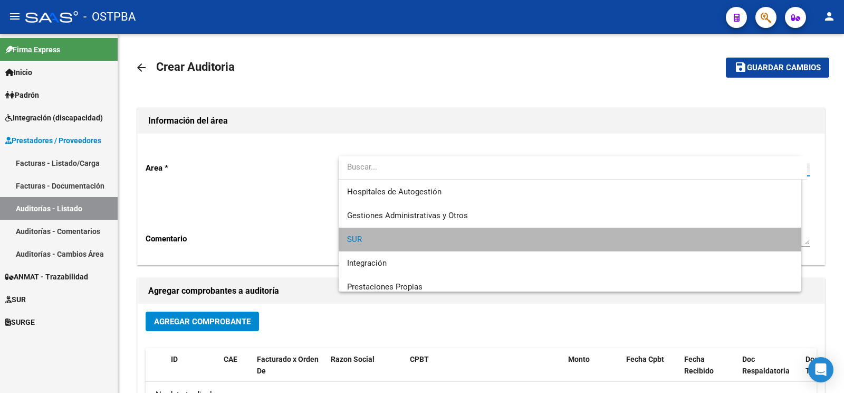
click at [380, 201] on textarea "Ingresar comentario" at bounding box center [578, 220] width 463 height 50
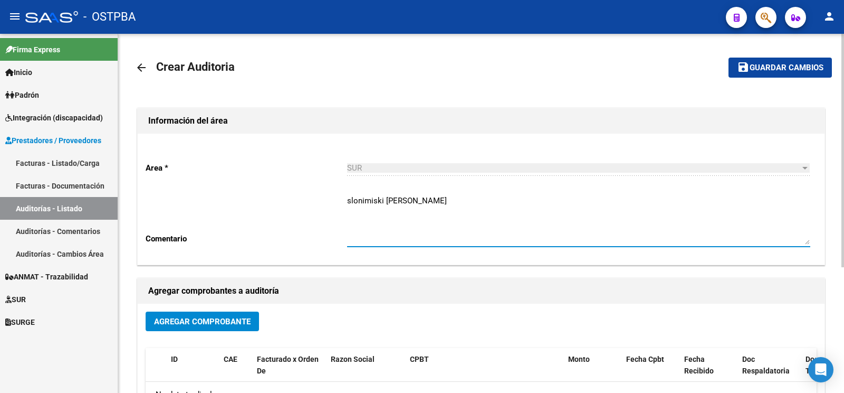
type textarea "slonimiski [PERSON_NAME]"
click at [182, 325] on span "Agregar Comprobante" at bounding box center [202, 321] width 97 height 9
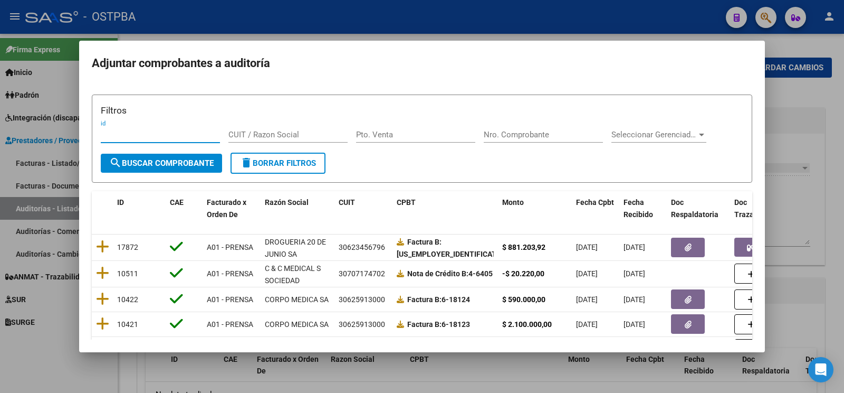
click at [509, 139] on input "Nro. Comprobante" at bounding box center [543, 134] width 119 height 9
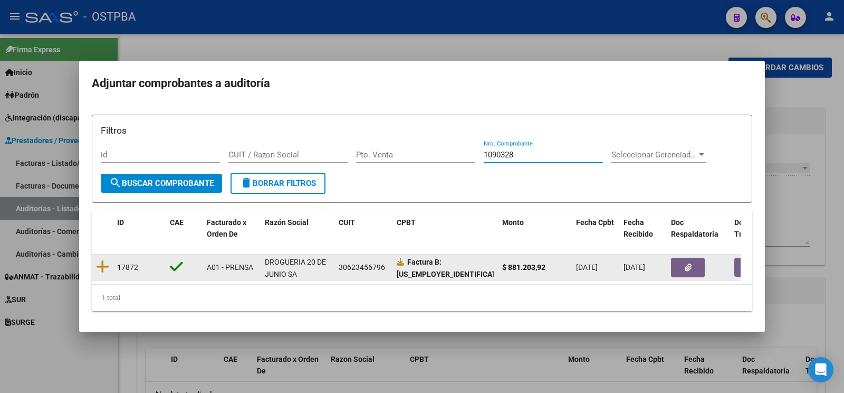
type input "1090328"
click at [109, 263] on datatable-body-cell at bounding box center [102, 267] width 21 height 26
click at [102, 262] on icon at bounding box center [102, 266] width 13 height 15
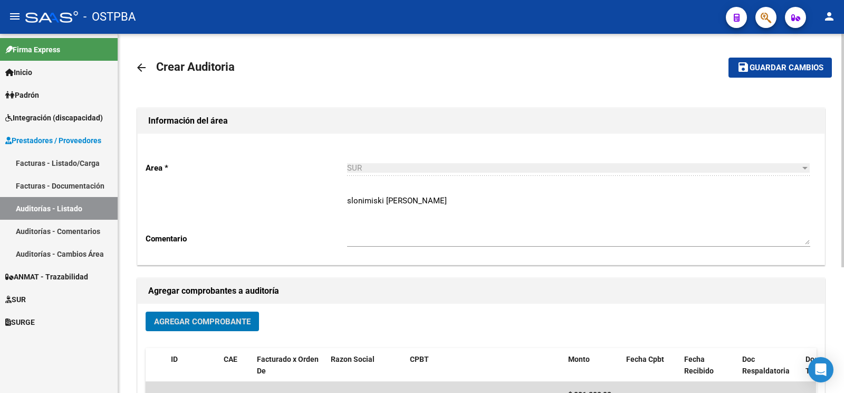
click at [372, 201] on textarea "slonimiski [PERSON_NAME]" at bounding box center [578, 220] width 463 height 50
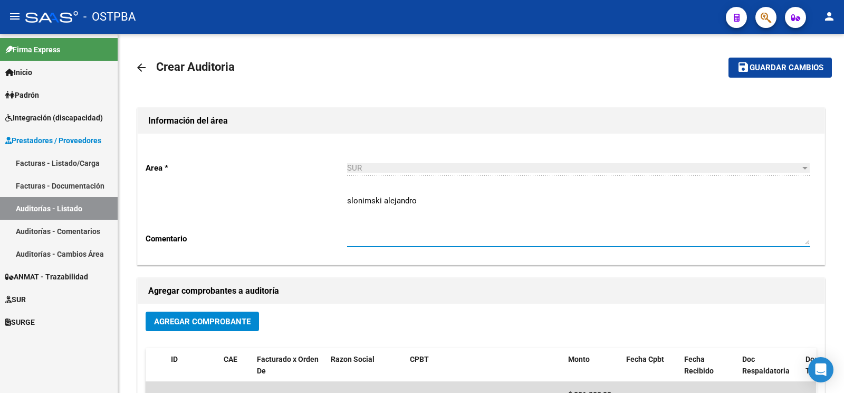
type textarea "slonimski alejandro"
click at [791, 75] on button "save Guardar cambios" at bounding box center [780, 68] width 103 height 20
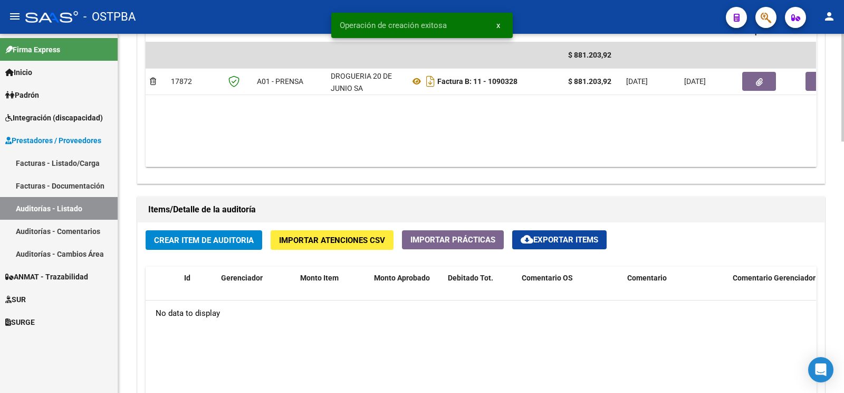
scroll to position [610, 0]
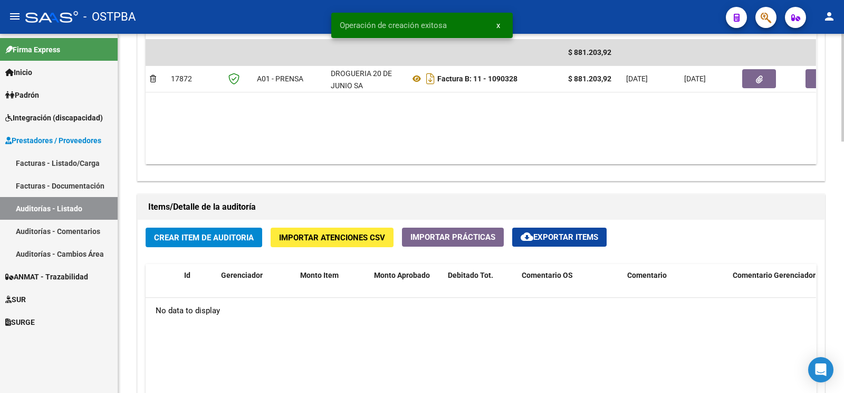
click at [234, 245] on button "Crear Item de Auditoria" at bounding box center [204, 237] width 117 height 20
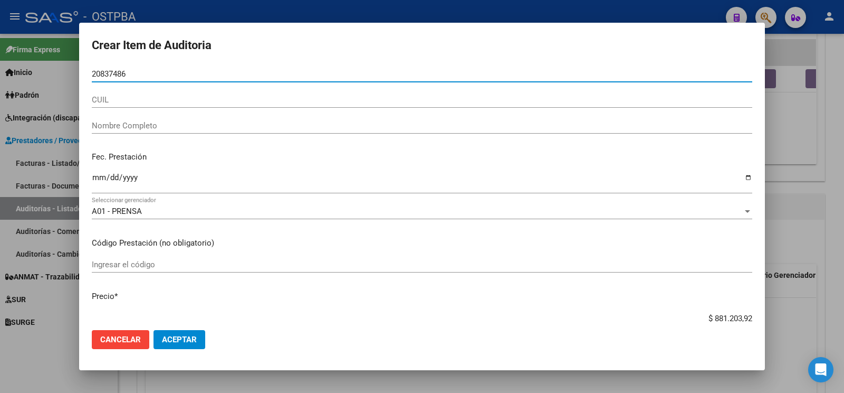
type input "20837486"
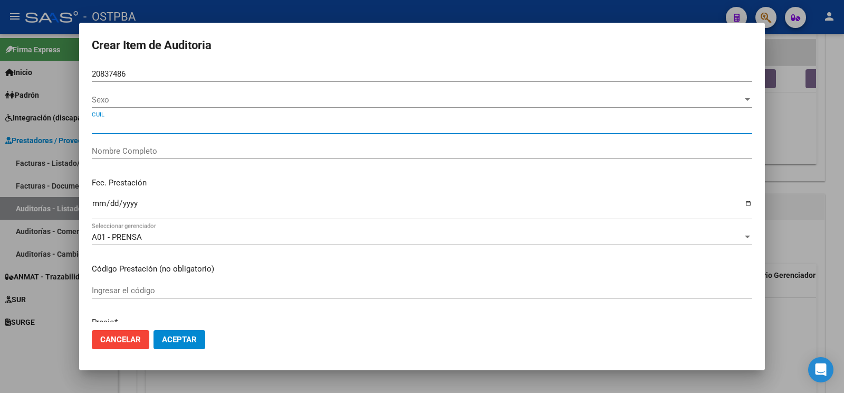
type input "[PERSON_NAME]"
type input "23208374869"
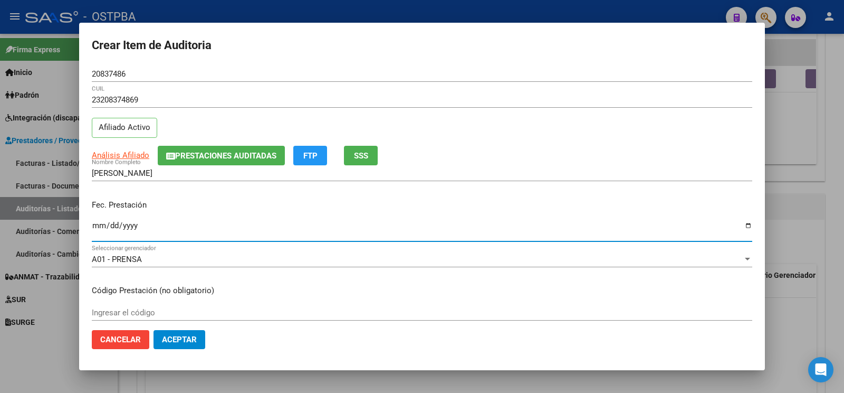
type input "[DATE]"
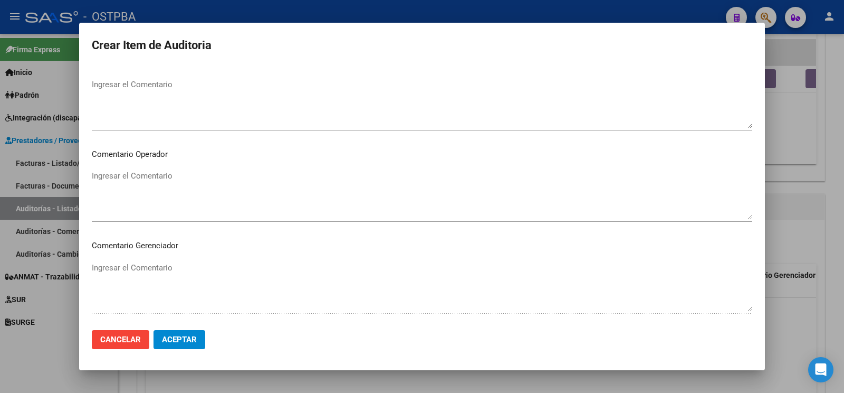
scroll to position [679, 0]
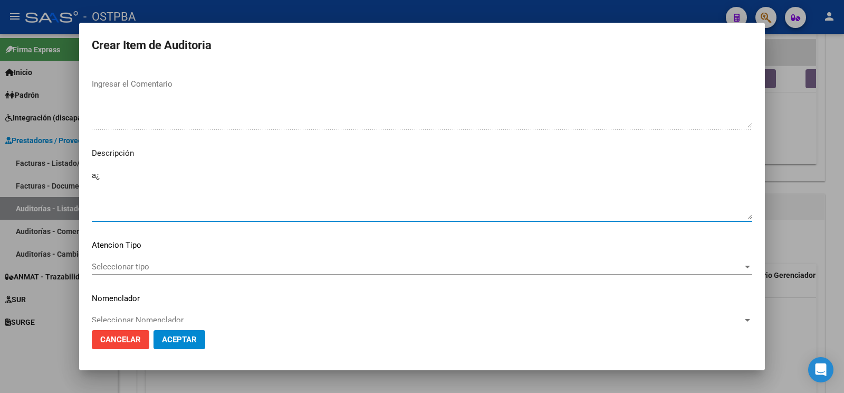
type textarea "a"
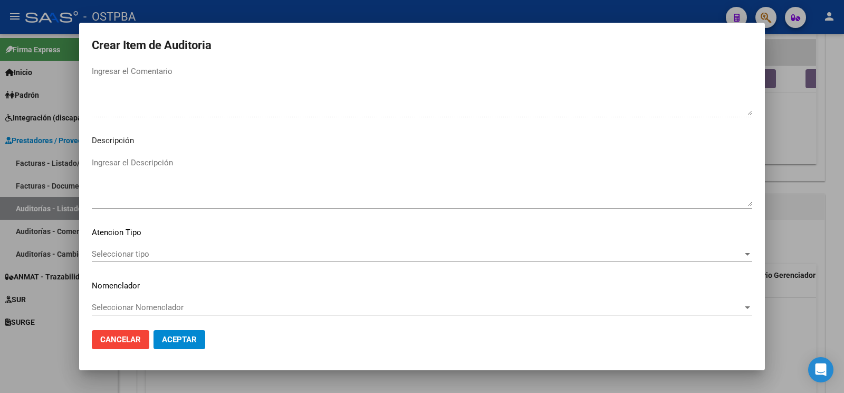
scroll to position [700, 0]
type textarea "af n° 31220/00 -plan ostpba- a pagar a 60 días"
click at [149, 245] on span "Seleccionar tipo" at bounding box center [417, 249] width 651 height 9
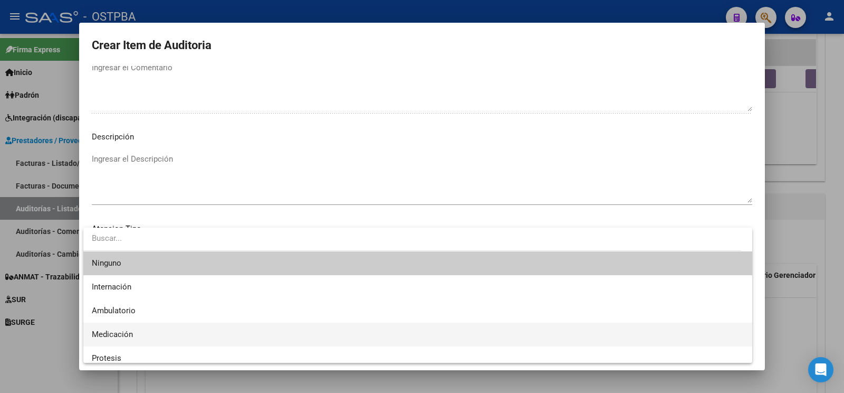
click at [168, 337] on span "Medicación" at bounding box center [418, 334] width 652 height 24
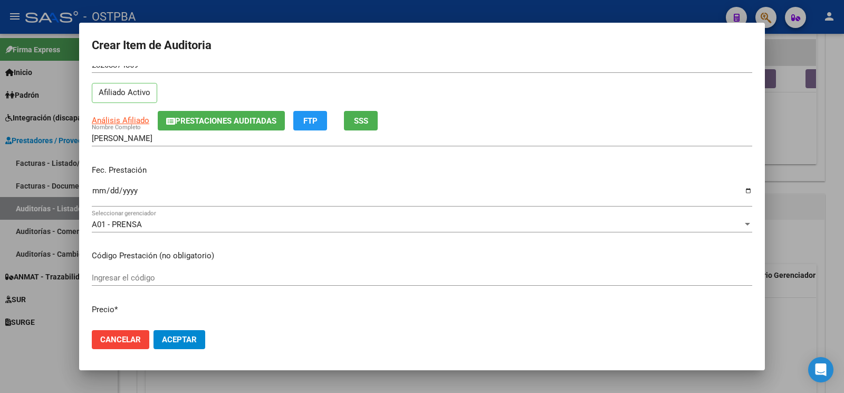
scroll to position [0, 0]
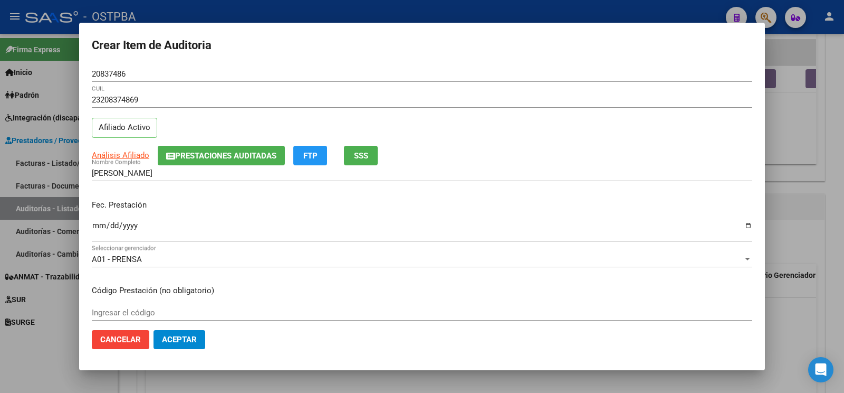
click at [188, 335] on span "Aceptar" at bounding box center [179, 339] width 35 height 9
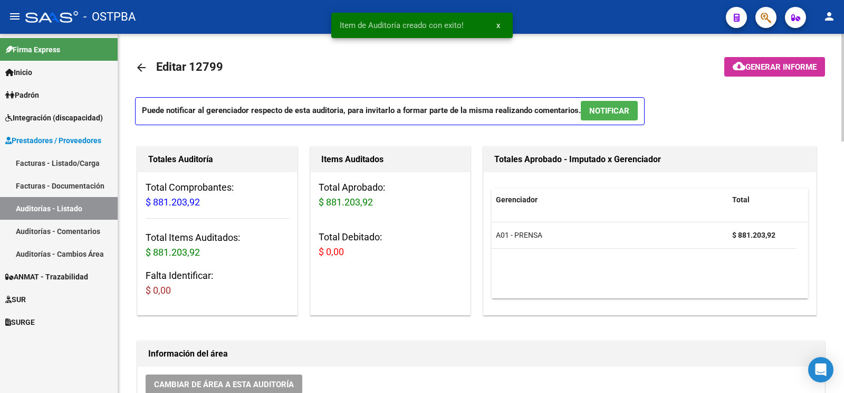
click at [766, 66] on span "Generar informe" at bounding box center [781, 66] width 71 height 9
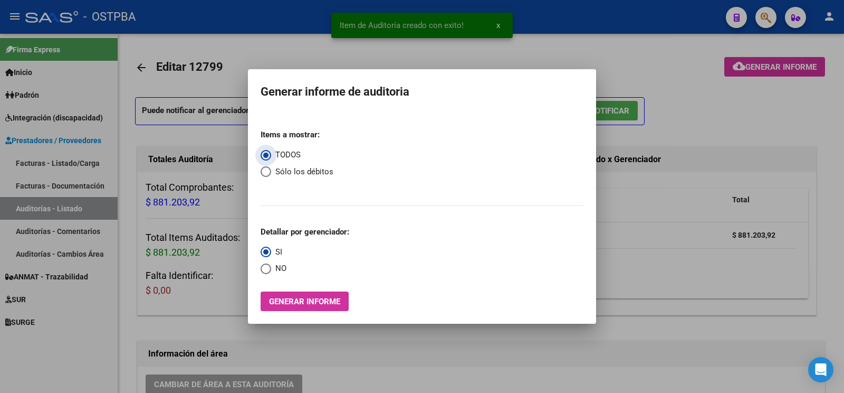
click at [287, 303] on span "Generar informe" at bounding box center [304, 301] width 71 height 9
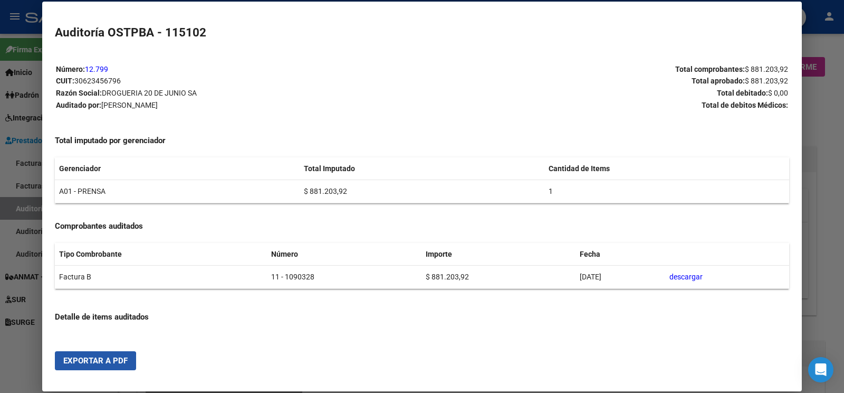
drag, startPoint x: 81, startPoint y: 366, endPoint x: 804, endPoint y: 160, distance: 752.1
click at [81, 366] on button "Exportar a PDF" at bounding box center [95, 360] width 81 height 19
click at [5, 353] on div at bounding box center [422, 196] width 844 height 393
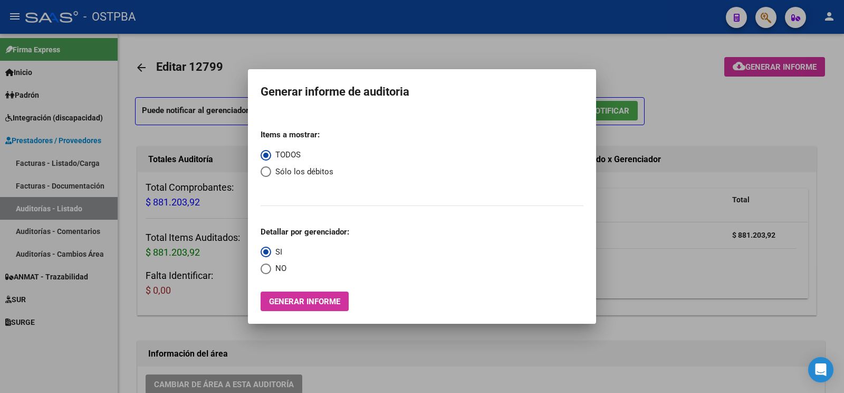
click at [26, 295] on div at bounding box center [422, 196] width 844 height 393
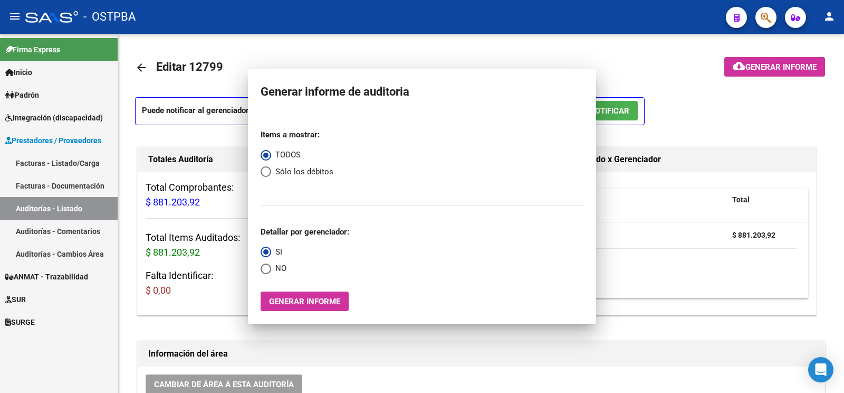
click at [26, 295] on span "SUR" at bounding box center [15, 299] width 21 height 12
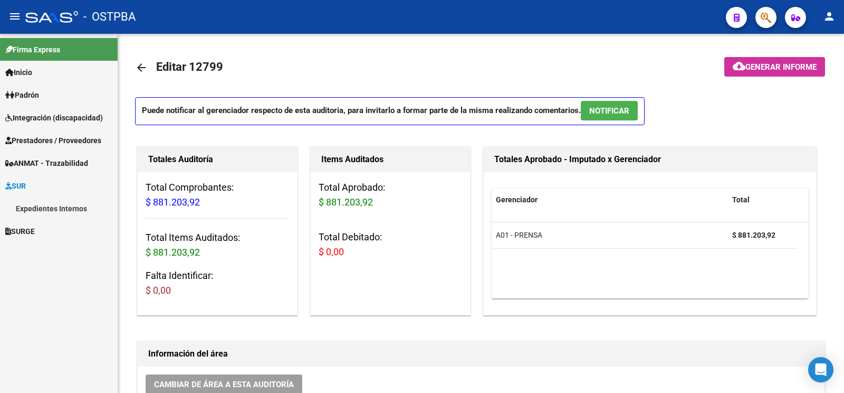
click at [84, 212] on link "Expedientes Internos" at bounding box center [59, 208] width 118 height 23
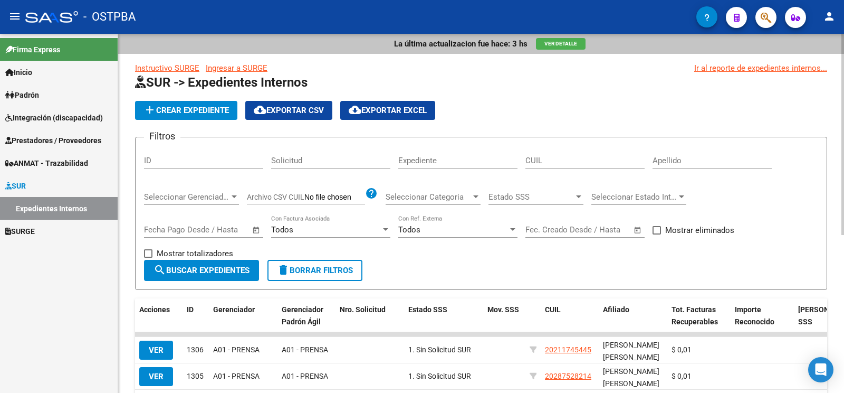
click at [716, 153] on div "Apellido" at bounding box center [712, 157] width 119 height 23
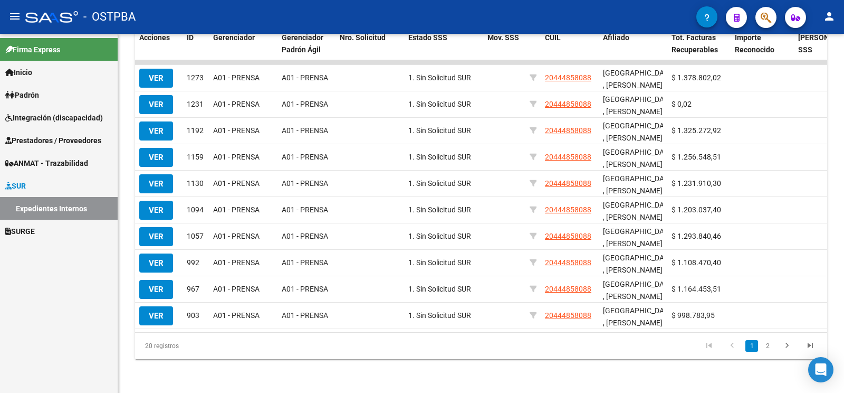
type input "[GEOGRAPHIC_DATA]"
click at [65, 137] on span "Prestadores / Proveedores" at bounding box center [53, 141] width 96 height 12
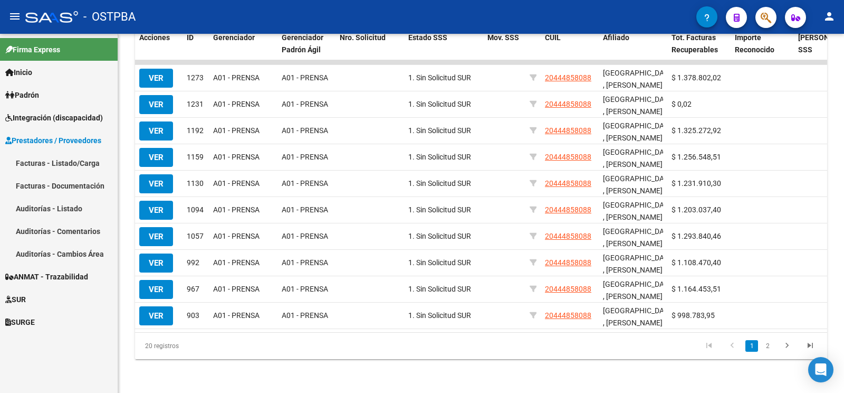
click at [54, 198] on link "Auditorías - Listado" at bounding box center [59, 208] width 118 height 23
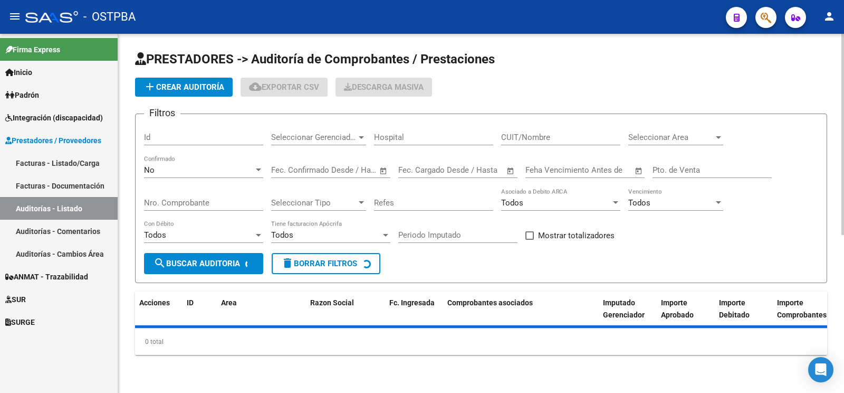
click at [199, 69] on h1 "PRESTADORES -> Auditoría de Comprobantes / Prestaciones" at bounding box center [481, 60] width 692 height 18
click at [207, 73] on app-list-header "PRESTADORES -> Auditoría de Comprobantes / Prestaciones add Crear Auditoría clo…" at bounding box center [481, 167] width 692 height 232
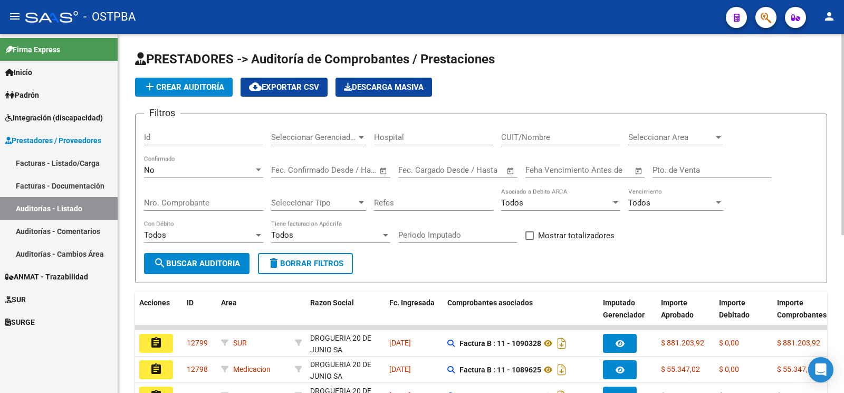
click at [209, 81] on button "add Crear Auditoría" at bounding box center [184, 87] width 98 height 19
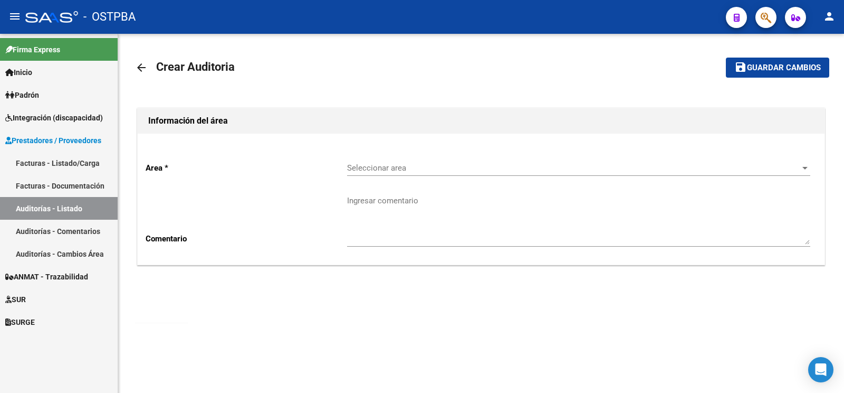
click at [430, 172] on span "Seleccionar area" at bounding box center [574, 167] width 454 height 9
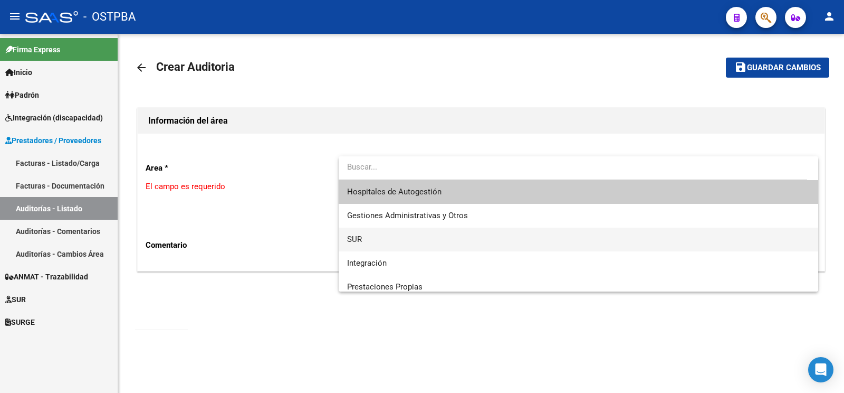
click at [368, 241] on span "SUR" at bounding box center [578, 239] width 463 height 24
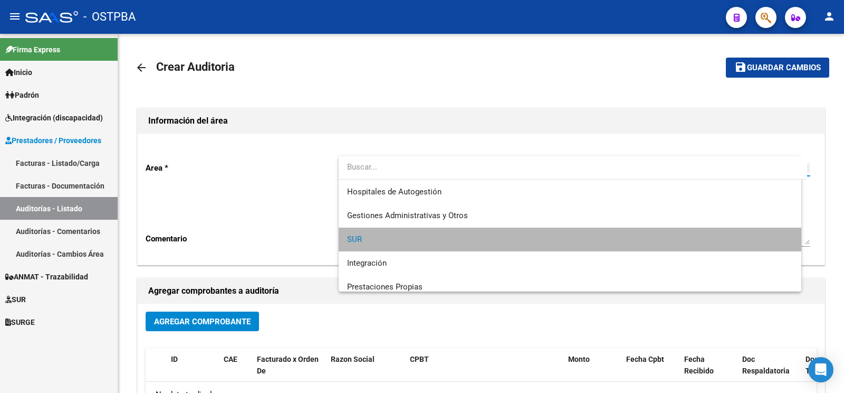
click at [391, 200] on textarea "Ingresar comentario" at bounding box center [578, 220] width 463 height 50
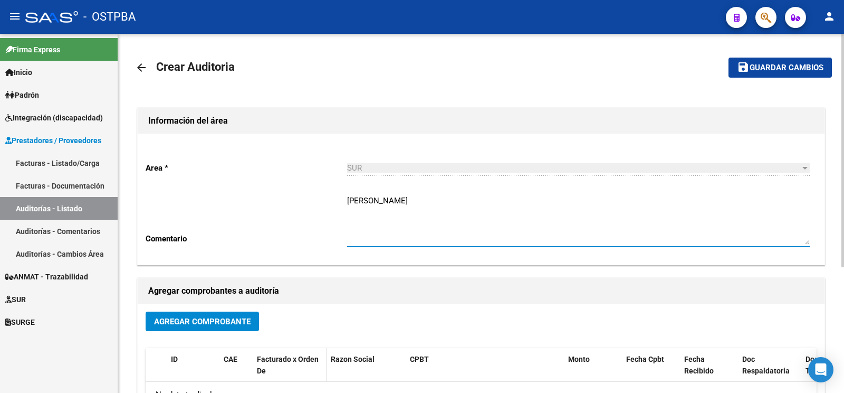
type textarea "[PERSON_NAME]"
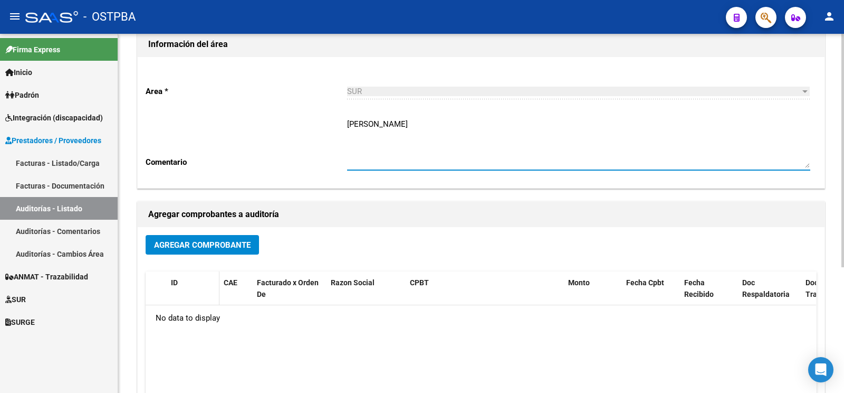
scroll to position [111, 0]
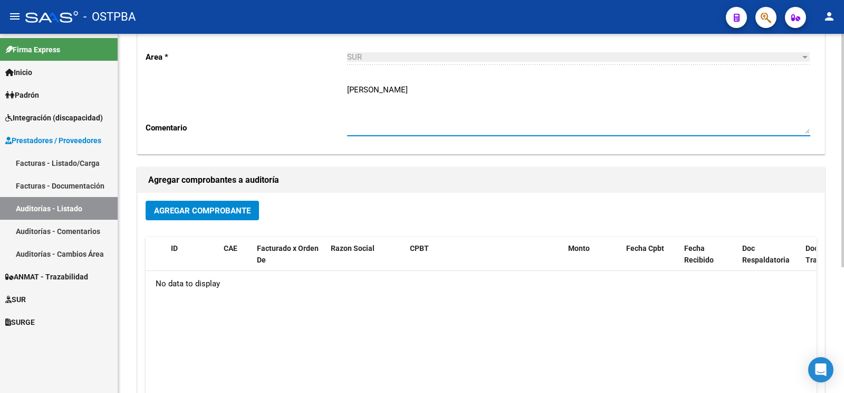
click at [223, 203] on button "Agregar Comprobante" at bounding box center [202, 211] width 113 height 20
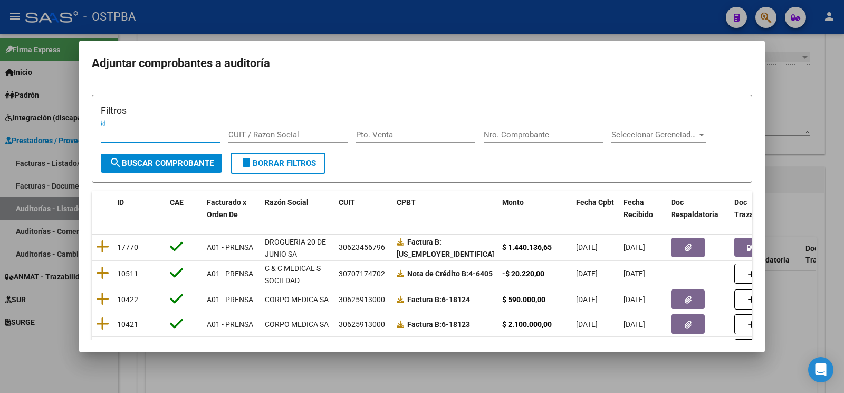
click at [548, 127] on div "Nro. Comprobante" at bounding box center [543, 135] width 119 height 16
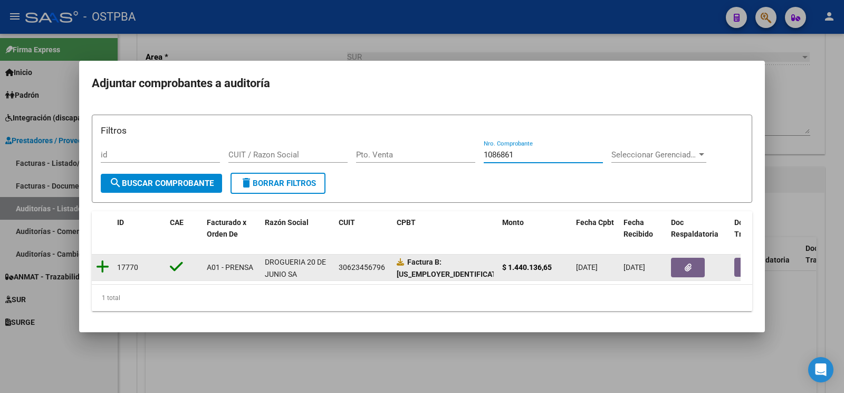
type input "1086861"
click at [98, 260] on icon at bounding box center [102, 266] width 13 height 15
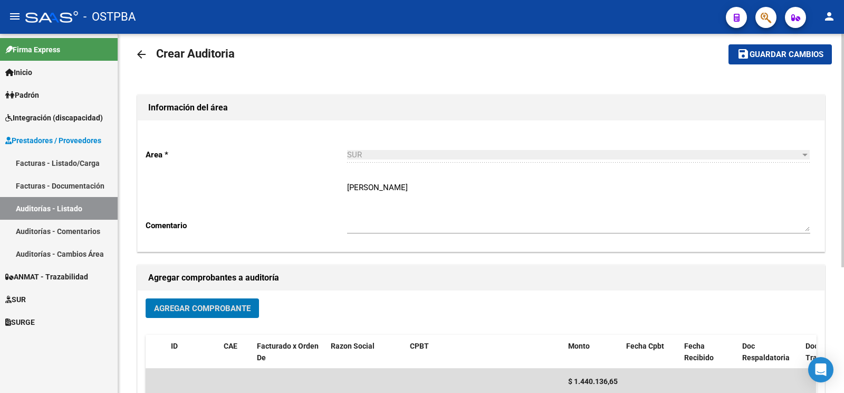
scroll to position [0, 0]
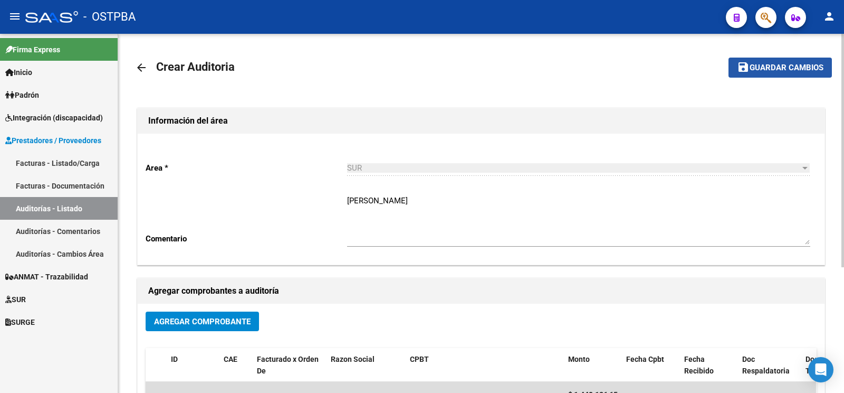
click at [752, 76] on button "save Guardar cambios" at bounding box center [780, 68] width 103 height 20
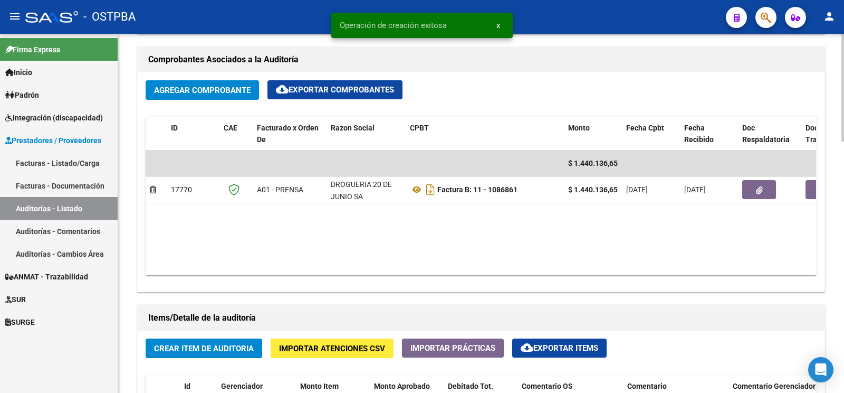
scroll to position [554, 0]
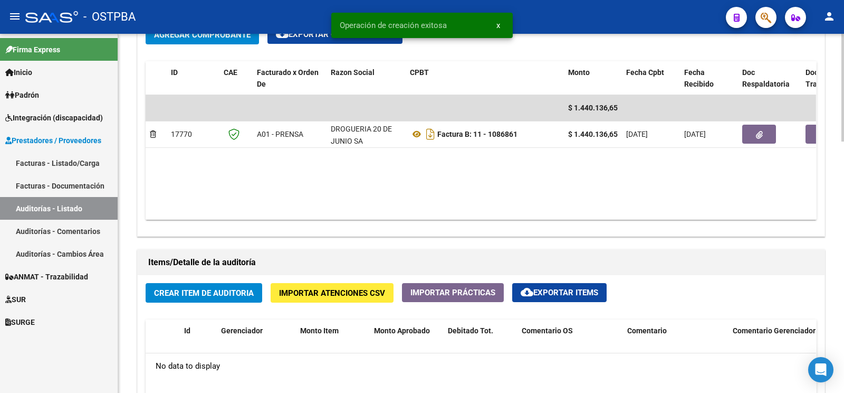
click at [213, 290] on button "Crear Item de Auditoria" at bounding box center [204, 293] width 117 height 20
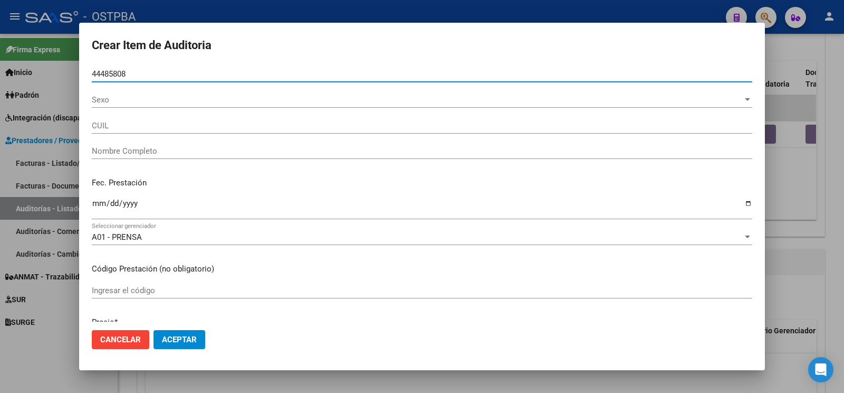
type input "44485808"
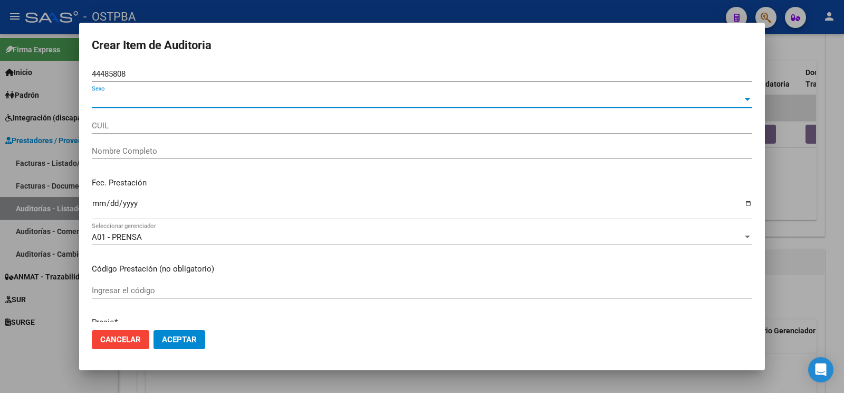
type input "20444858088"
type input "ZARAGOZA [PERSON_NAME]"
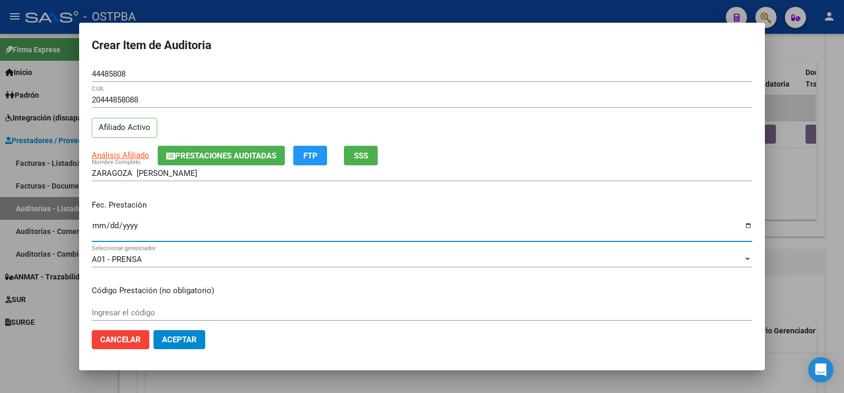
type input "[DATE]"
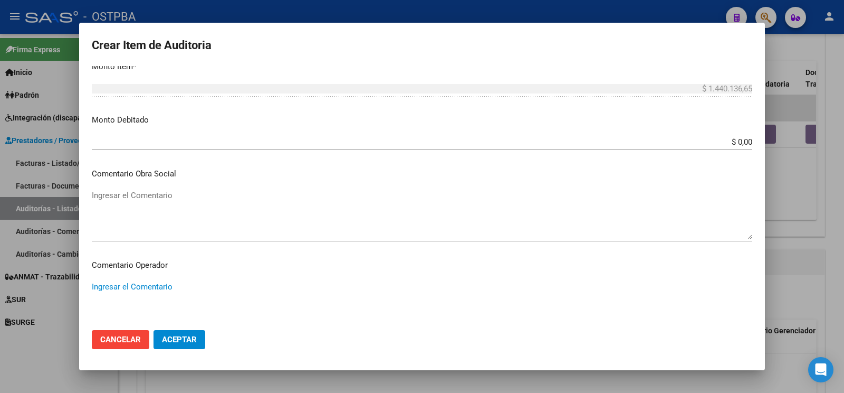
scroll to position [440, 0]
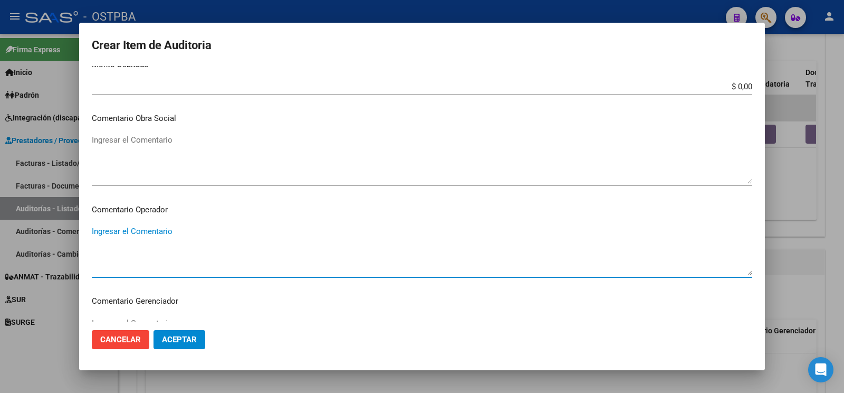
click at [205, 225] on textarea "Ingresar el Comentario" at bounding box center [422, 250] width 661 height 50
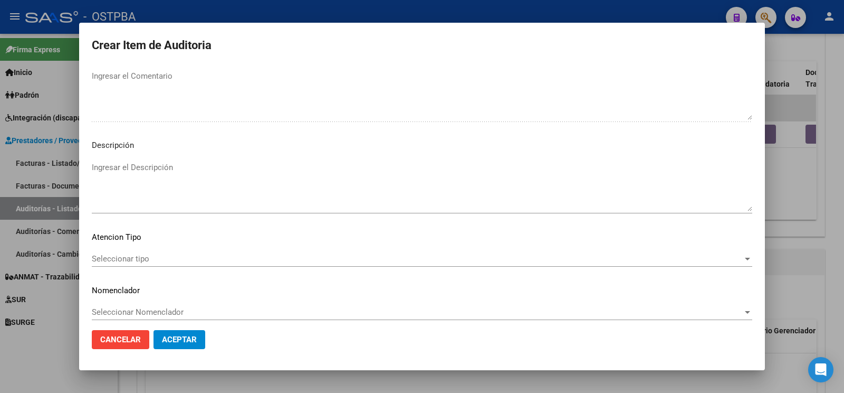
scroll to position [700, 0]
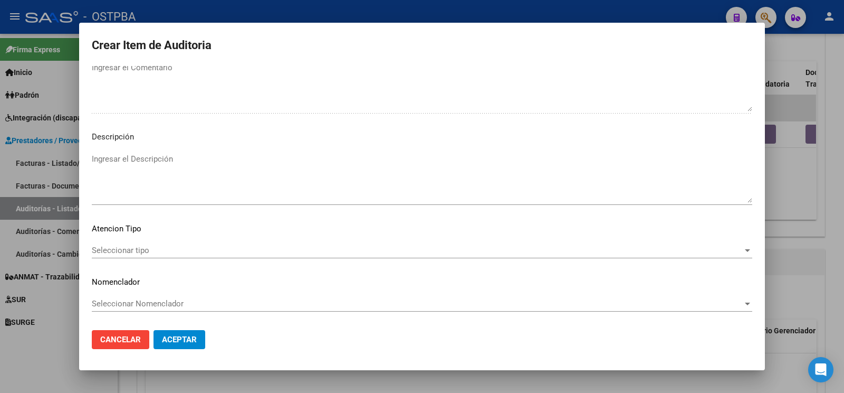
type textarea "af n° 19574/06 - monotributista- a pagar a60 días"
click at [128, 245] on div "Seleccionar tipo Seleccionar tipo" at bounding box center [422, 250] width 661 height 16
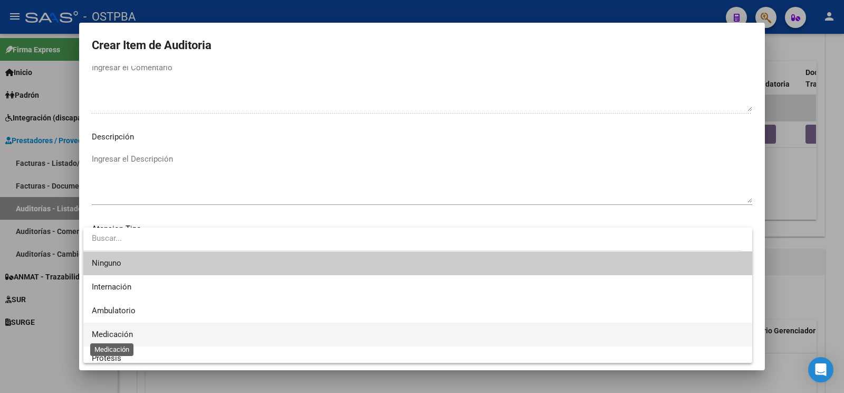
click at [128, 337] on span "Medicación" at bounding box center [112, 333] width 41 height 9
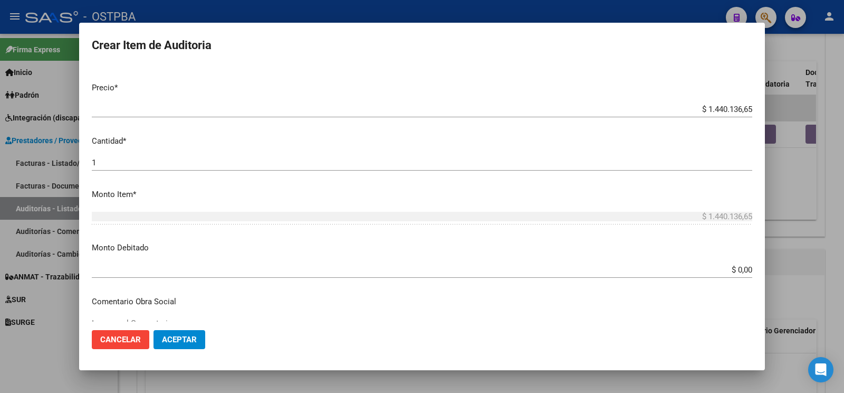
scroll to position [0, 0]
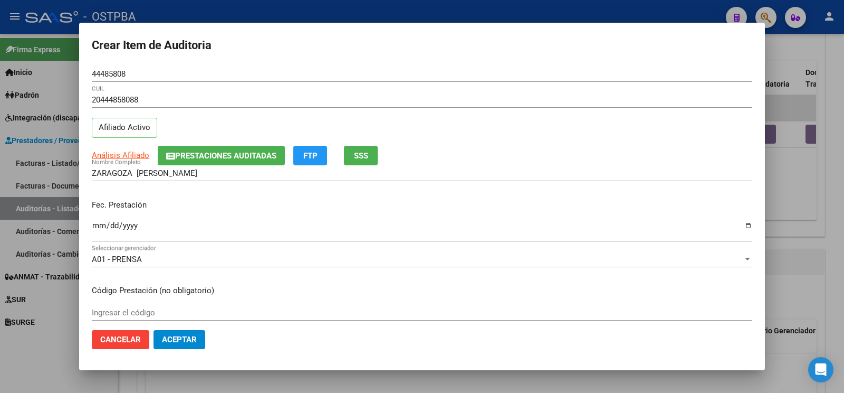
drag, startPoint x: 186, startPoint y: 341, endPoint x: 216, endPoint y: 339, distance: 29.6
click at [187, 340] on span "Aceptar" at bounding box center [179, 339] width 35 height 9
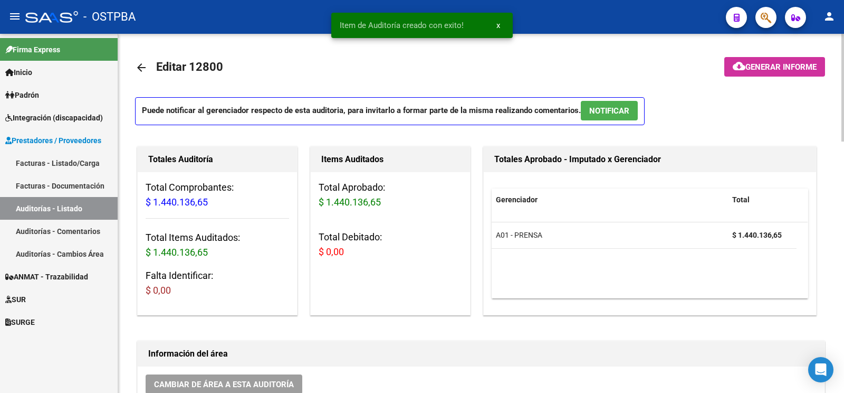
click at [769, 71] on span "Generar informe" at bounding box center [781, 66] width 71 height 9
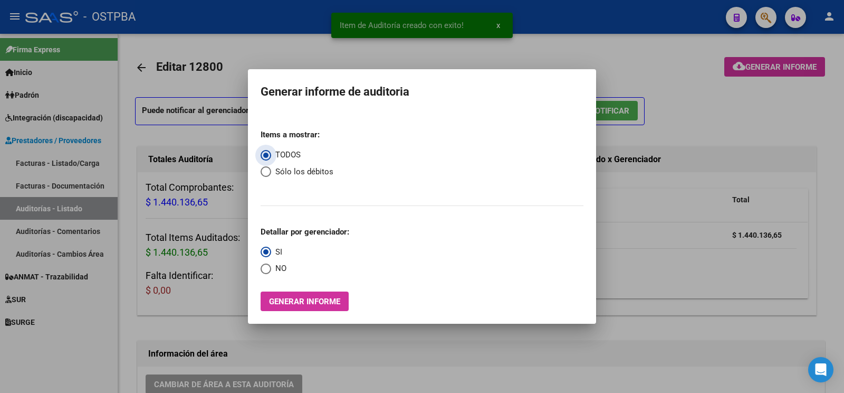
click at [305, 303] on span "Generar informe" at bounding box center [304, 301] width 71 height 9
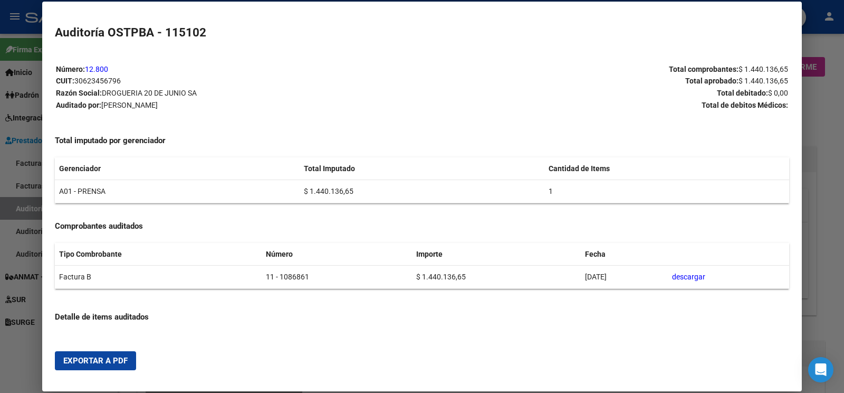
click at [86, 364] on span "Exportar a PDF" at bounding box center [95, 360] width 64 height 9
click at [24, 205] on div at bounding box center [422, 196] width 844 height 393
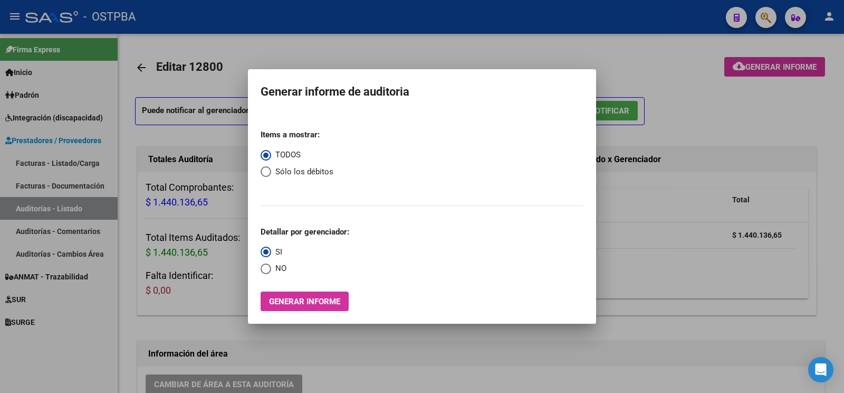
click at [73, 296] on div at bounding box center [422, 196] width 844 height 393
click at [73, 296] on link "SUR" at bounding box center [59, 299] width 118 height 23
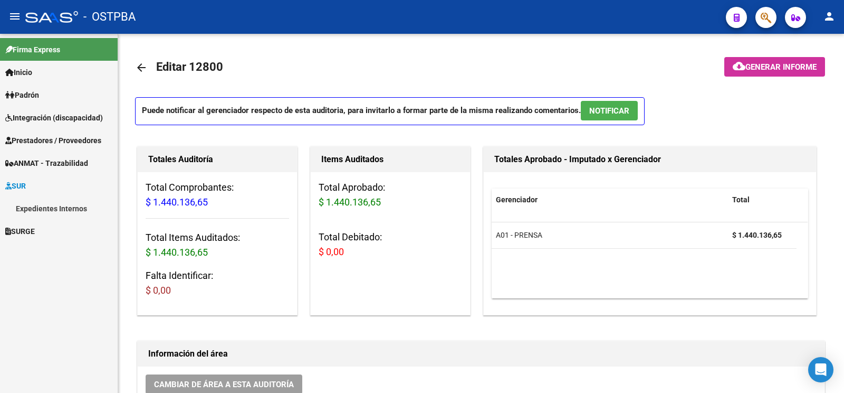
click at [68, 204] on link "Expedientes Internos" at bounding box center [59, 208] width 118 height 23
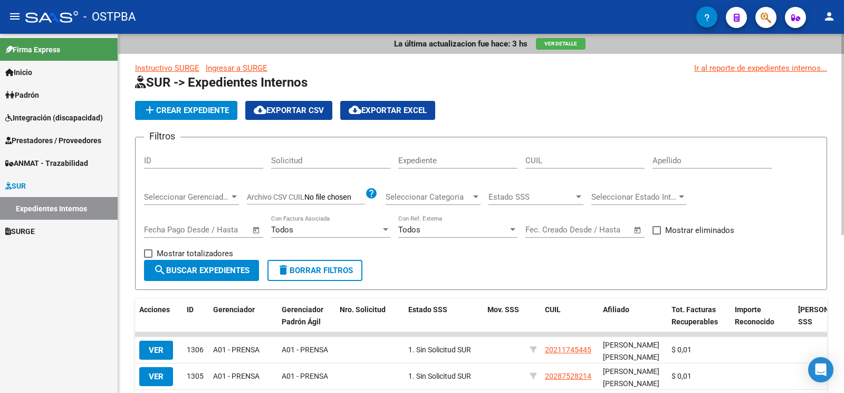
click at [693, 160] on input "Apellido" at bounding box center [712, 160] width 119 height 9
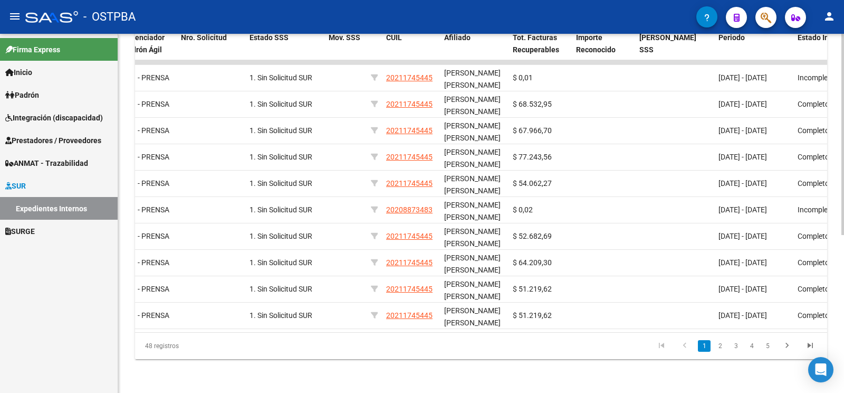
scroll to position [0, 160]
type input "[PERSON_NAME]"
click at [445, 325] on datatable-body "VER 1306 A01 - PRENSA A01 - PRENSA 1. Sin Solicitud SUR 20211745445 [PERSON_NAM…" at bounding box center [481, 196] width 692 height 272
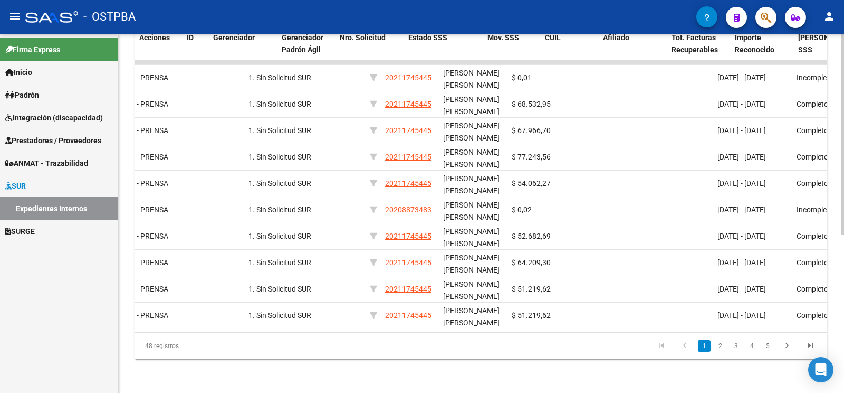
scroll to position [0, 0]
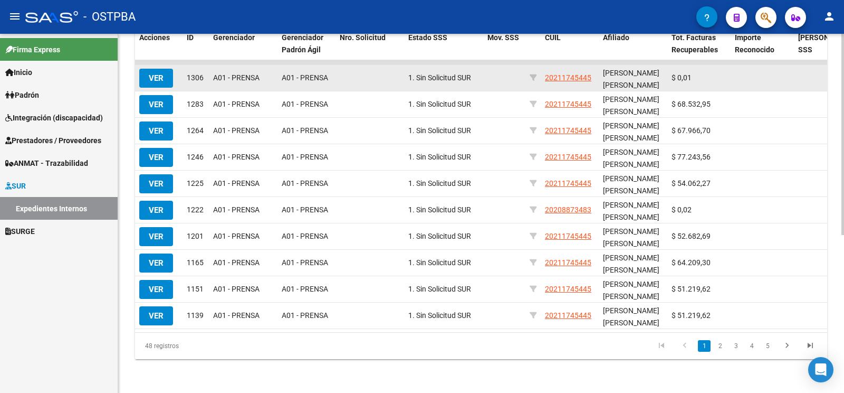
click at [173, 71] on button "VER" at bounding box center [156, 78] width 34 height 19
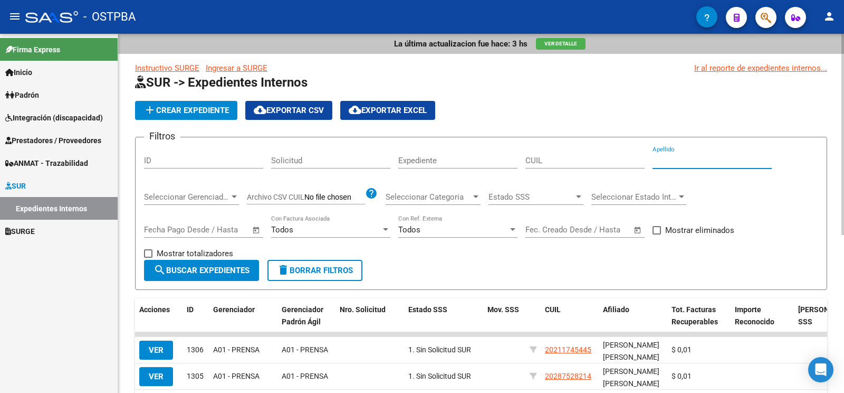
click at [694, 163] on input "Apellido" at bounding box center [712, 160] width 119 height 9
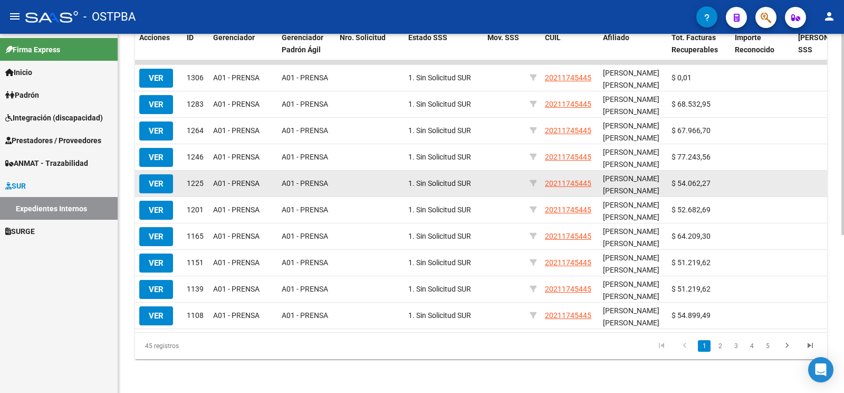
type input "[PERSON_NAME]"
click at [163, 179] on span "VER" at bounding box center [156, 183] width 15 height 9
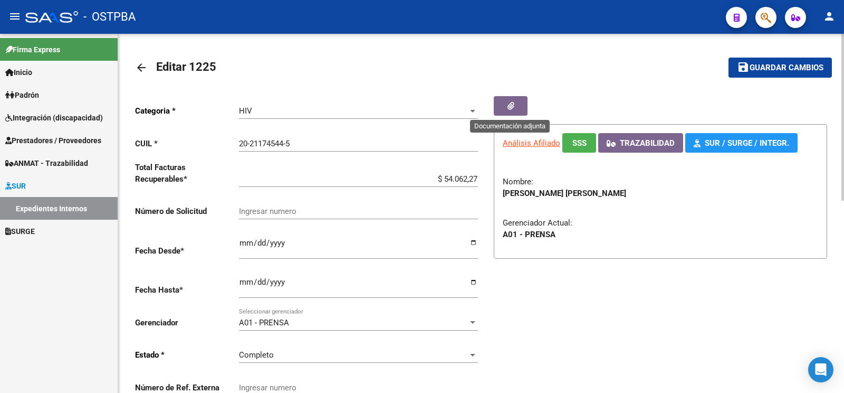
click at [506, 101] on button "button" at bounding box center [511, 106] width 34 height 20
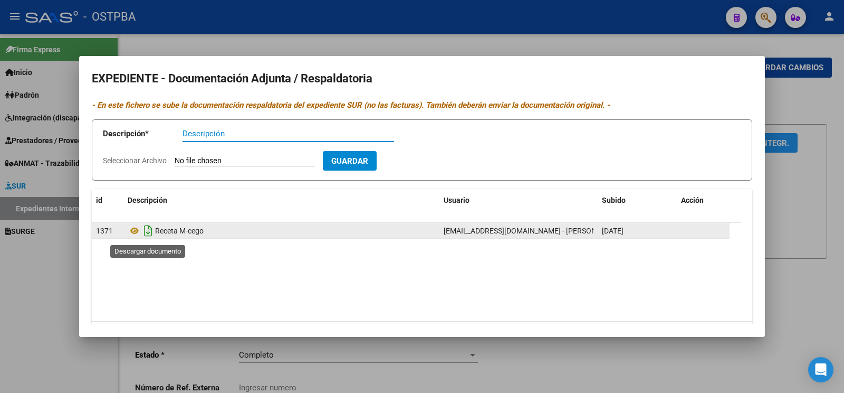
click at [146, 238] on icon "Descargar documento" at bounding box center [148, 230] width 14 height 17
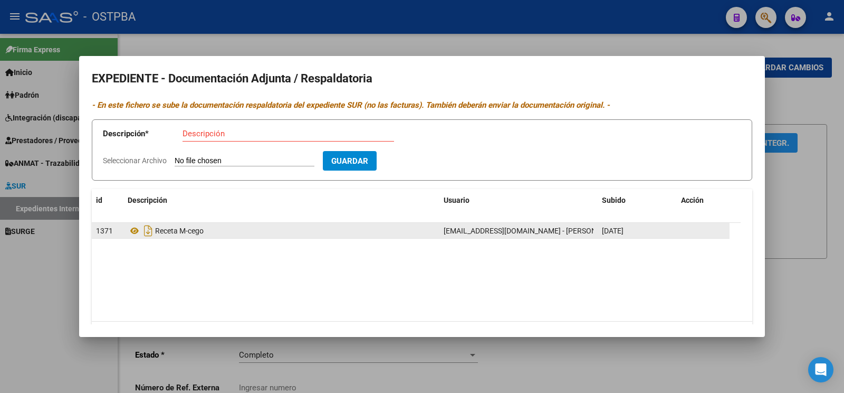
click at [48, 137] on div at bounding box center [422, 196] width 844 height 393
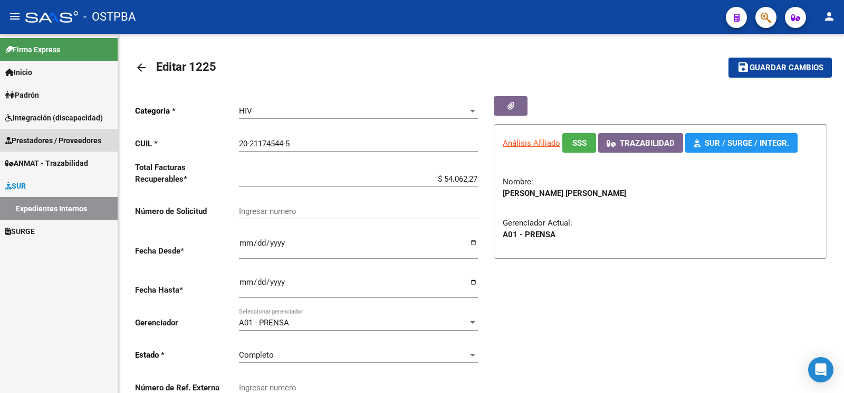
click at [50, 138] on span "Prestadores / Proveedores" at bounding box center [53, 141] width 96 height 12
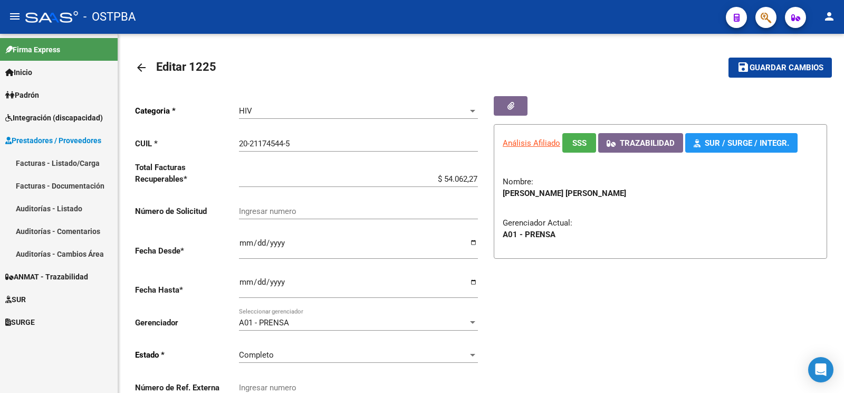
click at [78, 208] on link "Auditorías - Listado" at bounding box center [59, 208] width 118 height 23
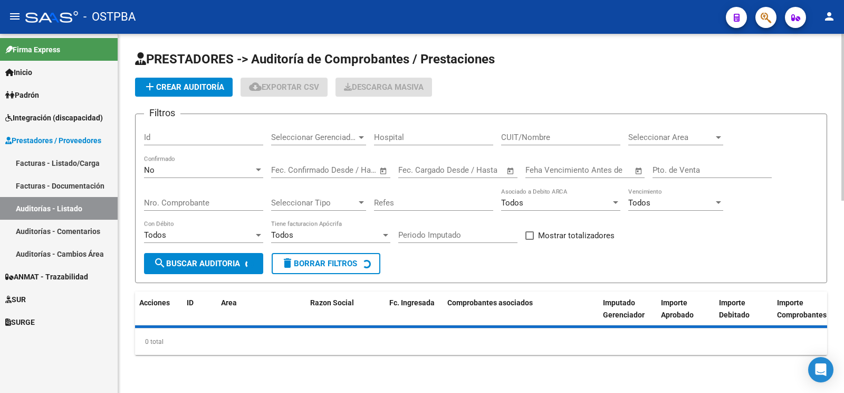
click at [201, 79] on button "add Crear Auditoría" at bounding box center [184, 87] width 98 height 19
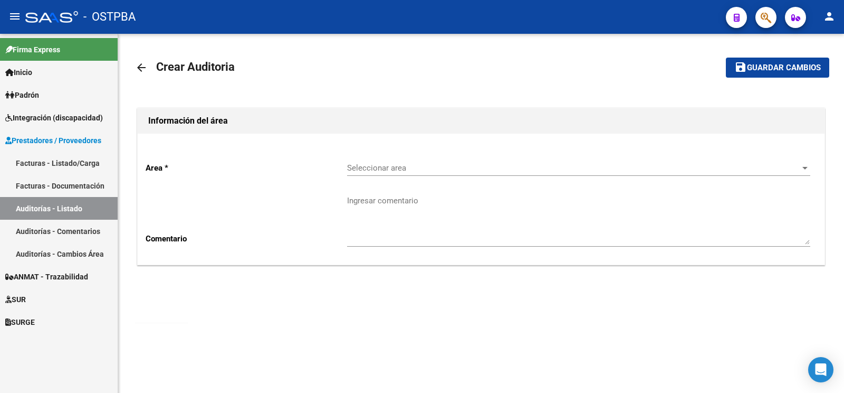
click at [478, 167] on span "Seleccionar area" at bounding box center [574, 167] width 454 height 9
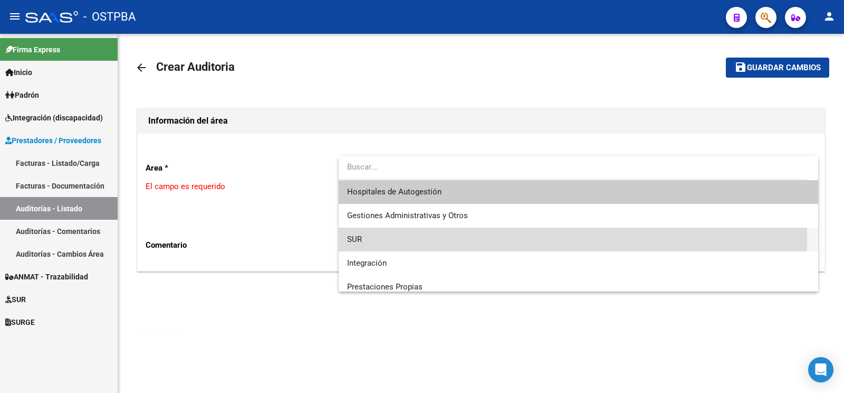
click at [398, 238] on span "SUR" at bounding box center [578, 239] width 463 height 24
click at [398, 214] on textarea "Ingresar comentario" at bounding box center [578, 226] width 463 height 50
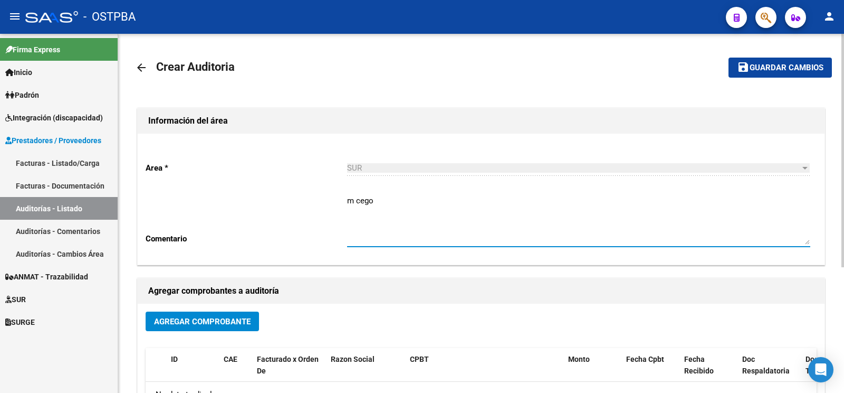
type textarea "m cego"
click at [222, 324] on span "Agregar Comprobante" at bounding box center [202, 321] width 97 height 9
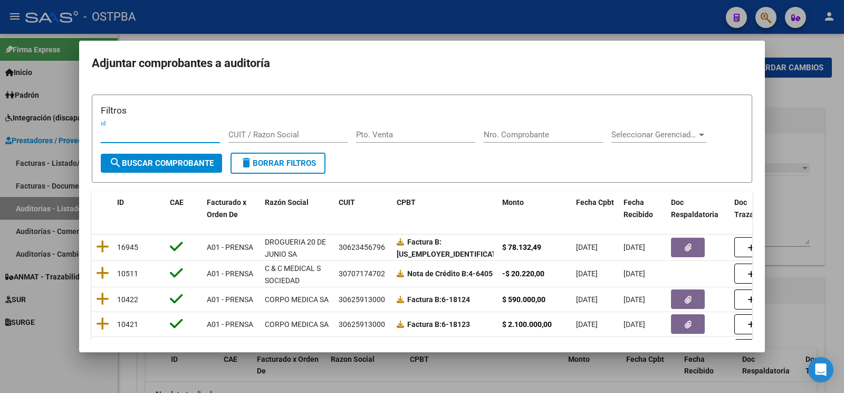
click at [530, 142] on div "Nro. Comprobante" at bounding box center [543, 135] width 119 height 16
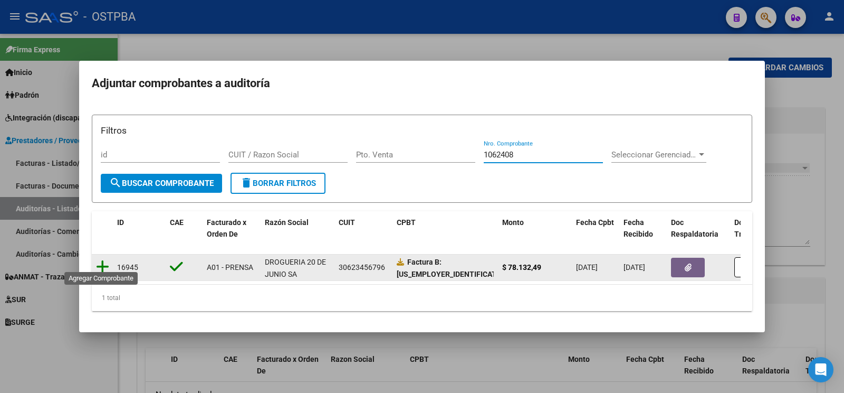
type input "1062408"
click at [102, 267] on icon at bounding box center [102, 266] width 13 height 15
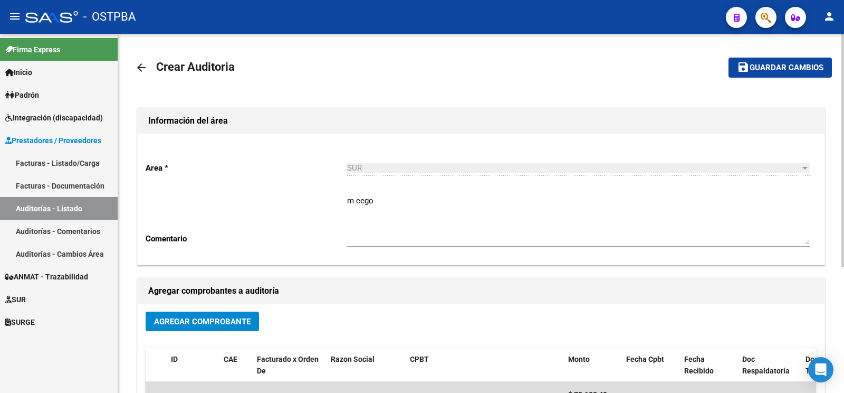
click at [798, 81] on mat-toolbar-row "save Guardar cambios" at bounding box center [760, 68] width 146 height 34
click at [798, 77] on button "save Guardar cambios" at bounding box center [780, 68] width 103 height 20
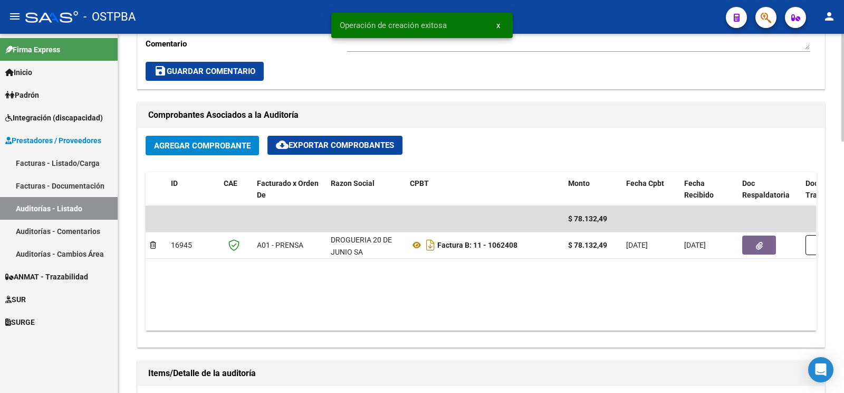
scroll to position [554, 0]
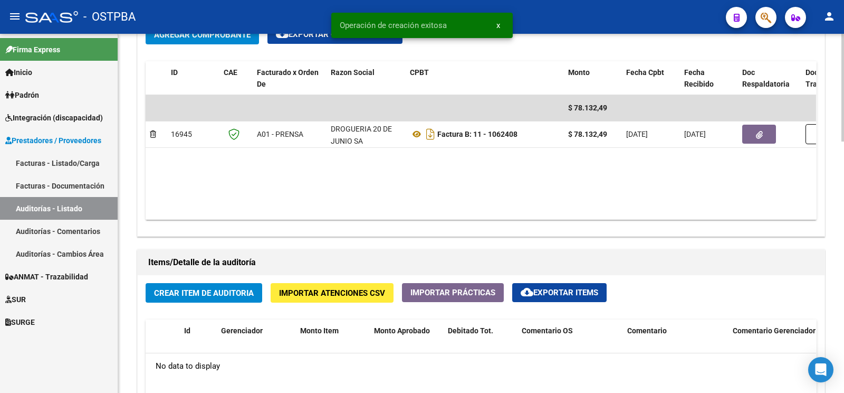
click at [227, 288] on button "Crear Item de Auditoria" at bounding box center [204, 293] width 117 height 20
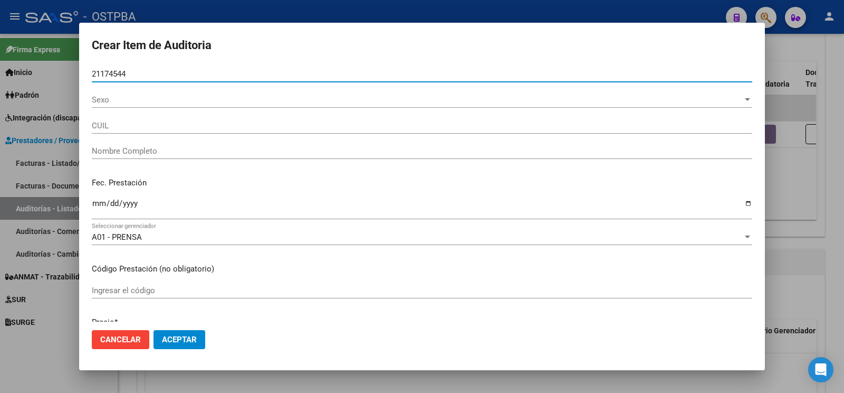
type input "21174544"
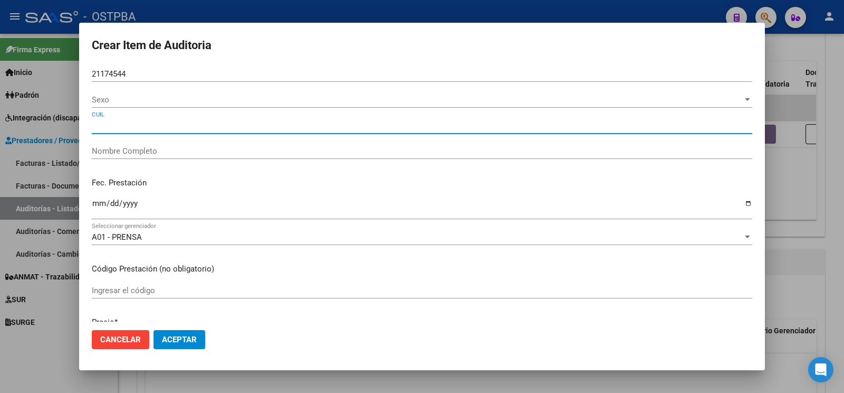
type input "20211745445"
type input "[PERSON_NAME] [PERSON_NAME]"
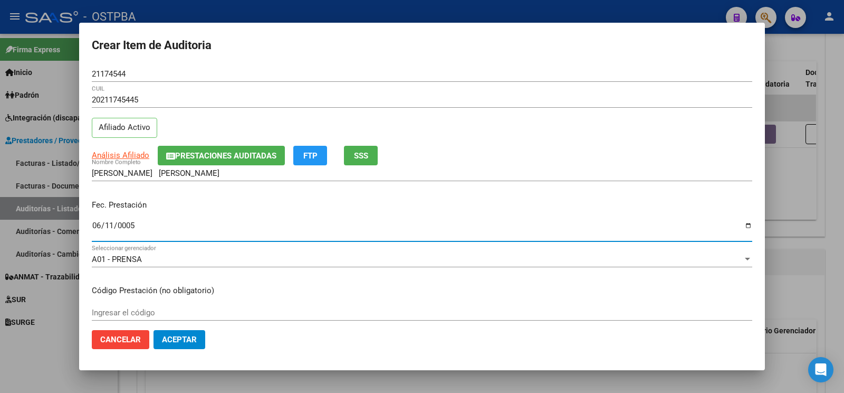
type input "[DATE]"
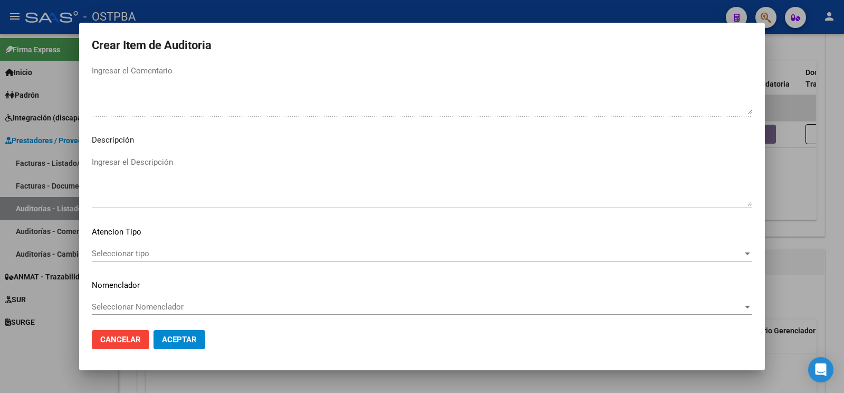
scroll to position [700, 0]
type textarea "af n° 27087/00 -adherentes- a pagar a 60 días"
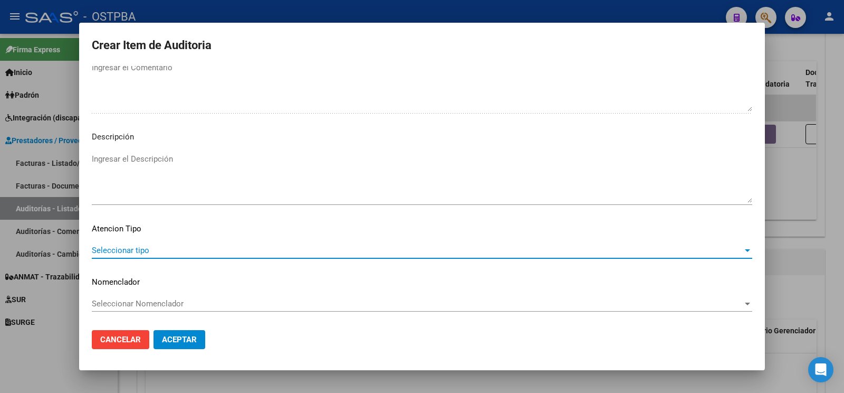
click at [150, 245] on span "Seleccionar tipo" at bounding box center [417, 249] width 651 height 9
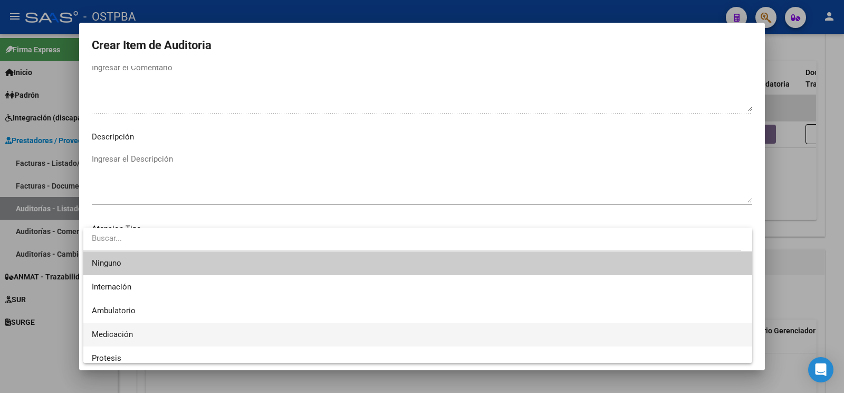
click at [167, 338] on span "Medicación" at bounding box center [418, 334] width 652 height 24
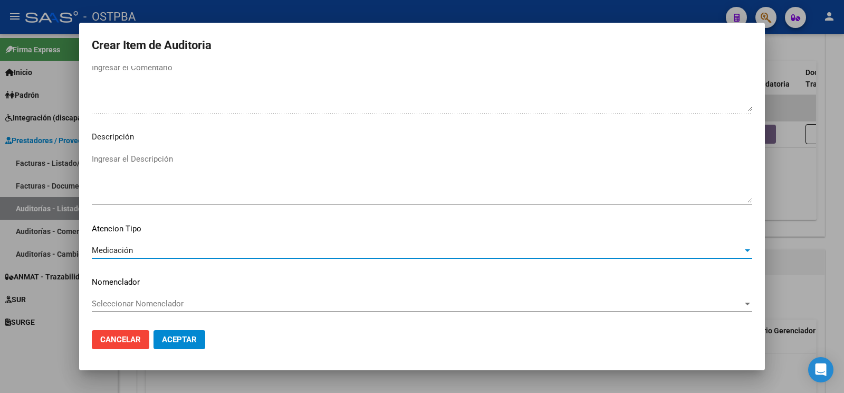
click at [194, 337] on span "Aceptar" at bounding box center [179, 339] width 35 height 9
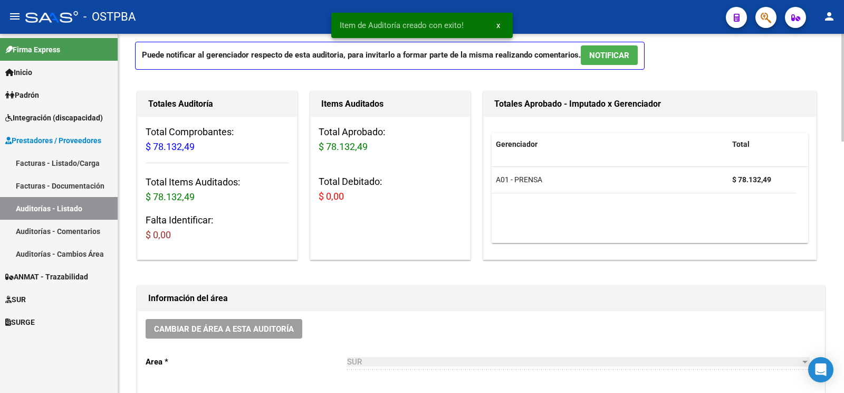
scroll to position [0, 0]
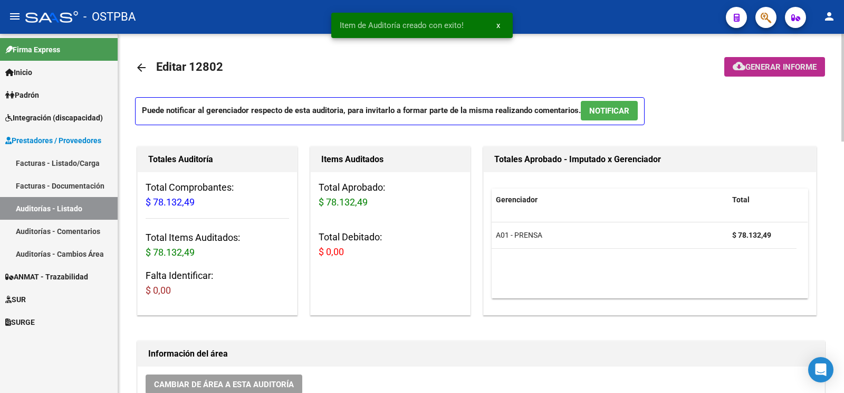
click at [783, 64] on span "Generar informe" at bounding box center [781, 66] width 71 height 9
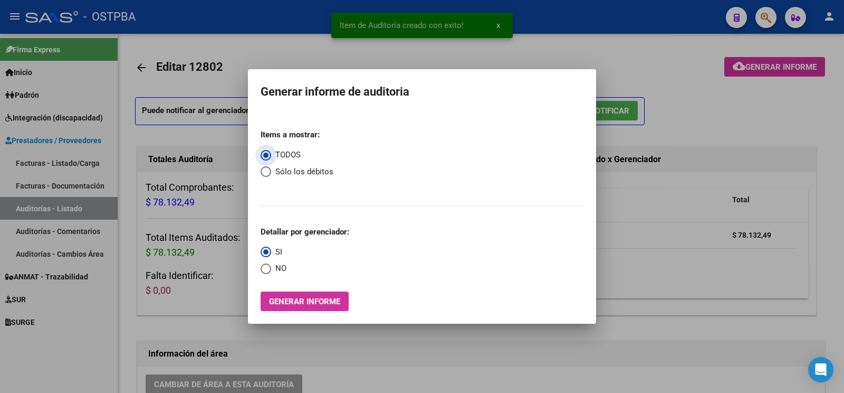
click at [271, 308] on button "Generar informe" at bounding box center [305, 301] width 88 height 20
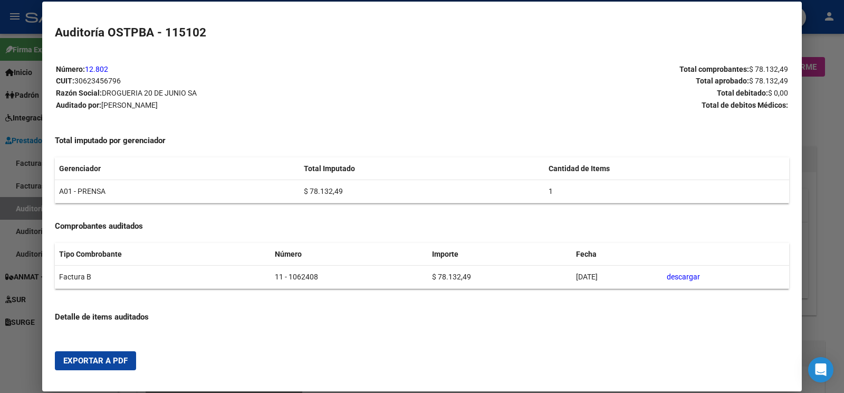
click at [91, 364] on span "Exportar a PDF" at bounding box center [95, 360] width 64 height 9
